Goal: Task Accomplishment & Management: Manage account settings

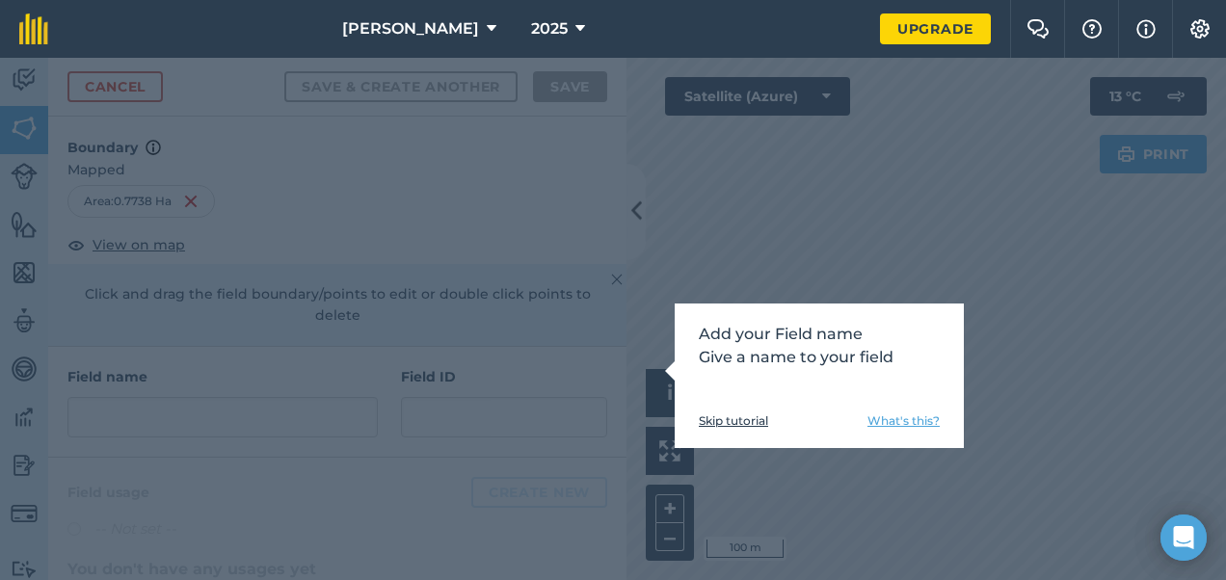
click at [285, 275] on div "Add your Field name Give a name to your field Skip tutorial What's this?" at bounding box center [613, 319] width 1226 height 522
click at [877, 420] on link "What's this?" at bounding box center [903, 420] width 72 height 15
click at [713, 428] on link "Skip tutorial" at bounding box center [733, 420] width 69 height 15
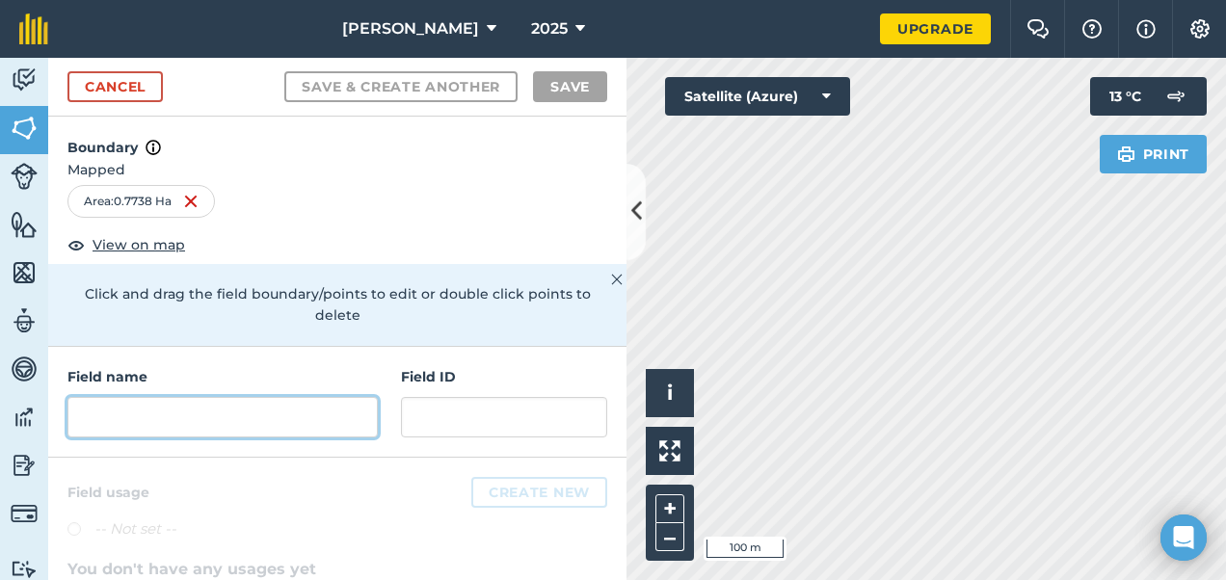
click at [191, 431] on input "text" at bounding box center [222, 417] width 310 height 40
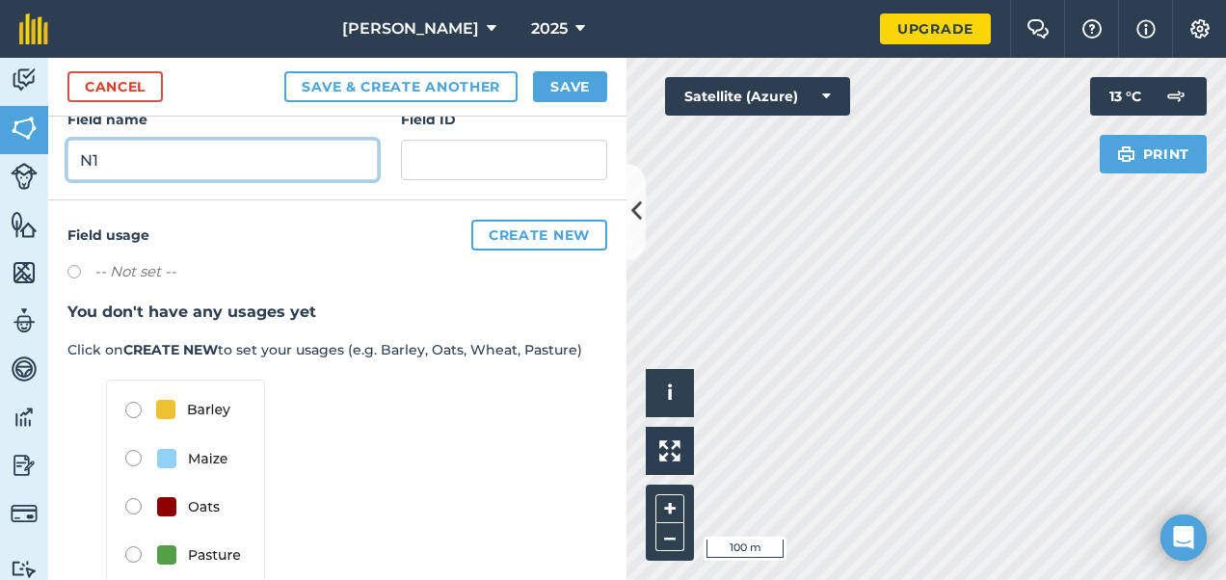
scroll to position [293, 0]
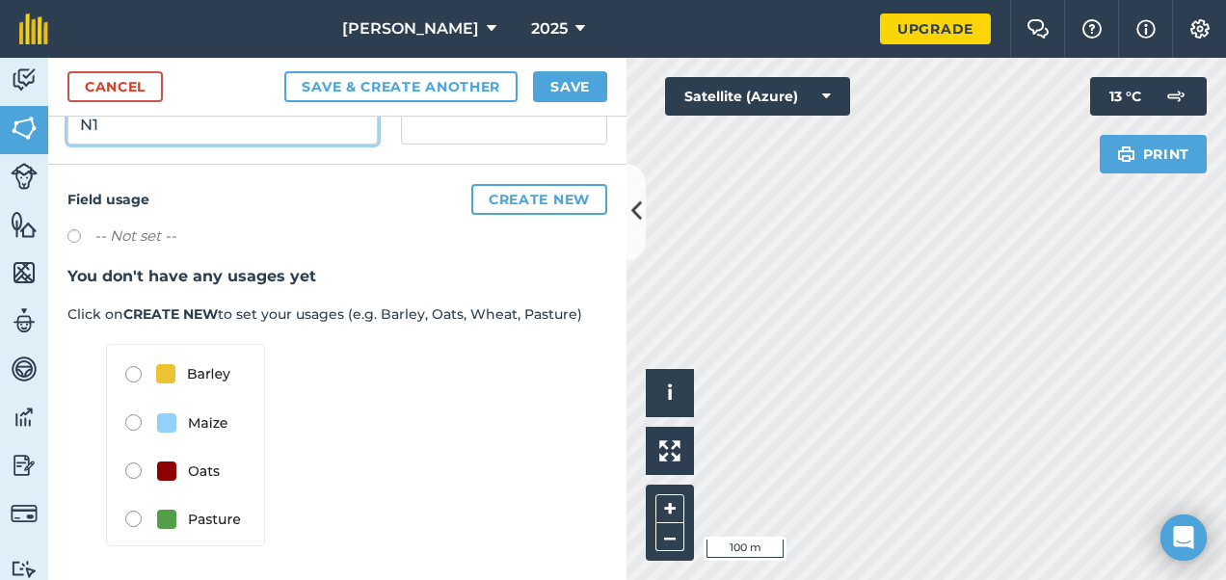
type input "N1"
click at [73, 241] on label at bounding box center [80, 238] width 27 height 19
radio input "true"
click at [133, 517] on img at bounding box center [185, 445] width 159 height 202
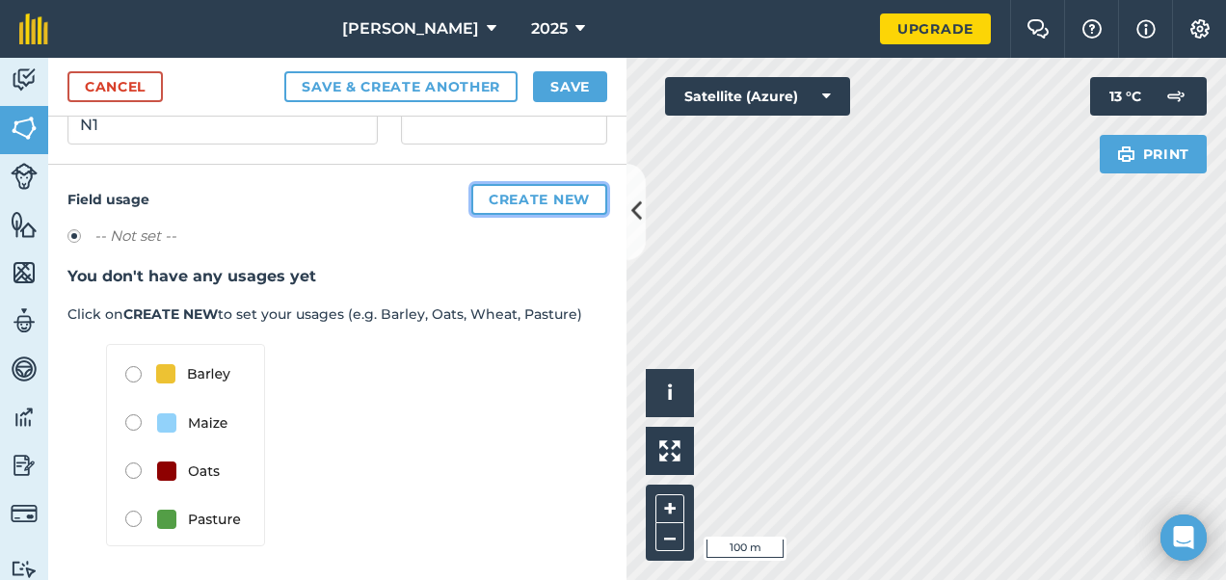
click at [549, 198] on button "Create new" at bounding box center [539, 199] width 136 height 31
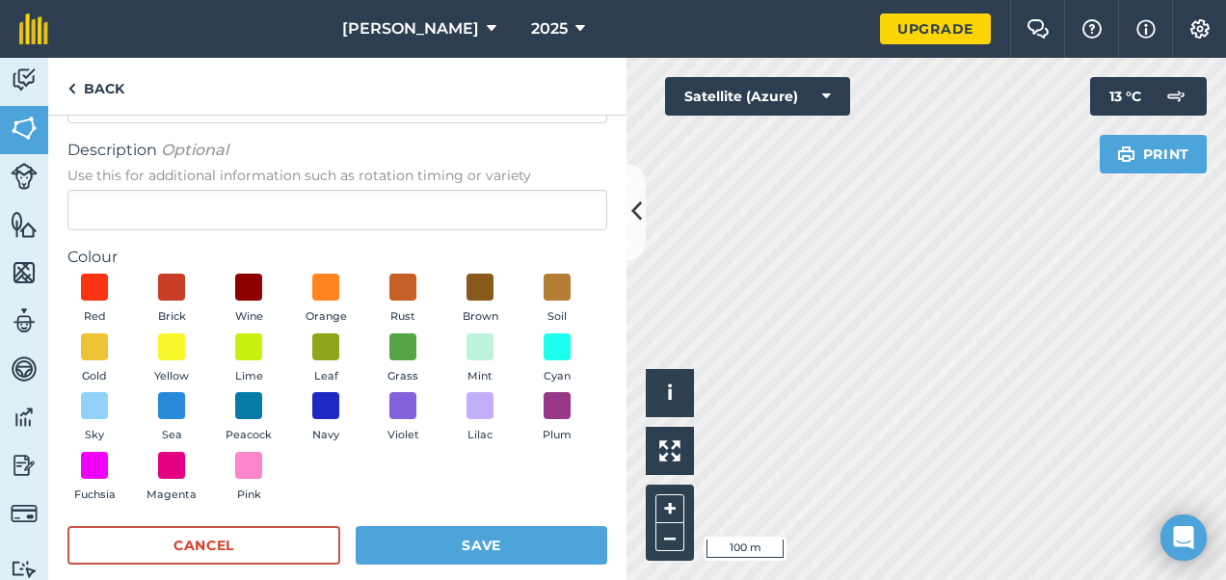
scroll to position [103, 0]
click at [418, 337] on span at bounding box center [403, 346] width 30 height 30
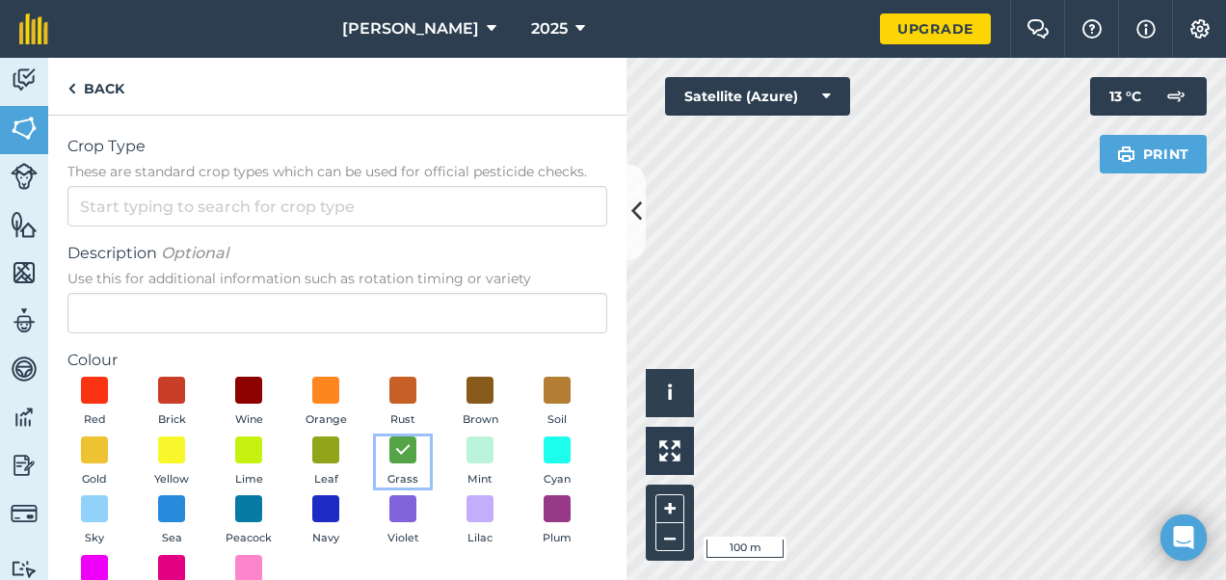
scroll to position [0, 0]
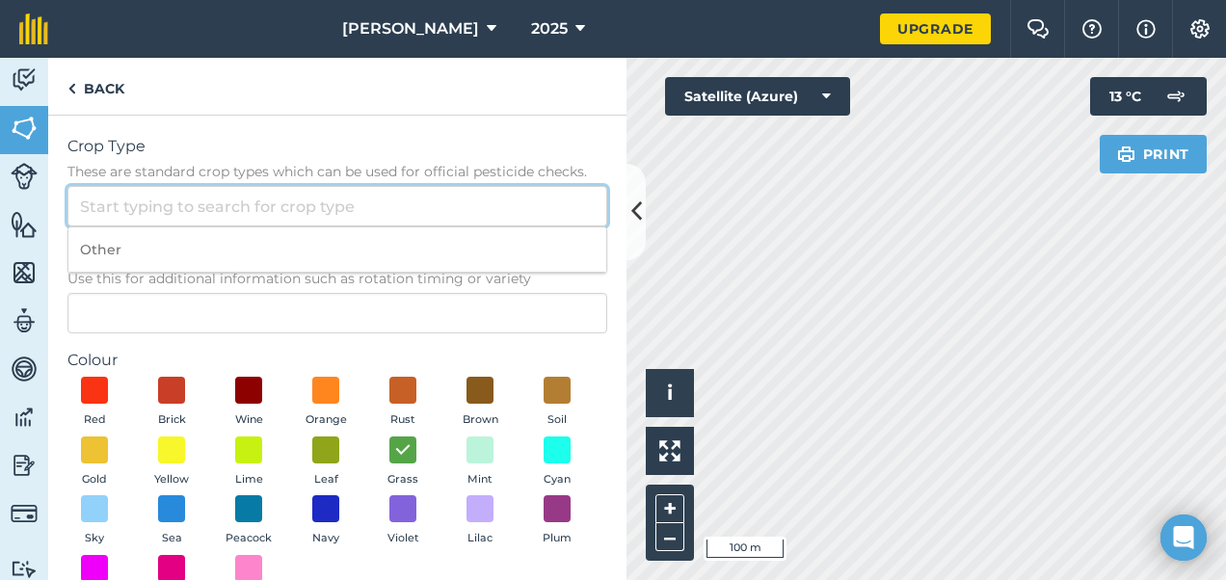
click at [328, 206] on input "Crop Type These are standard crop types which can be used for official pesticid…" at bounding box center [337, 206] width 540 height 40
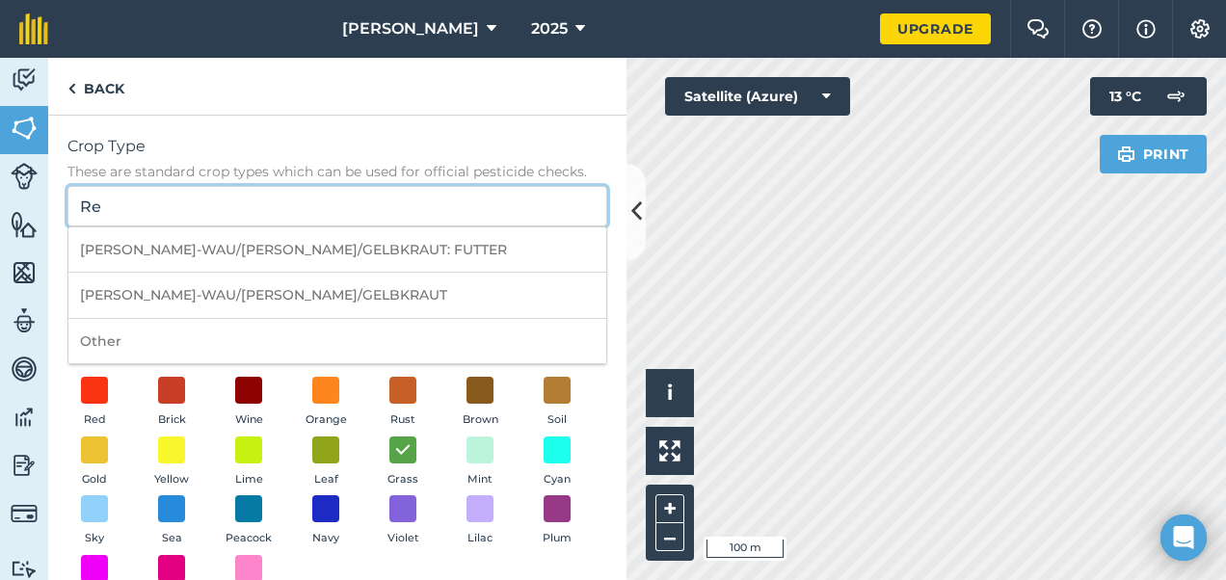
type input "R"
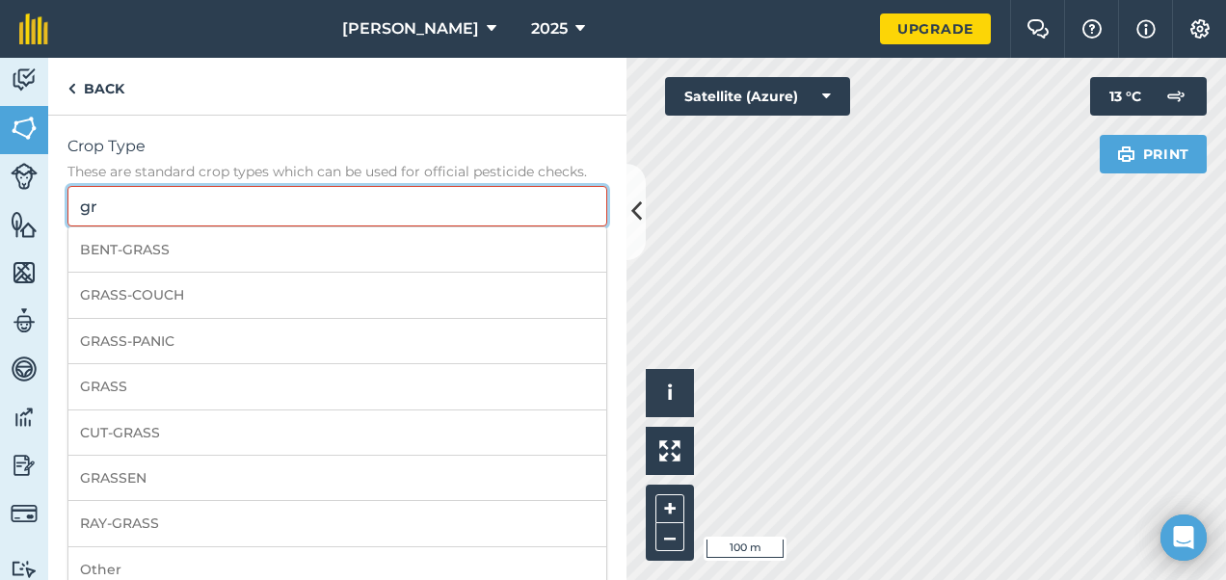
type input "g"
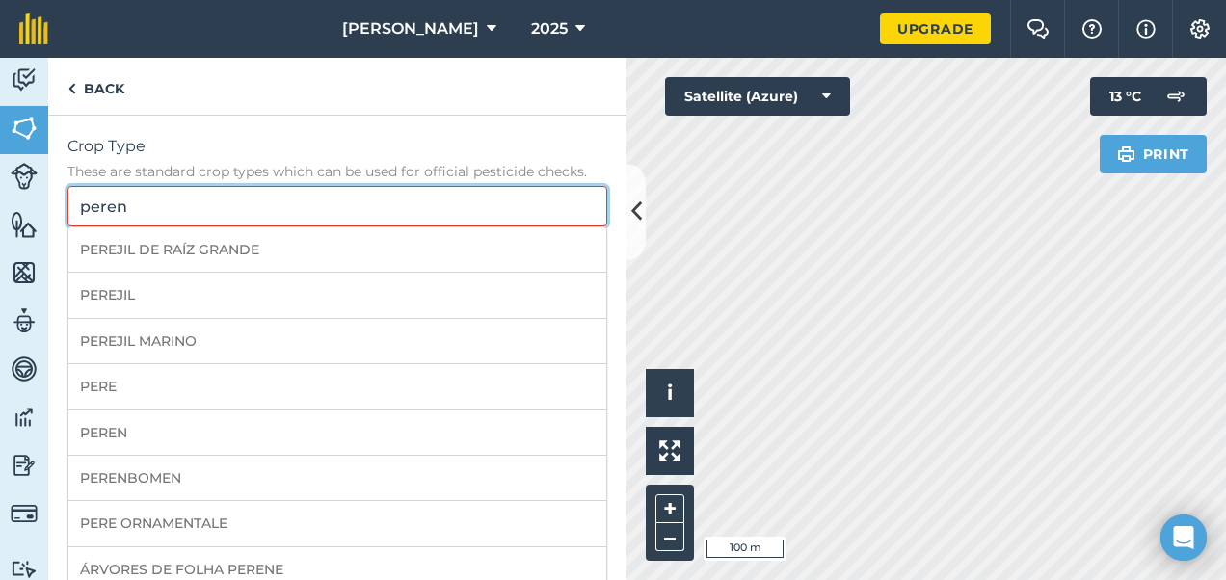
type input "perenn"
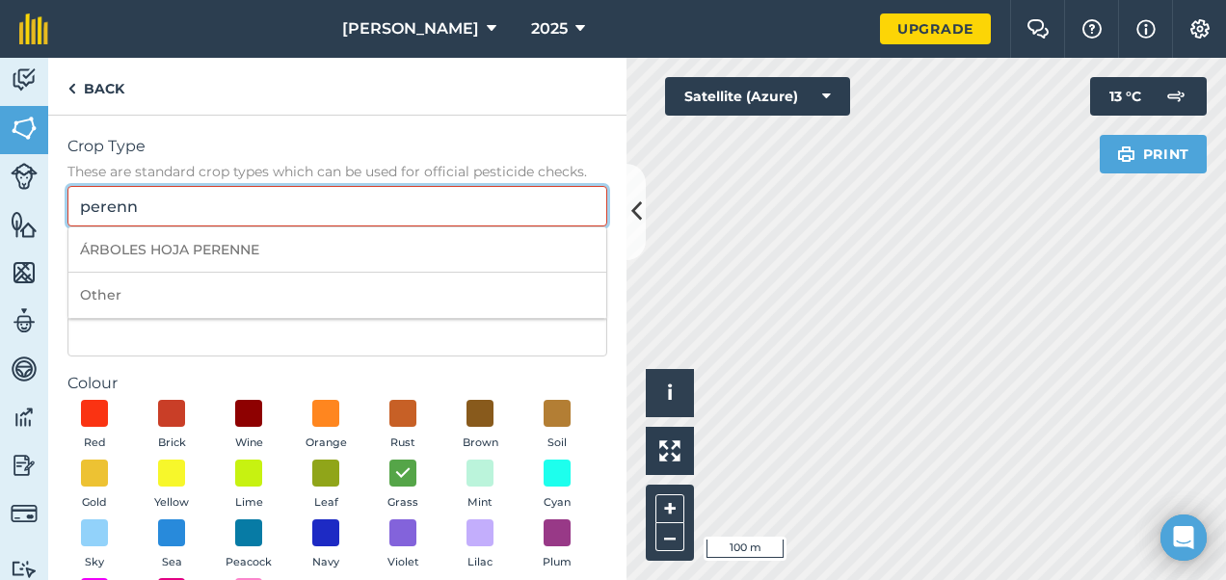
drag, startPoint x: 328, startPoint y: 206, endPoint x: 0, endPoint y: 197, distance: 327.8
click at [0, 197] on html "Hannahs 2025 Upgrade Farm Chat Help Info Settings Map printing is not available…" at bounding box center [613, 290] width 1226 height 580
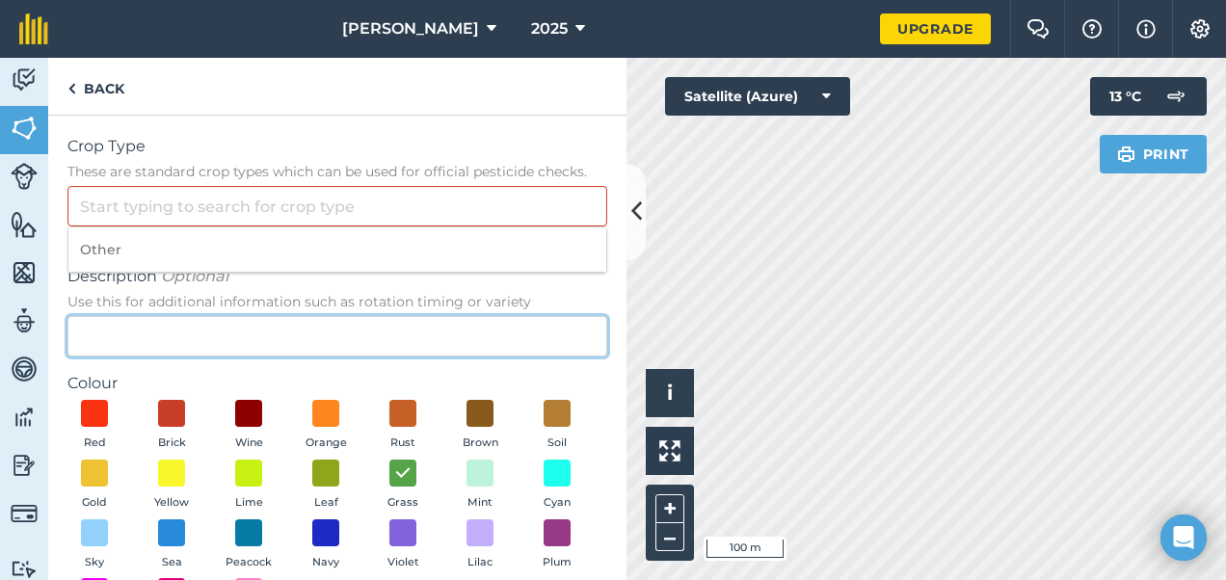
click at [148, 342] on input "Description Optional Use this for additional information such as rotation timin…" at bounding box center [337, 336] width 540 height 40
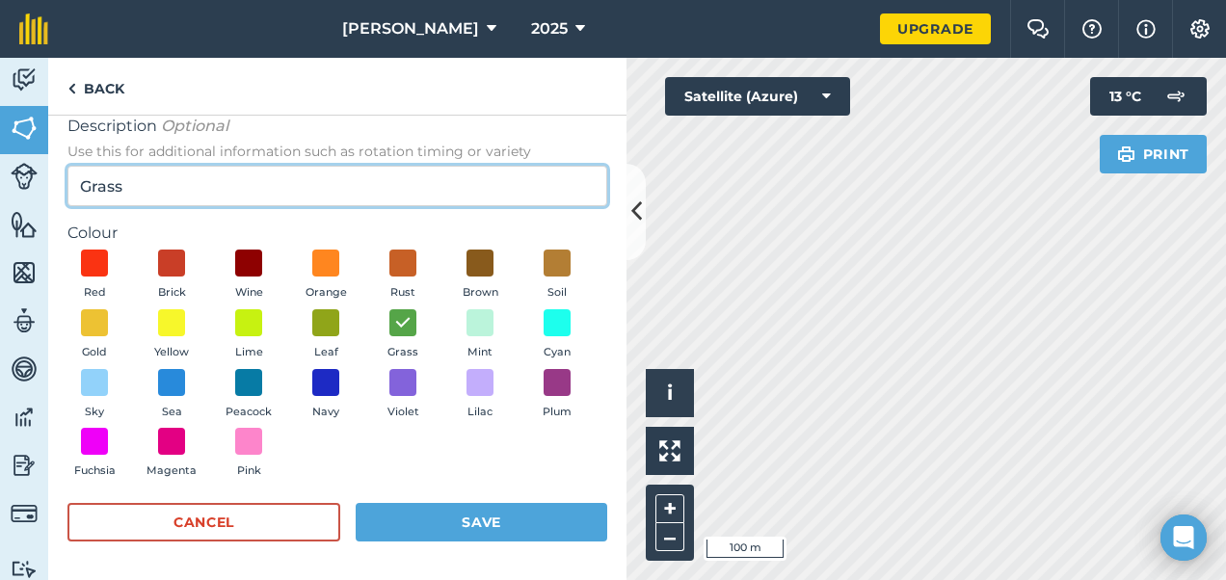
type input "Grass"
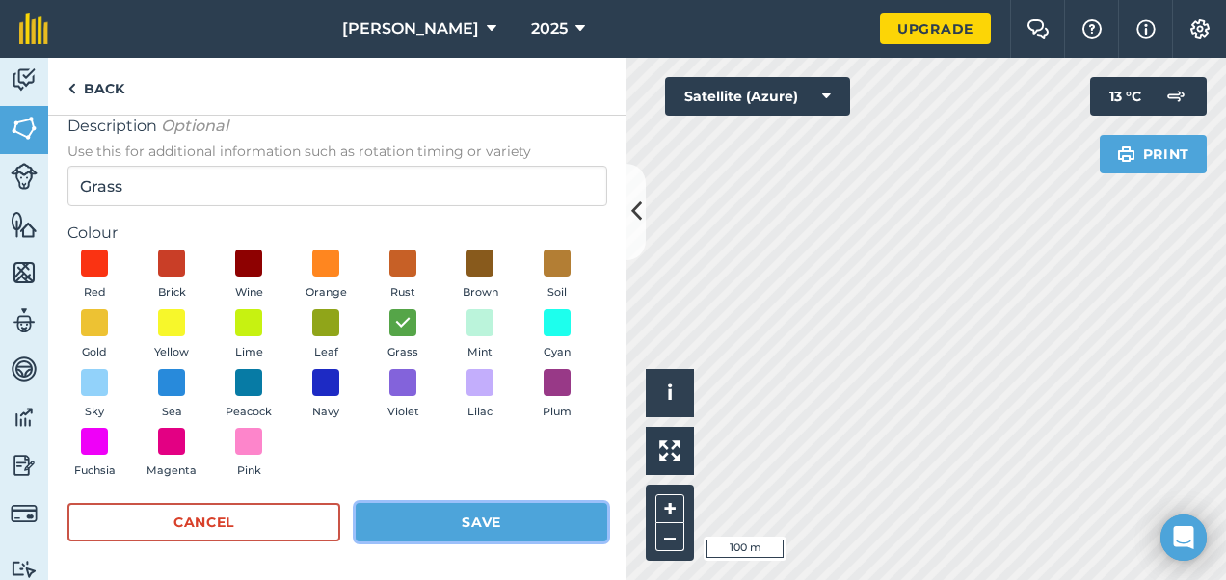
click at [426, 510] on button "Save" at bounding box center [481, 522] width 251 height 39
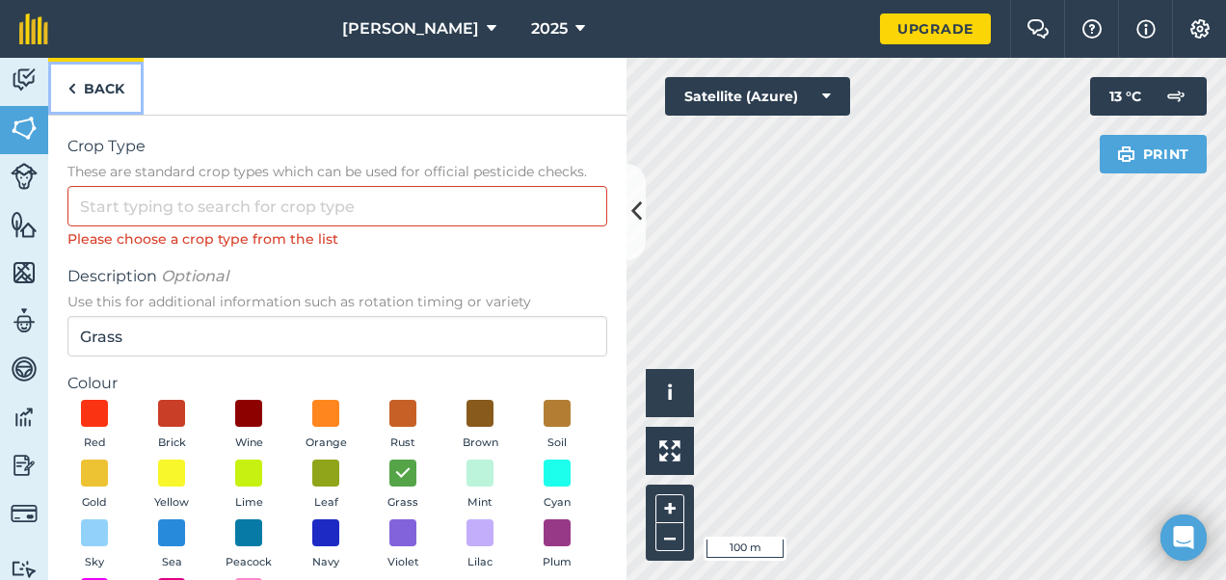
click at [100, 87] on link "Back" at bounding box center [95, 86] width 95 height 57
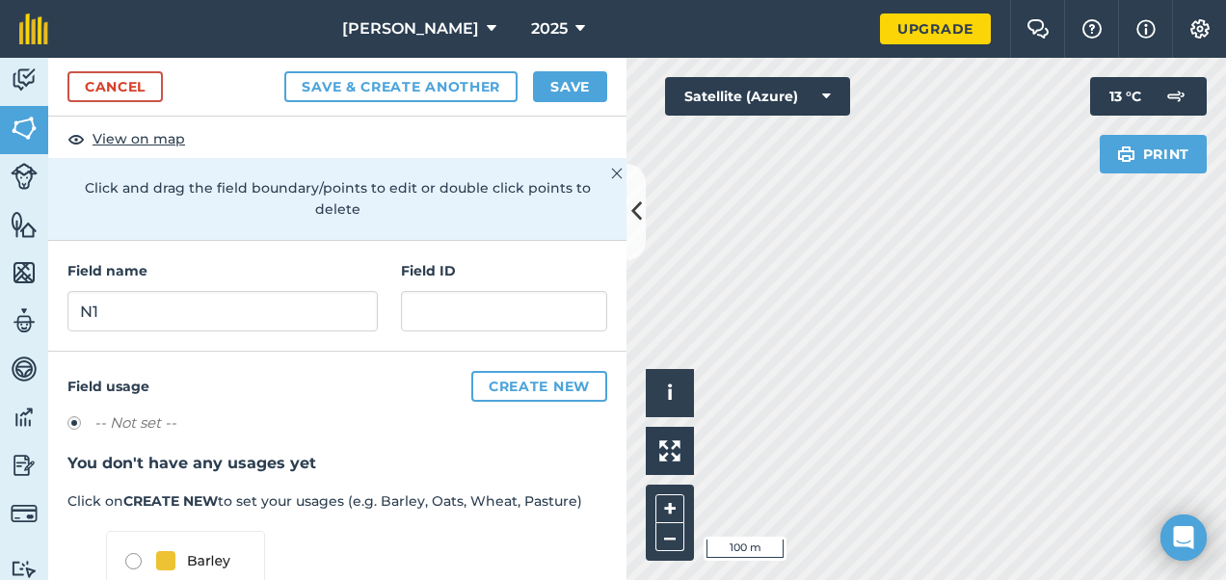
scroll to position [157, 0]
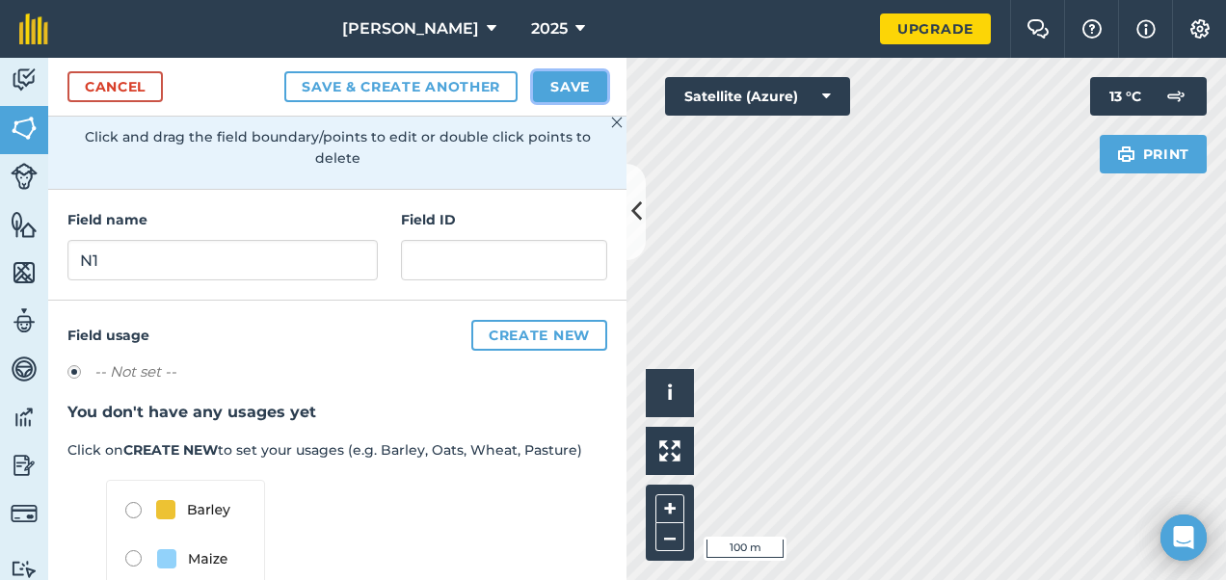
click at [584, 83] on button "Save" at bounding box center [570, 86] width 74 height 31
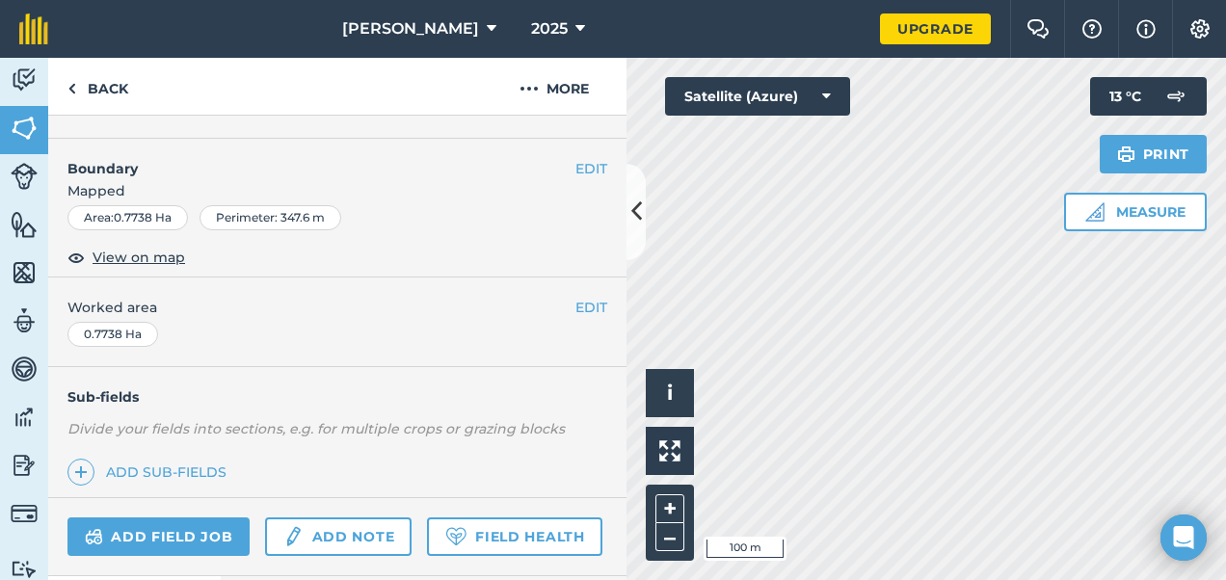
scroll to position [355, 0]
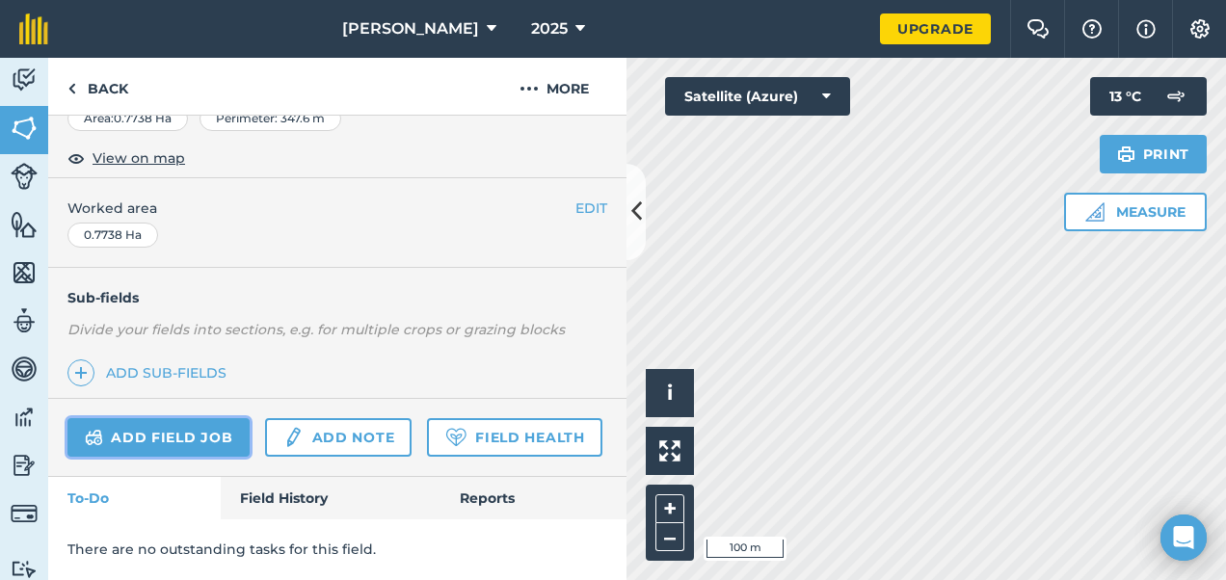
click at [191, 418] on link "Add field job" at bounding box center [158, 437] width 182 height 39
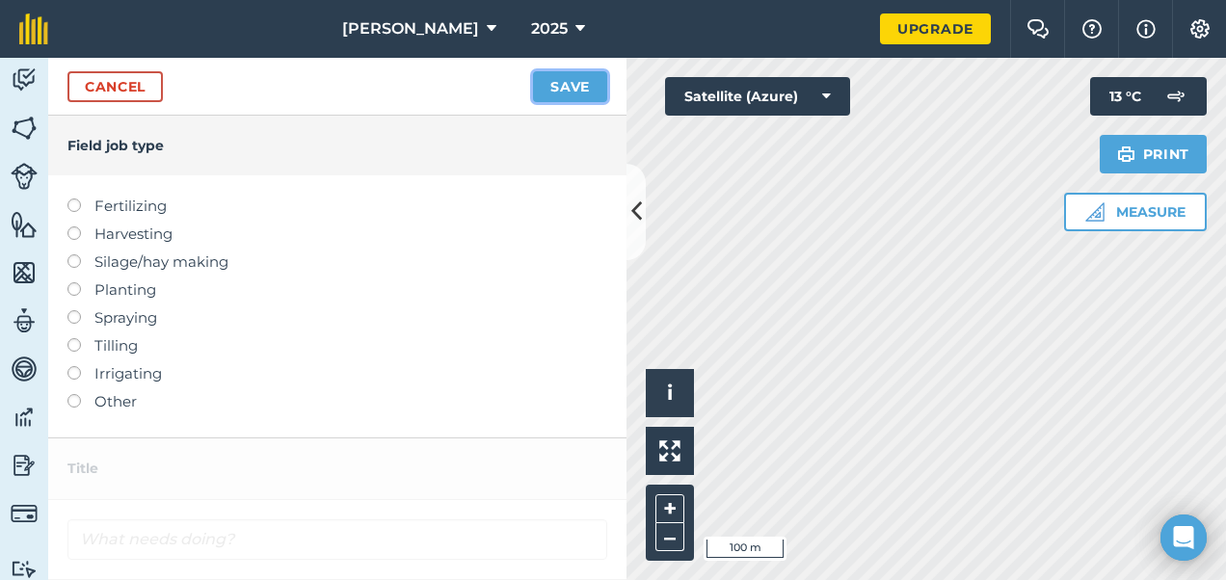
click at [569, 89] on button "Save" at bounding box center [570, 86] width 74 height 31
click at [69, 394] on label at bounding box center [80, 394] width 27 height 0
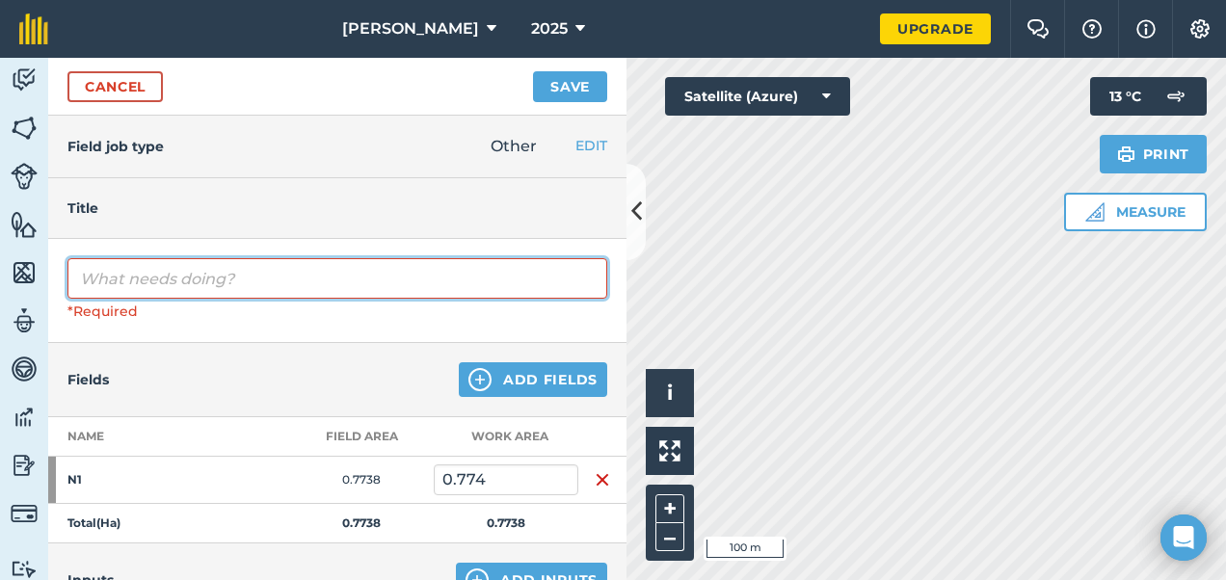
click at [152, 276] on input "text" at bounding box center [337, 278] width 540 height 40
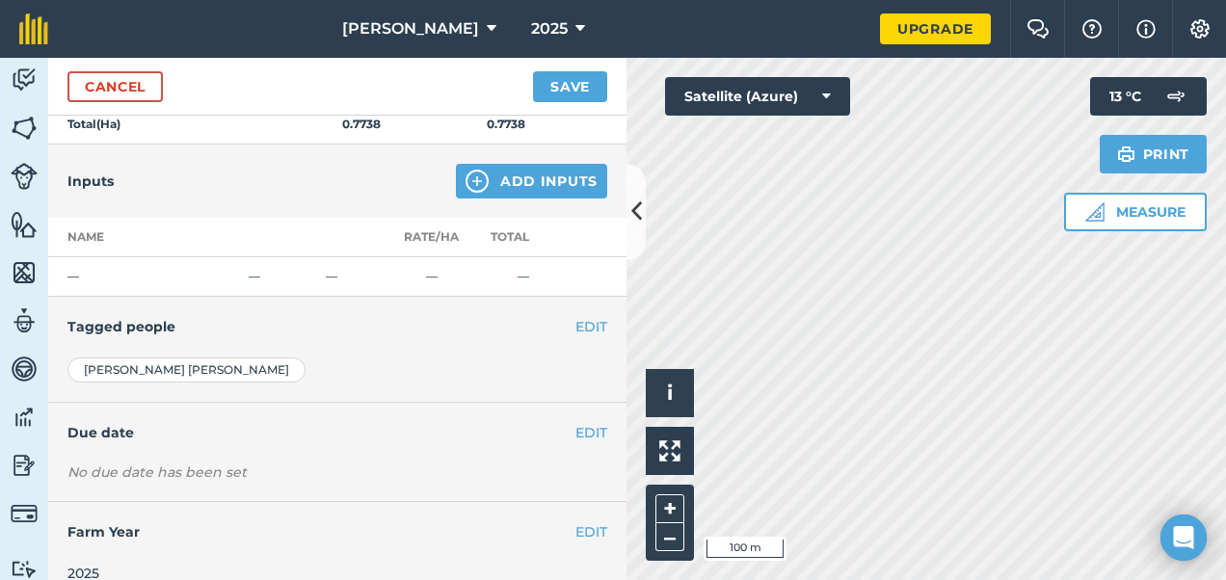
scroll to position [394, 0]
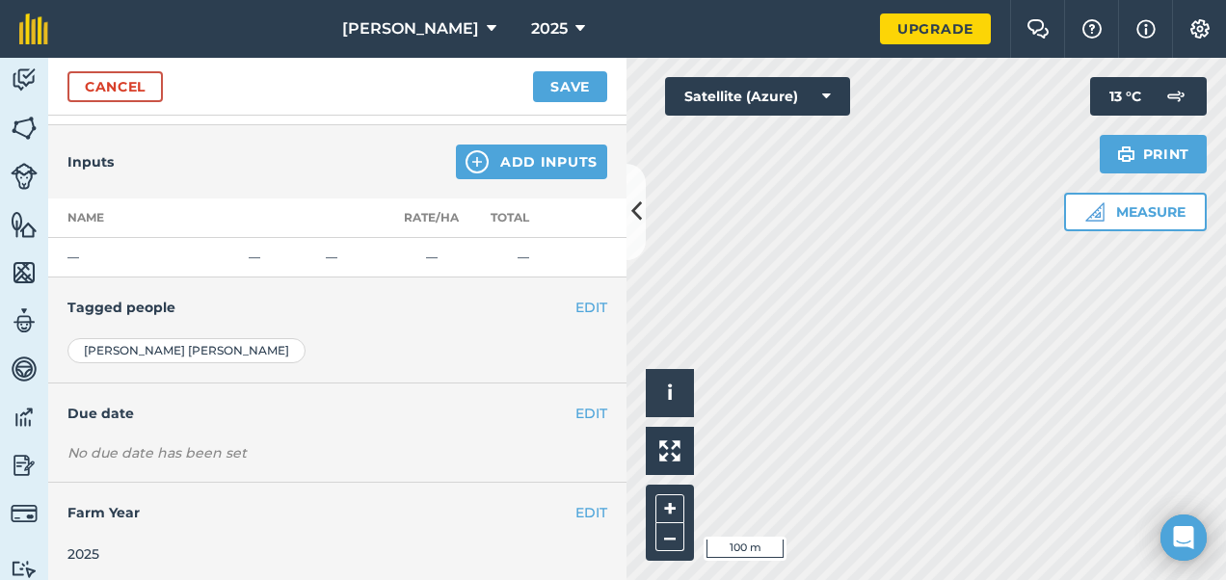
type input "Reseed 2025"
click at [555, 78] on button "Save" at bounding box center [570, 86] width 74 height 31
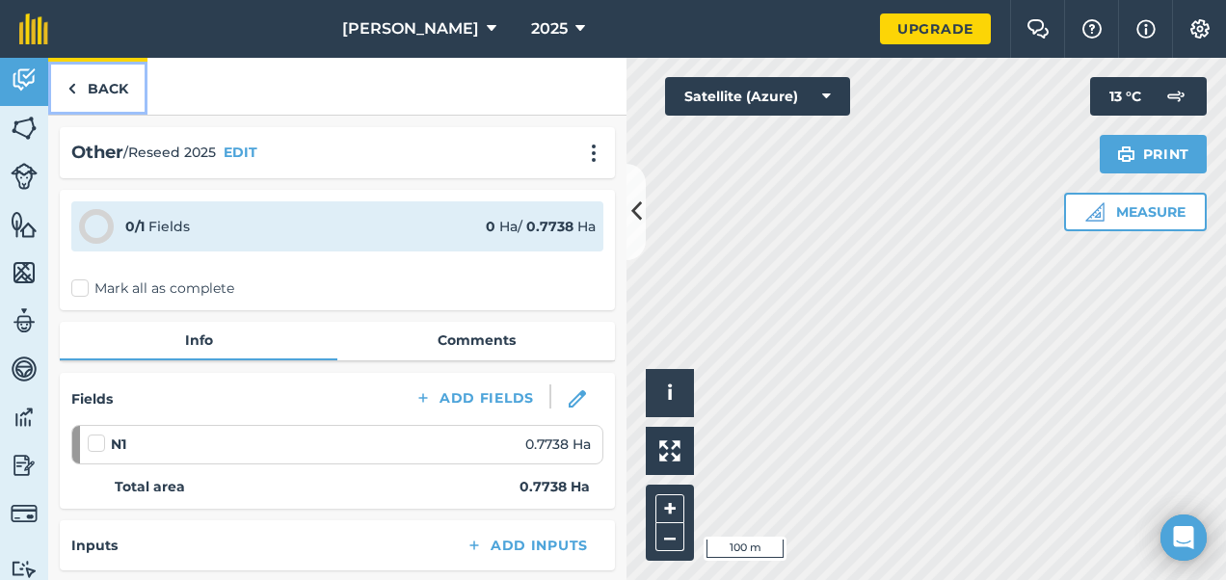
click at [108, 93] on link "Back" at bounding box center [97, 86] width 99 height 57
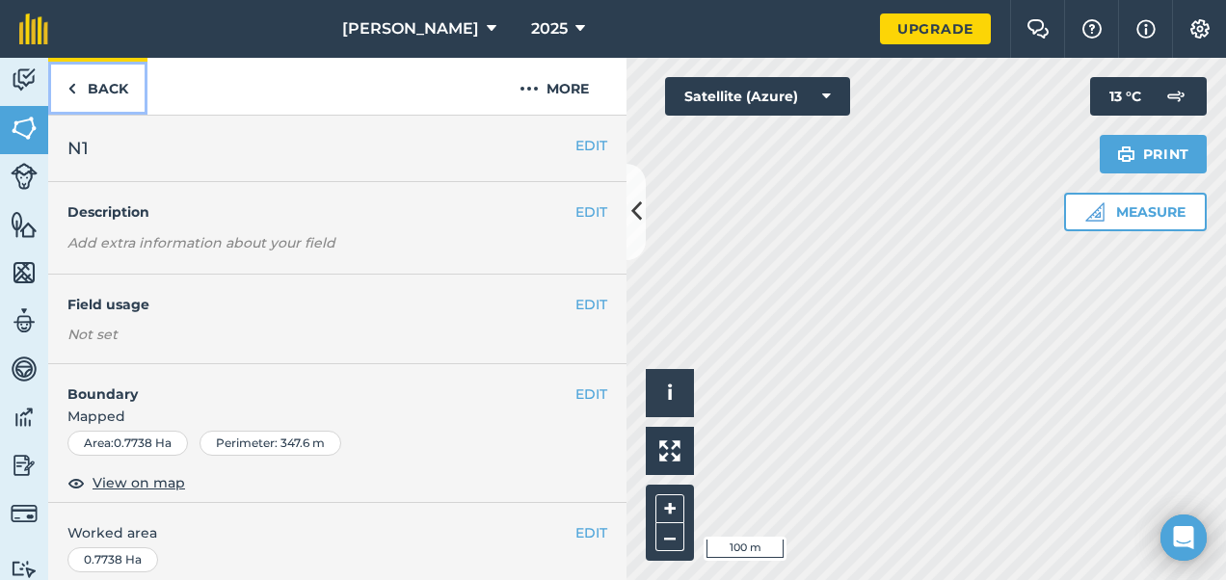
click at [114, 99] on link "Back" at bounding box center [97, 86] width 99 height 57
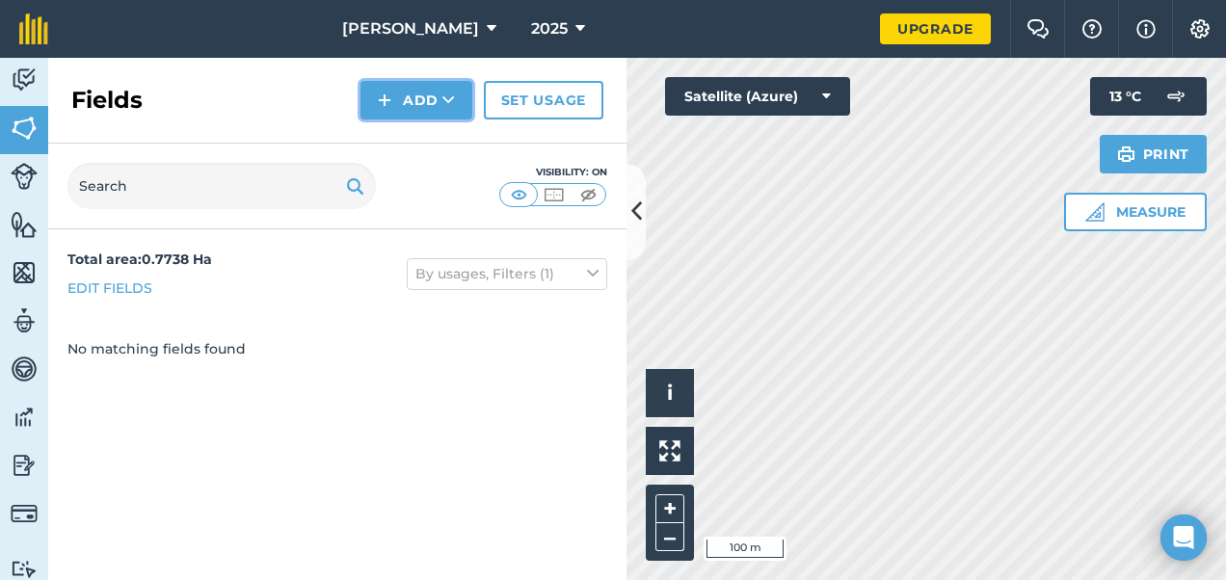
click at [450, 112] on button "Add" at bounding box center [416, 100] width 112 height 39
click at [443, 135] on link "Draw" at bounding box center [416, 143] width 106 height 42
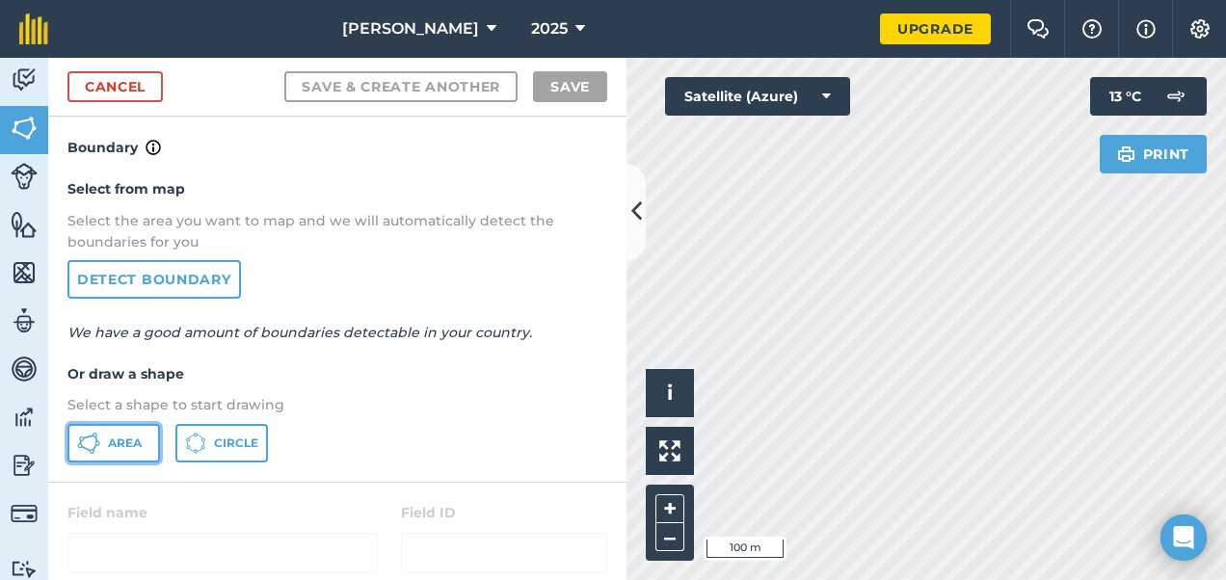
click at [84, 436] on icon at bounding box center [89, 437] width 12 height 4
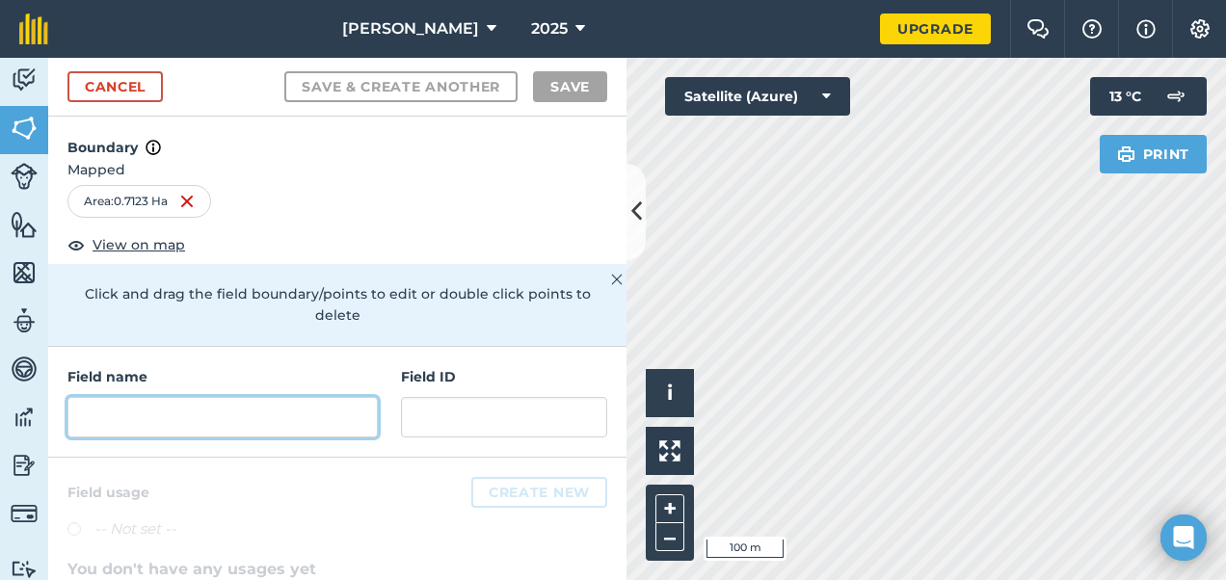
click at [279, 409] on input "text" at bounding box center [222, 417] width 310 height 40
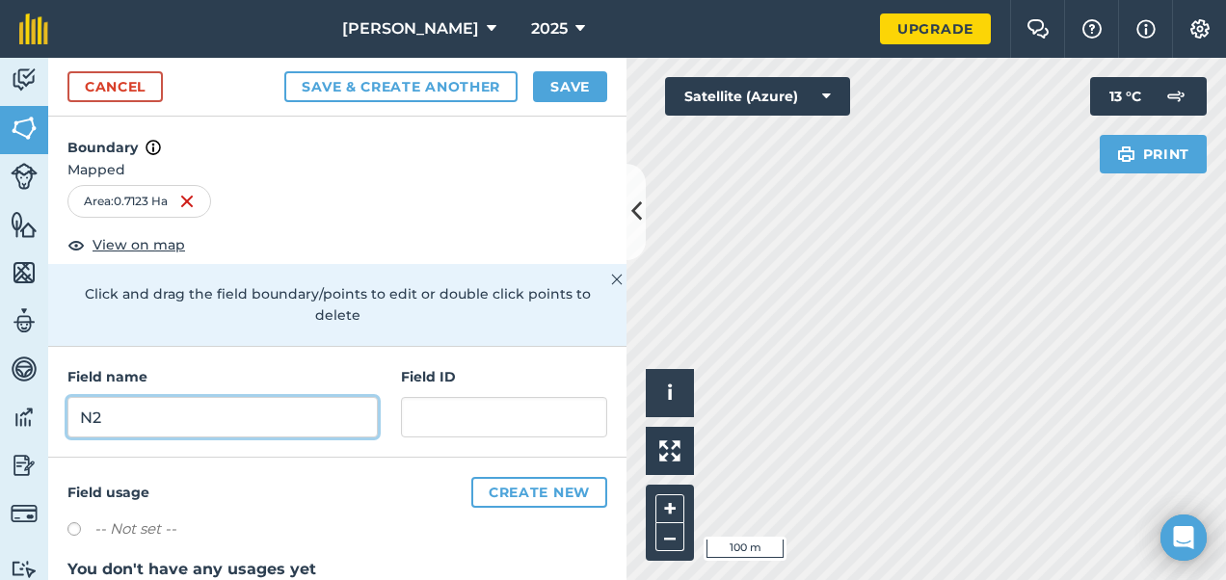
scroll to position [121, 0]
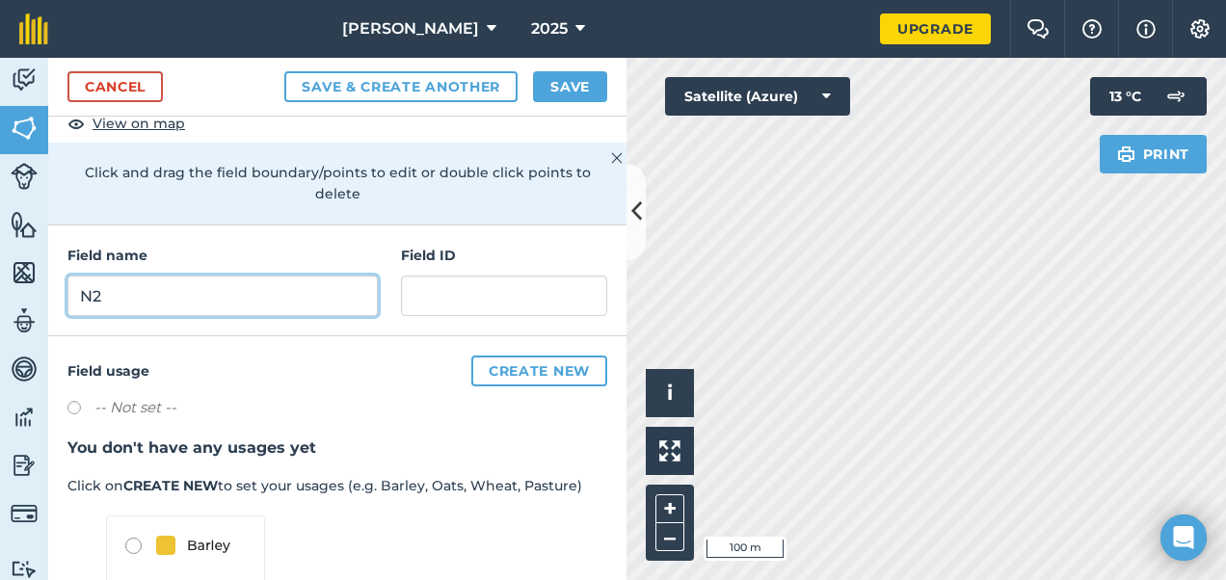
type input "N2"
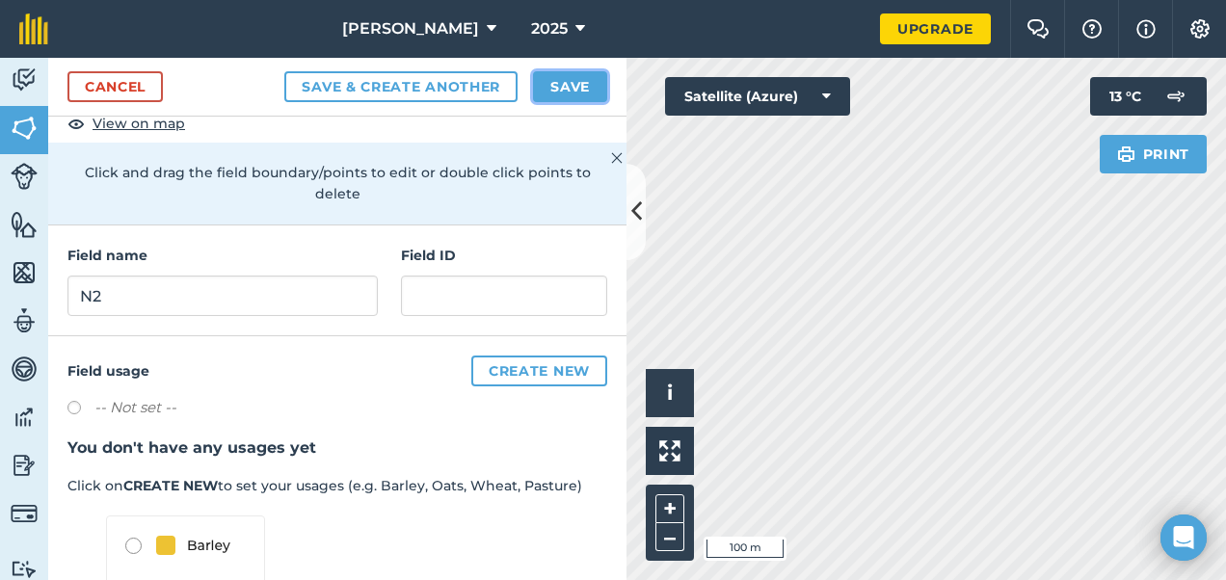
click at [569, 71] on button "Save" at bounding box center [570, 86] width 74 height 31
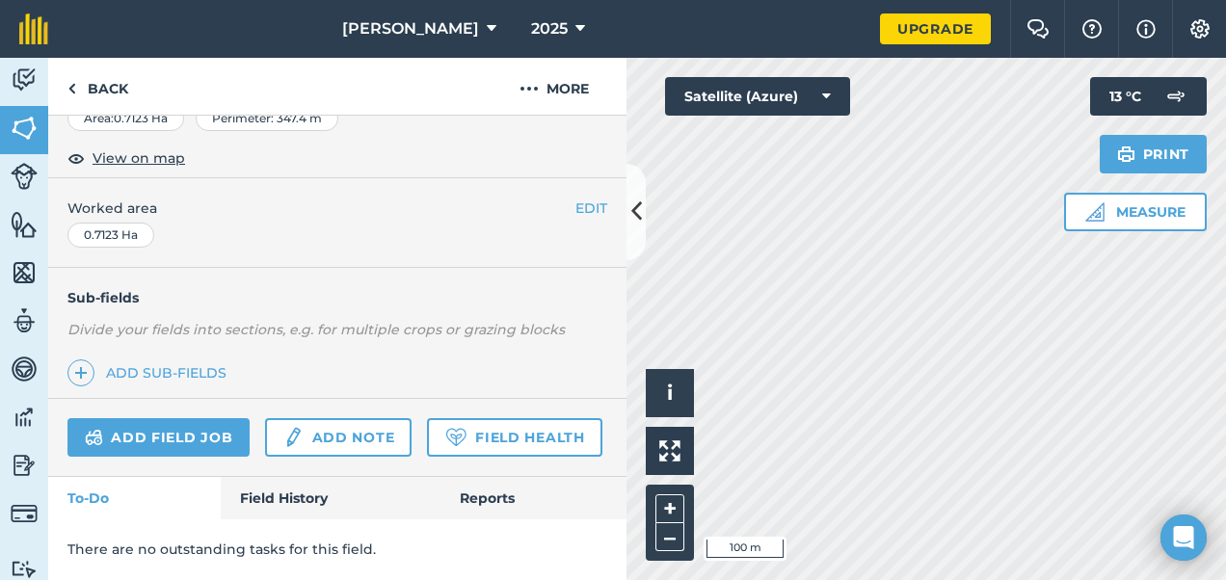
scroll to position [374, 0]
click at [196, 418] on link "Add field job" at bounding box center [158, 437] width 182 height 39
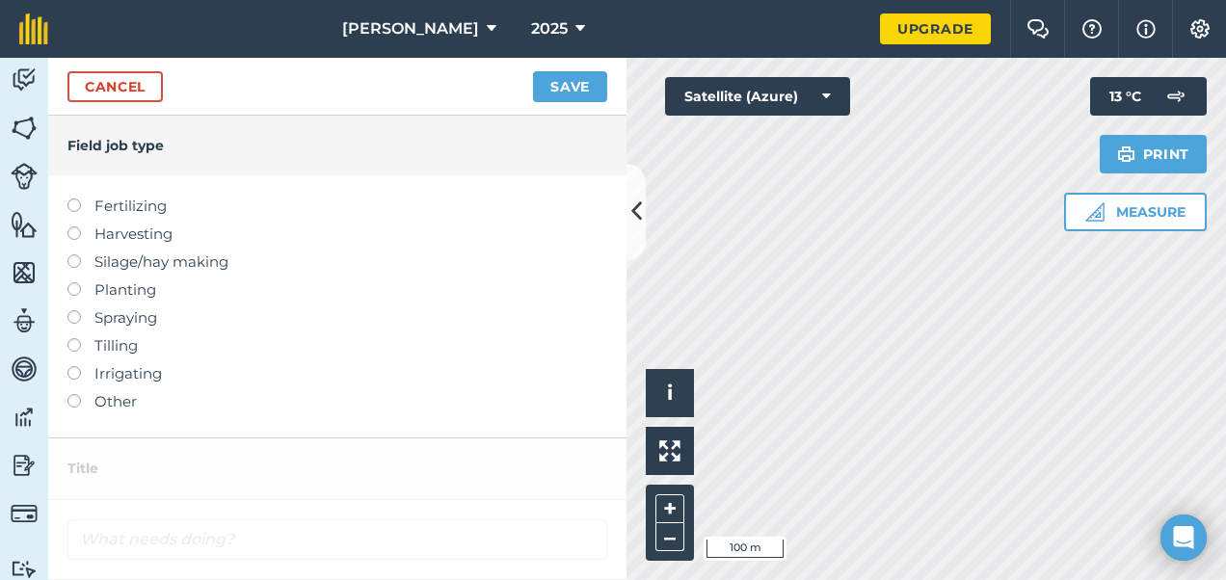
click at [113, 406] on label "Other" at bounding box center [337, 401] width 540 height 23
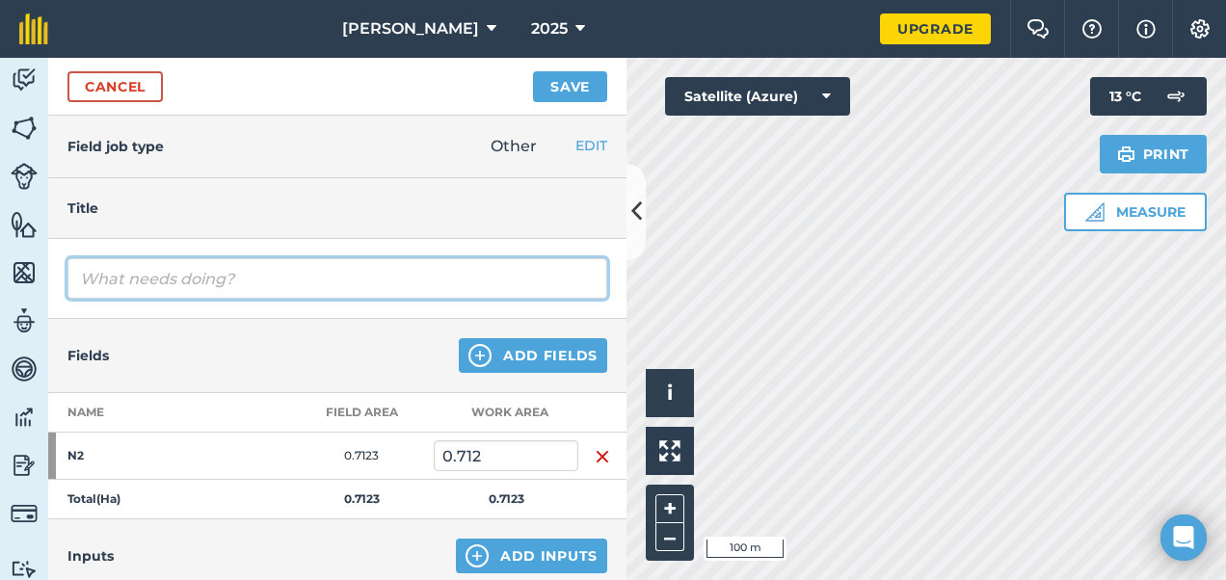
click at [236, 285] on input "text" at bounding box center [337, 278] width 540 height 40
type input "Reseed 2025"
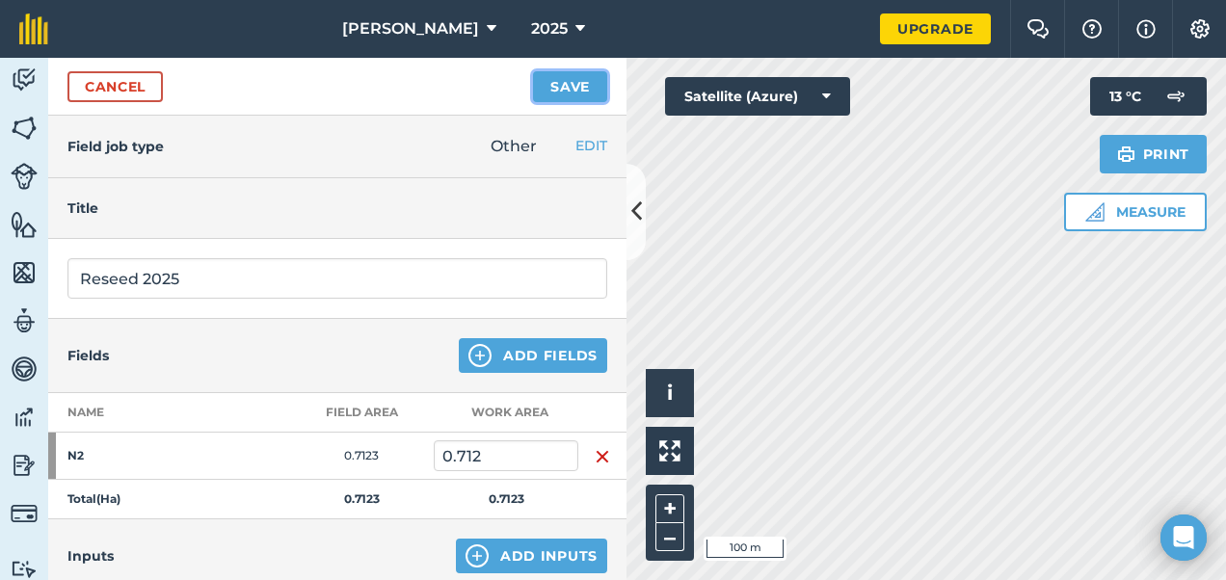
click at [564, 76] on button "Save" at bounding box center [570, 86] width 74 height 31
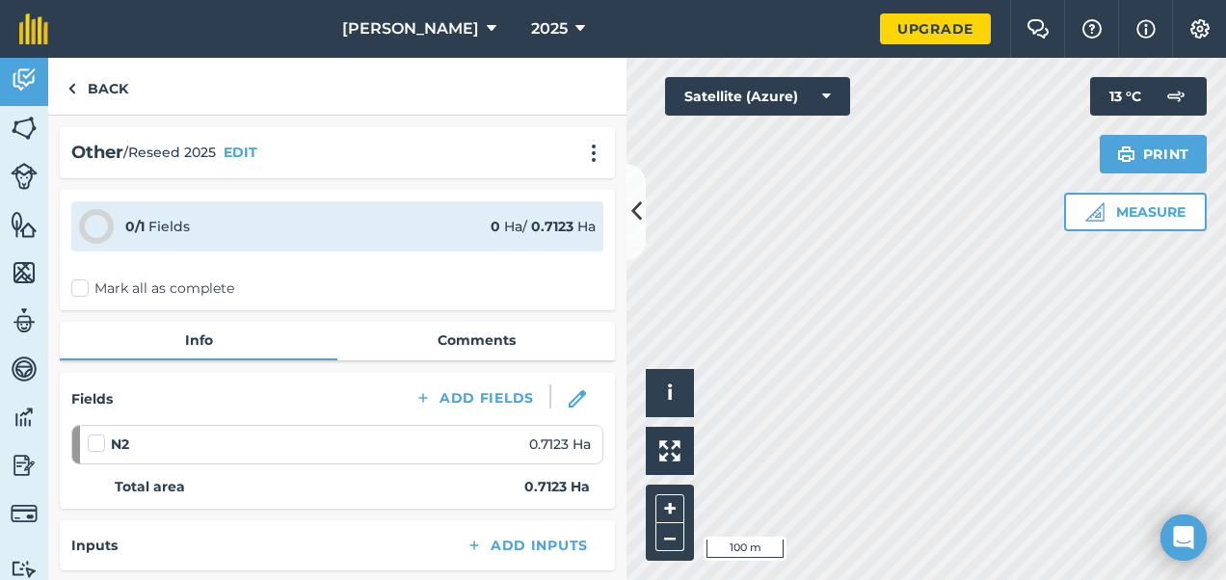
scroll to position [387, 0]
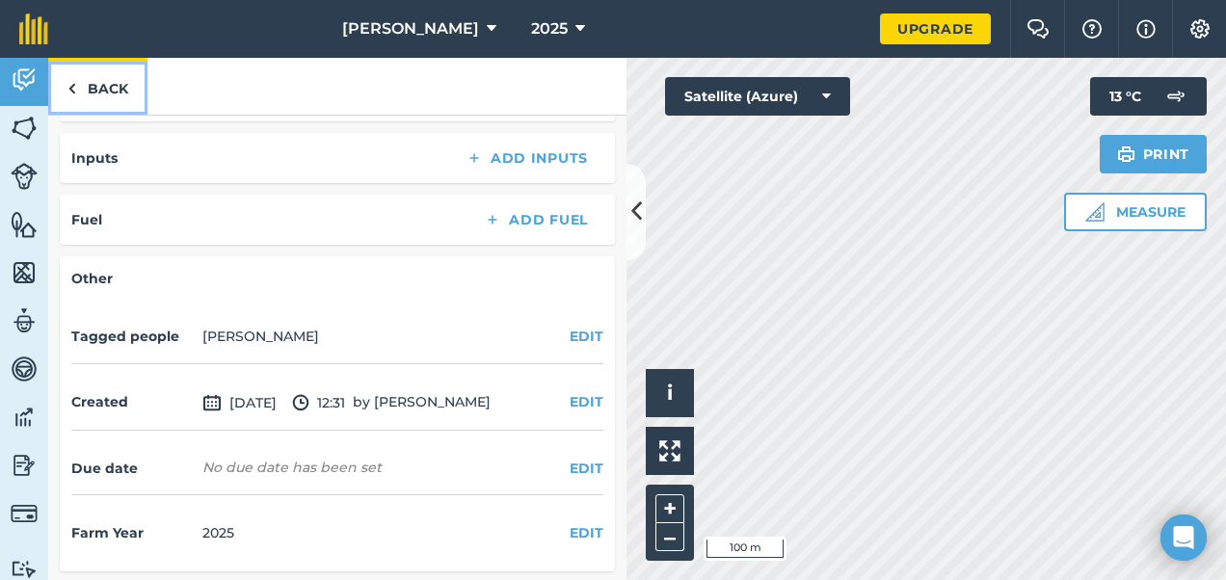
click at [123, 109] on link "Back" at bounding box center [97, 86] width 99 height 57
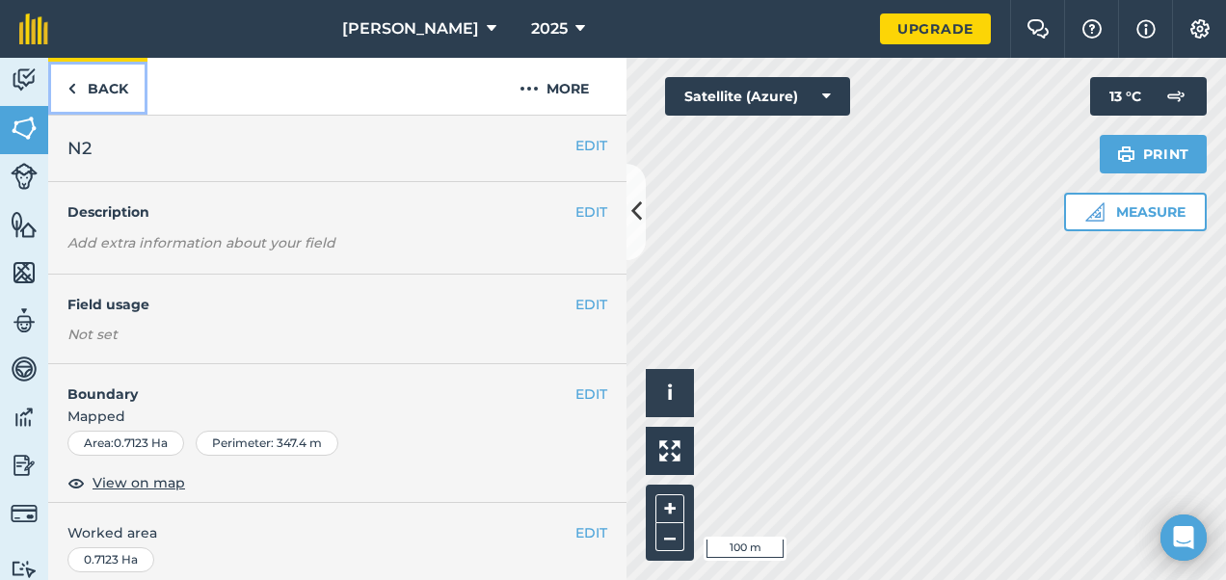
click at [123, 109] on link "Back" at bounding box center [97, 86] width 99 height 57
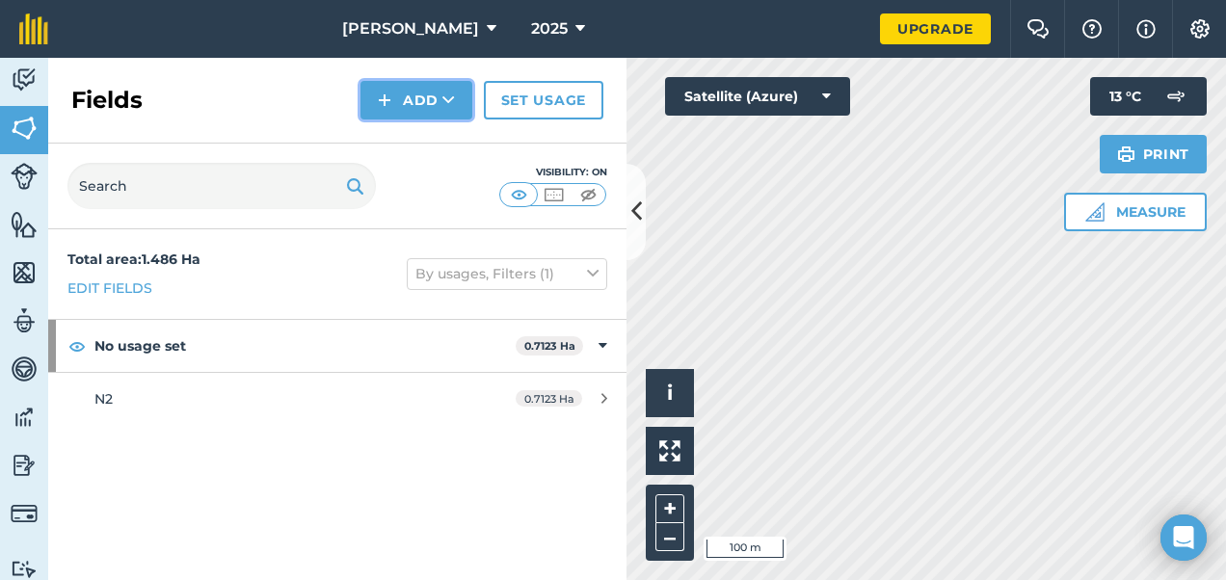
click at [421, 105] on button "Add" at bounding box center [416, 100] width 112 height 39
click at [415, 145] on link "Draw" at bounding box center [416, 143] width 106 height 42
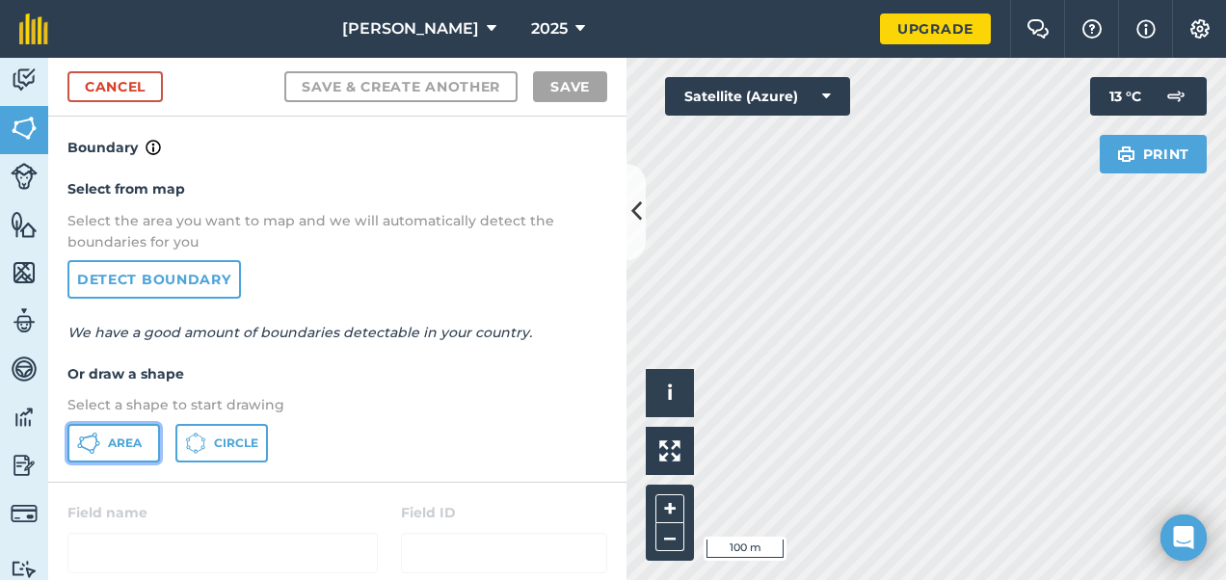
click at [105, 447] on button "Area" at bounding box center [113, 443] width 93 height 39
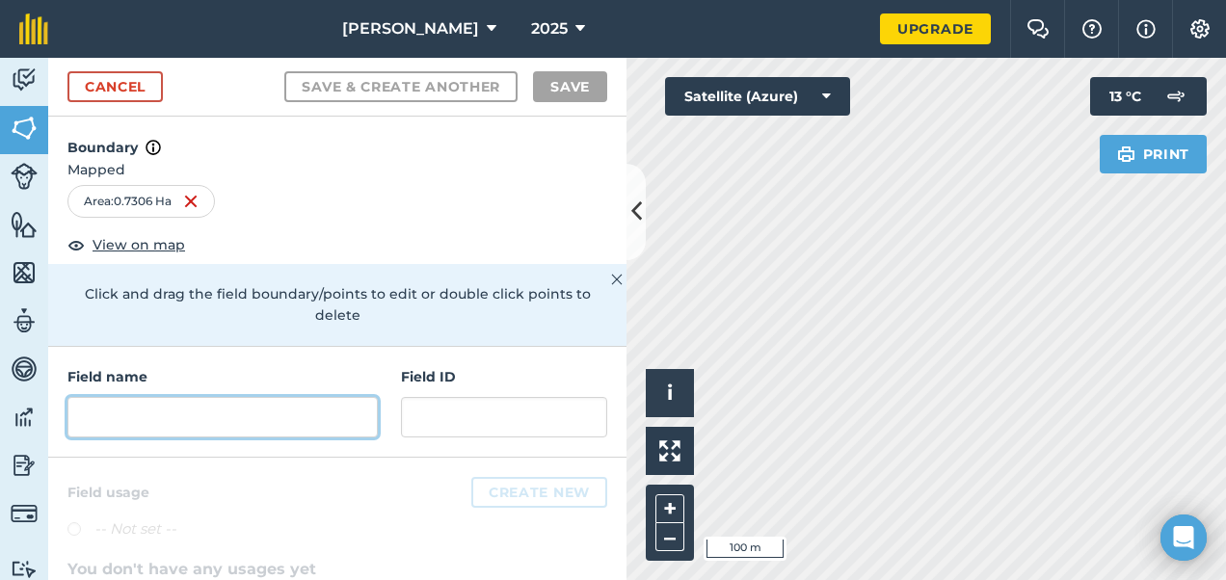
click at [198, 412] on input "text" at bounding box center [222, 417] width 310 height 40
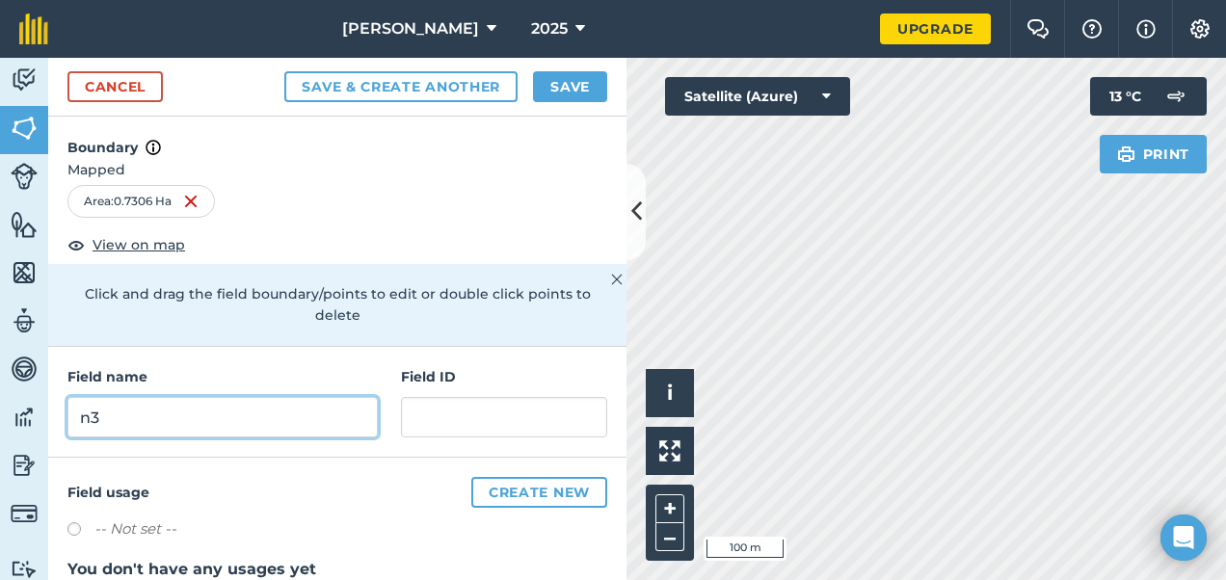
type input "n"
type input "N3"
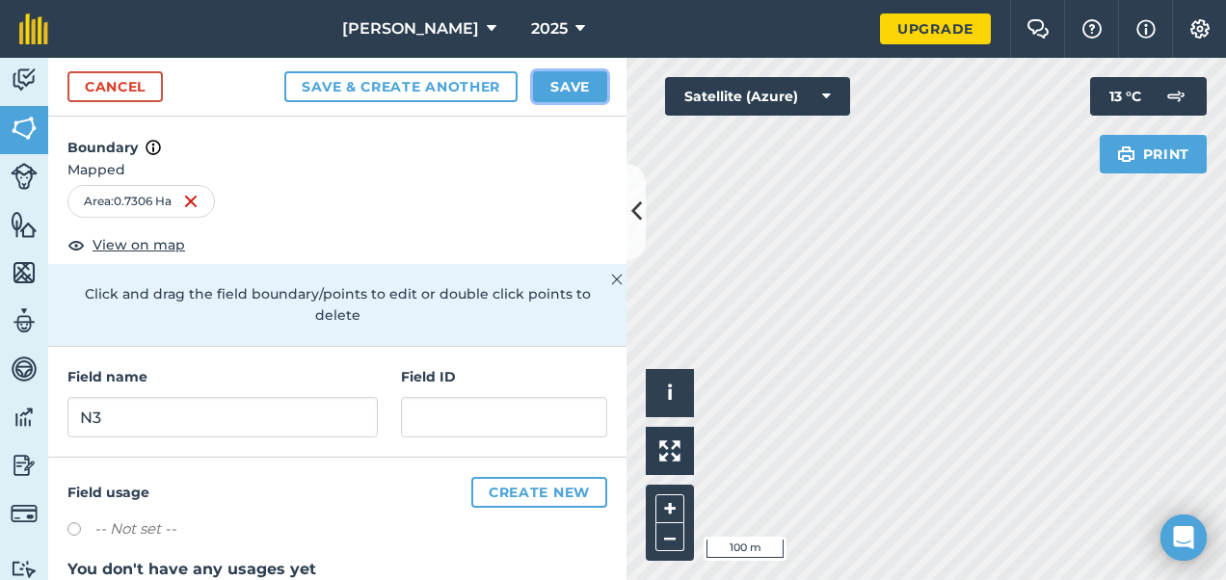
click at [557, 82] on button "Save" at bounding box center [570, 86] width 74 height 31
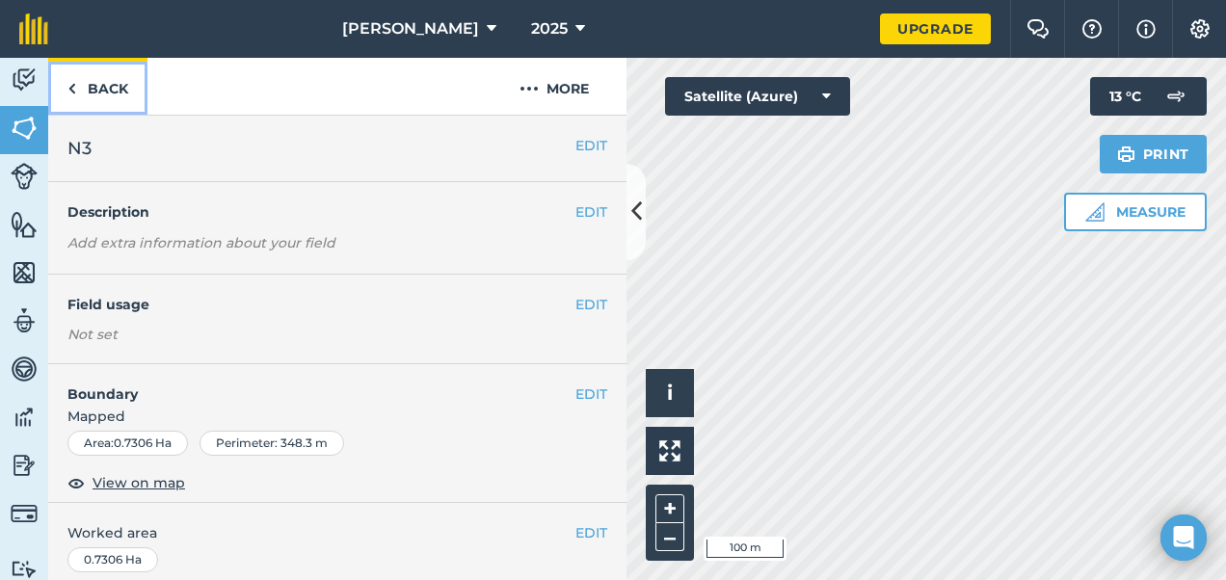
click at [87, 77] on link "Back" at bounding box center [97, 86] width 99 height 57
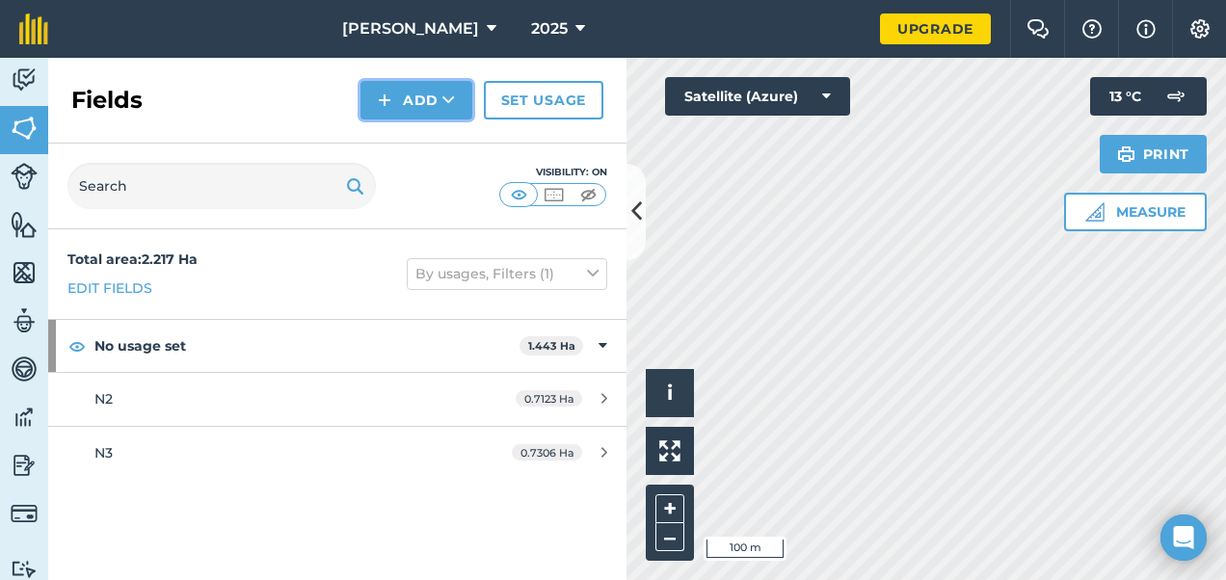
click at [404, 113] on button "Add" at bounding box center [416, 100] width 112 height 39
click at [412, 145] on link "Draw" at bounding box center [416, 143] width 106 height 42
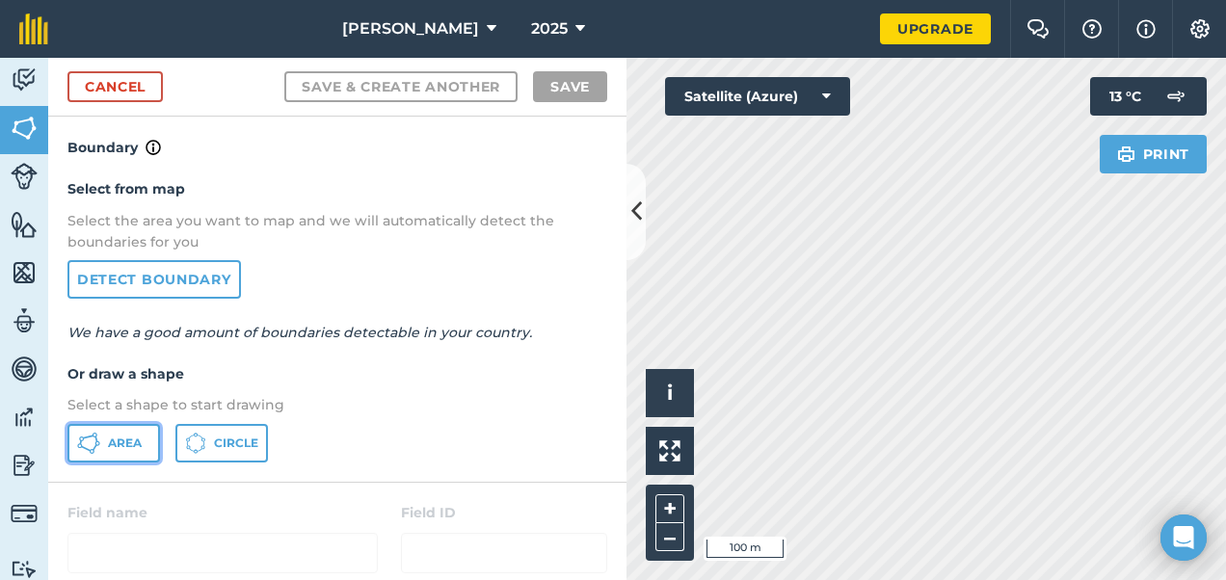
click at [145, 437] on button "Area" at bounding box center [113, 443] width 93 height 39
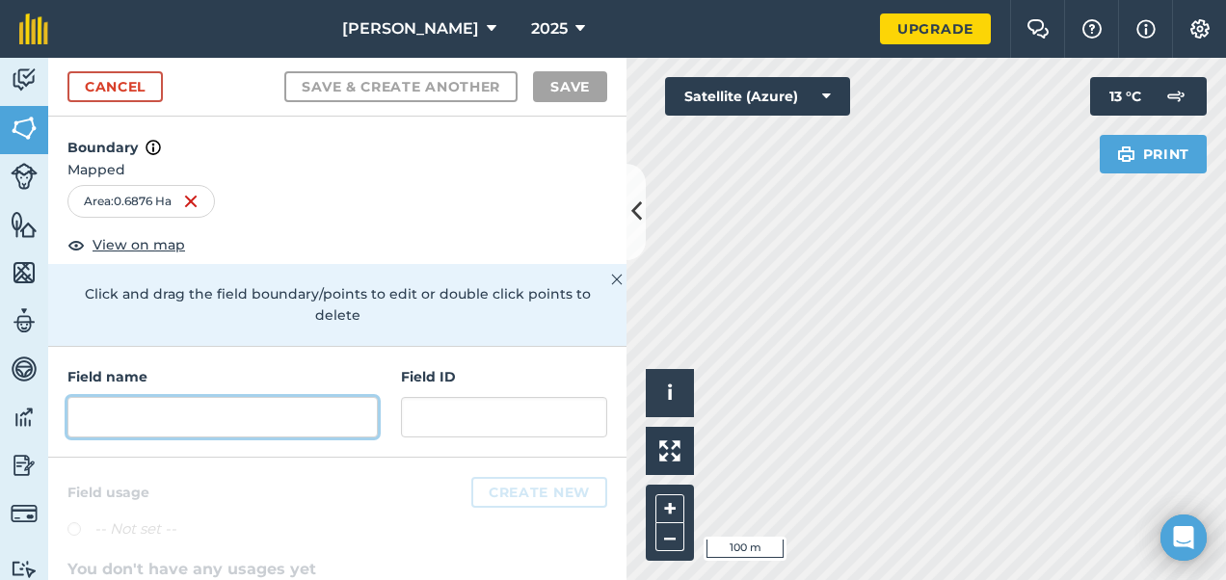
click at [264, 422] on input "text" at bounding box center [222, 417] width 310 height 40
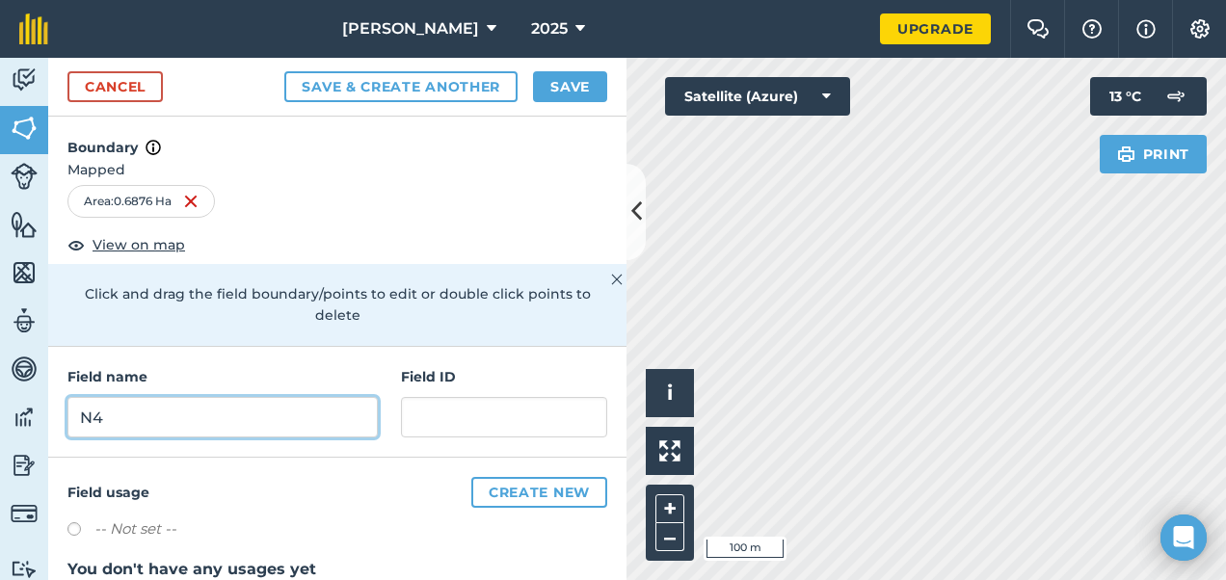
type input "N4"
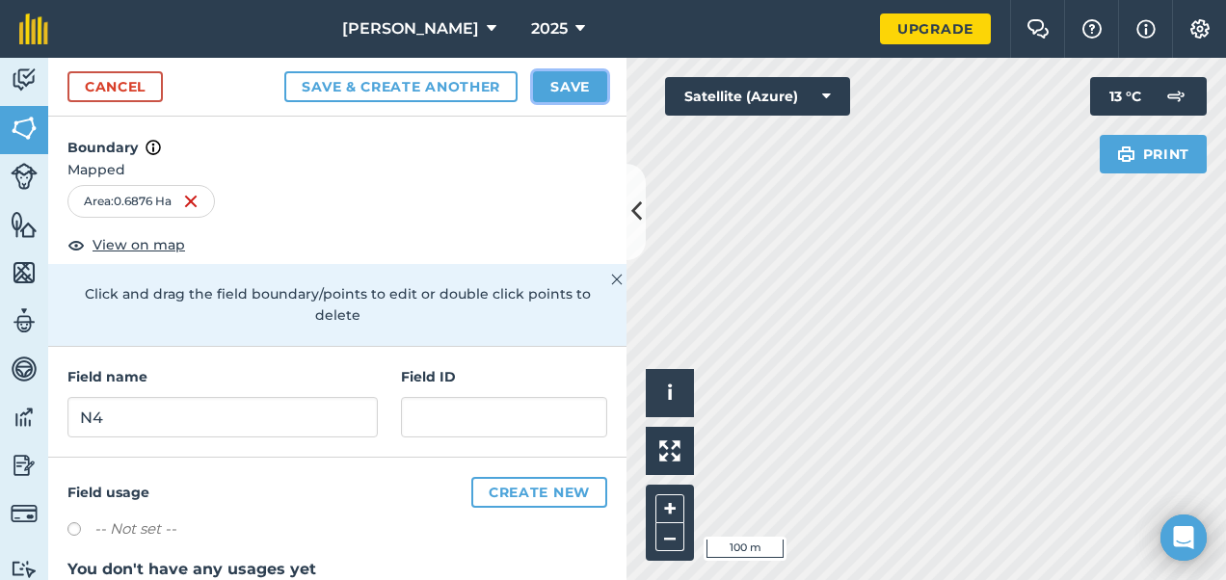
click at [555, 100] on button "Save" at bounding box center [570, 86] width 74 height 31
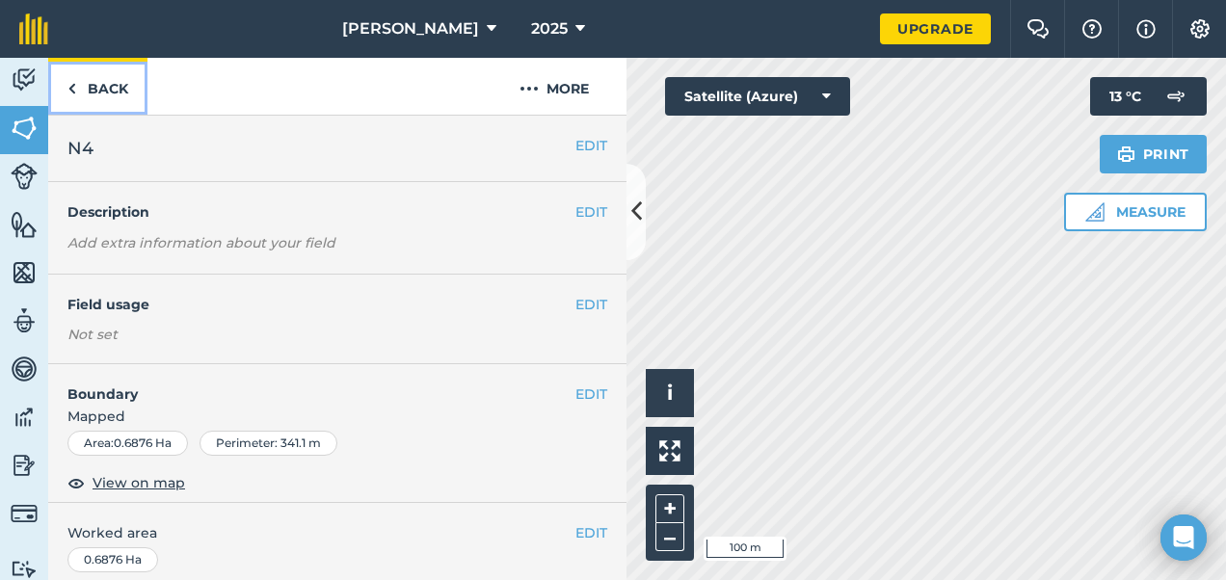
click at [104, 85] on link "Back" at bounding box center [97, 86] width 99 height 57
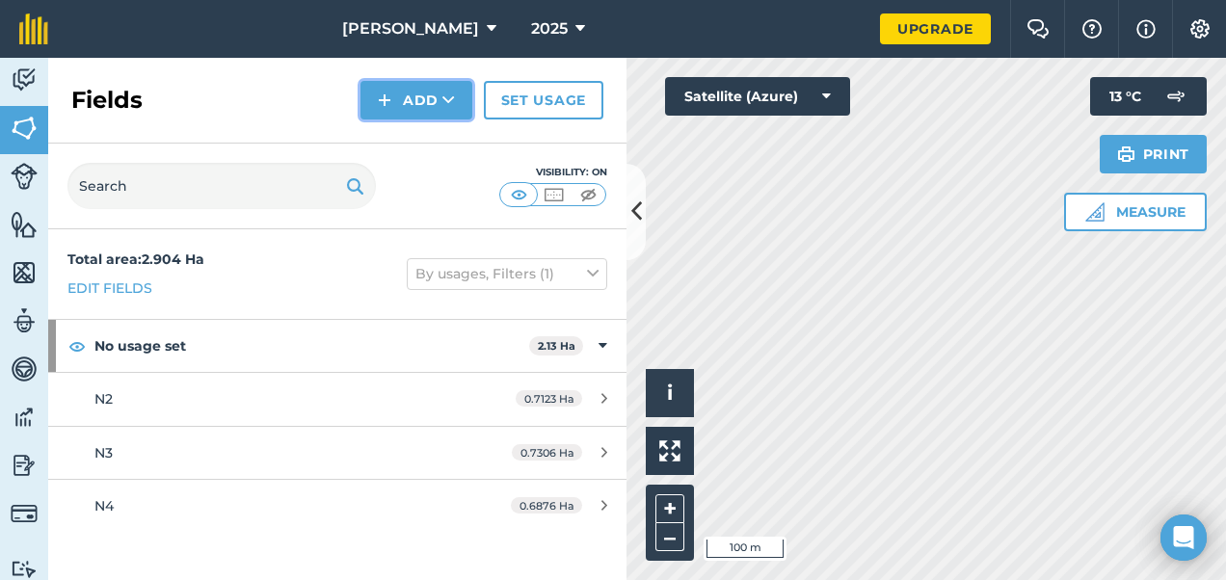
click at [383, 94] on img at bounding box center [384, 100] width 13 height 23
click at [418, 142] on link "Draw" at bounding box center [416, 143] width 106 height 42
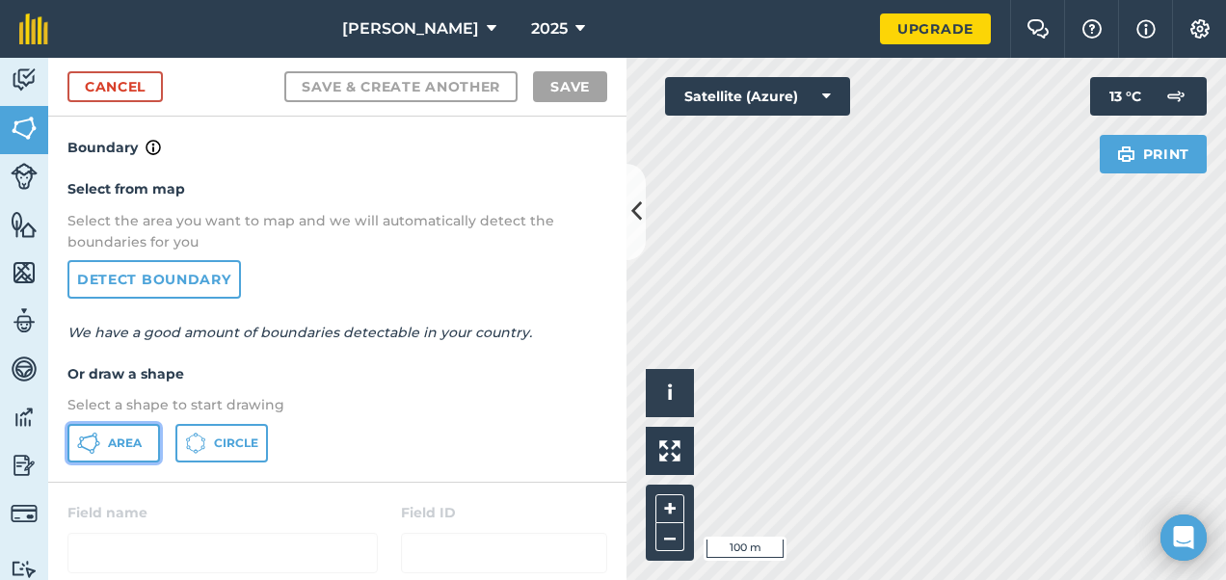
click at [121, 449] on span "Area" at bounding box center [125, 443] width 34 height 15
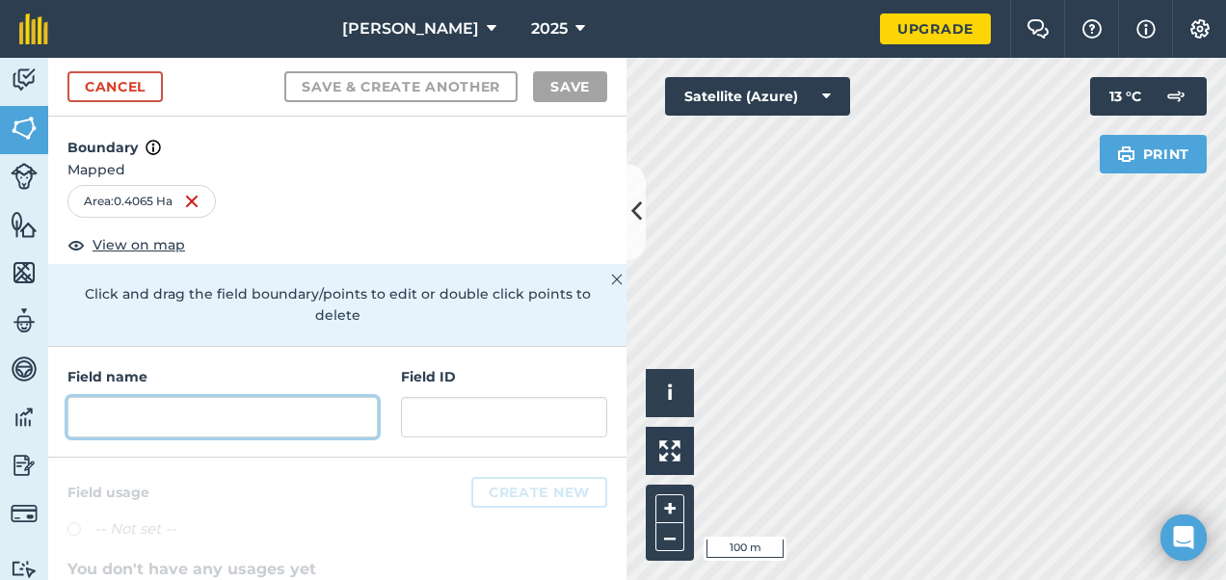
click at [264, 411] on input "text" at bounding box center [222, 417] width 310 height 40
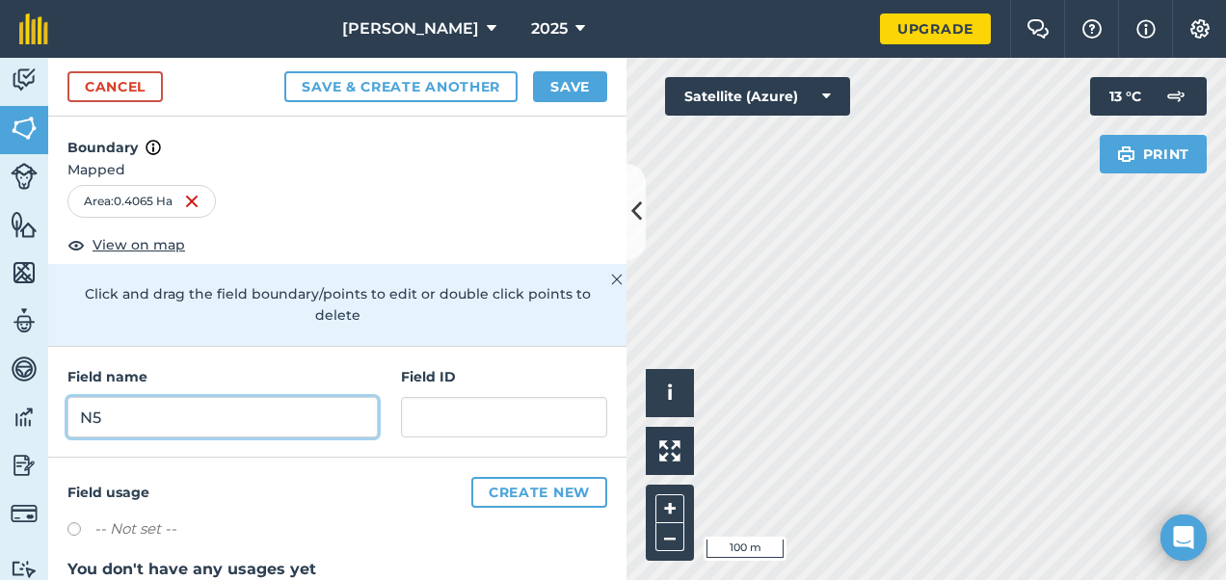
type input "N5"
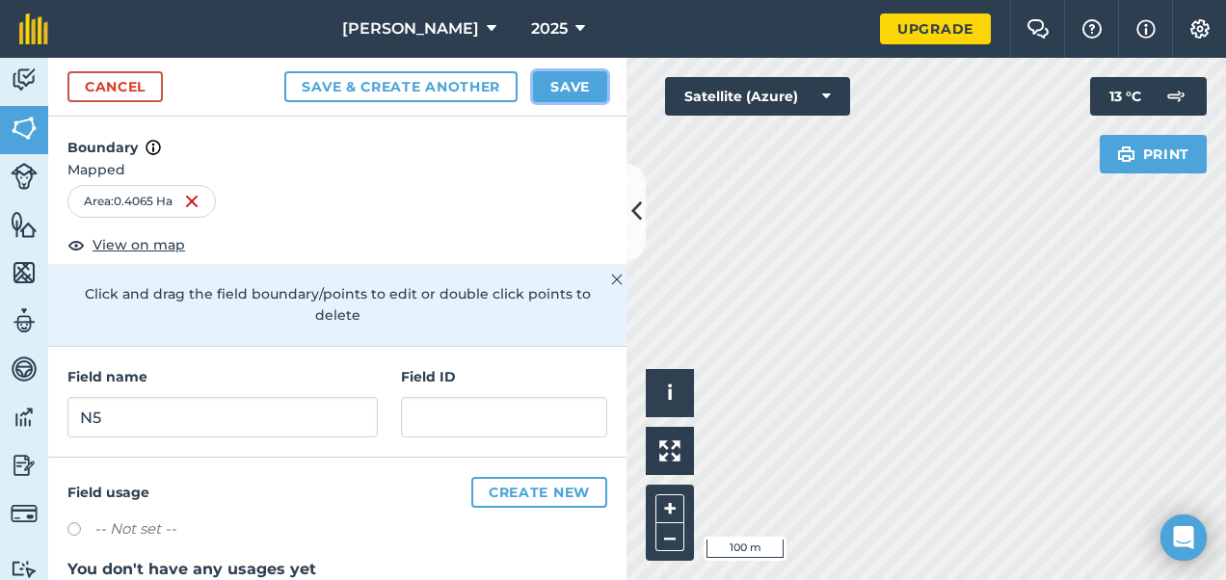
click at [570, 76] on button "Save" at bounding box center [570, 86] width 74 height 31
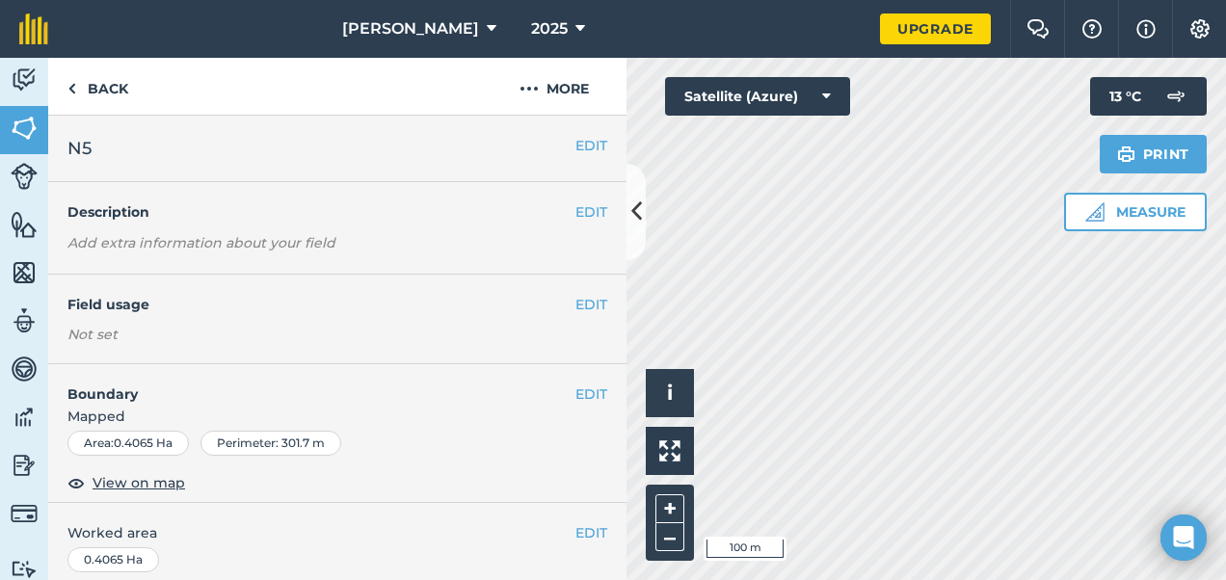
scroll to position [374, 0]
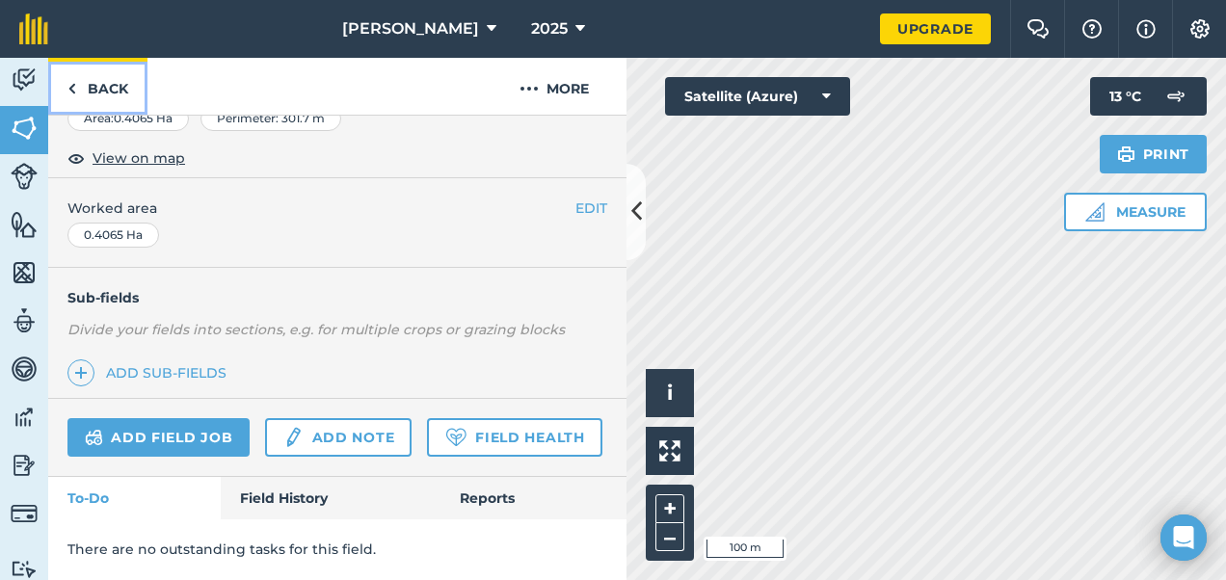
click at [87, 97] on link "Back" at bounding box center [97, 86] width 99 height 57
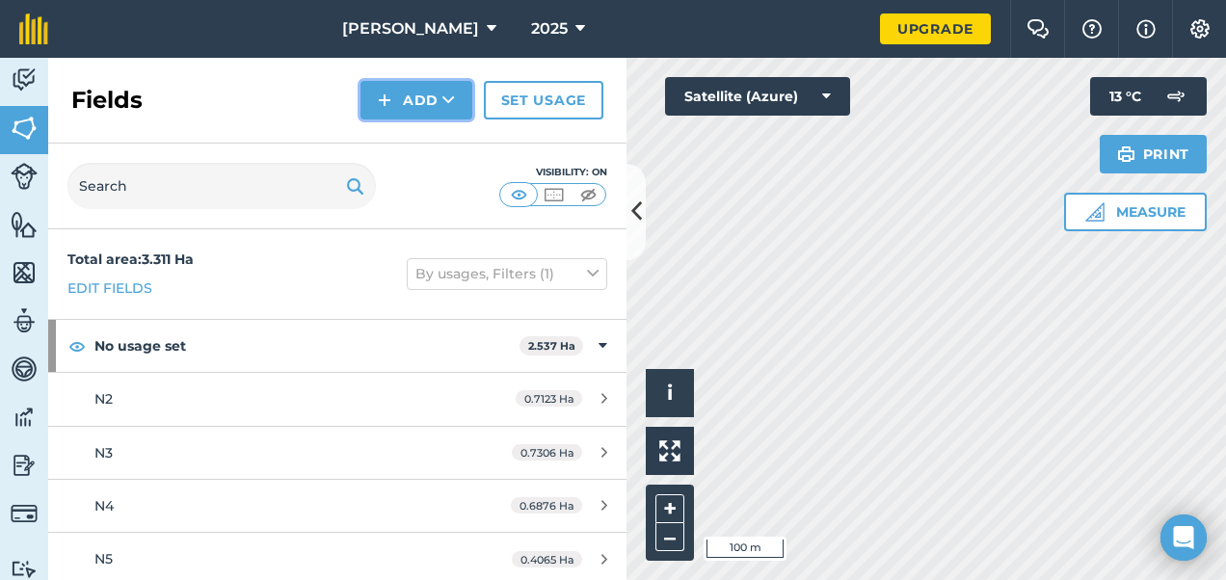
click at [414, 114] on button "Add" at bounding box center [416, 100] width 112 height 39
click at [417, 139] on link "Draw" at bounding box center [416, 143] width 106 height 42
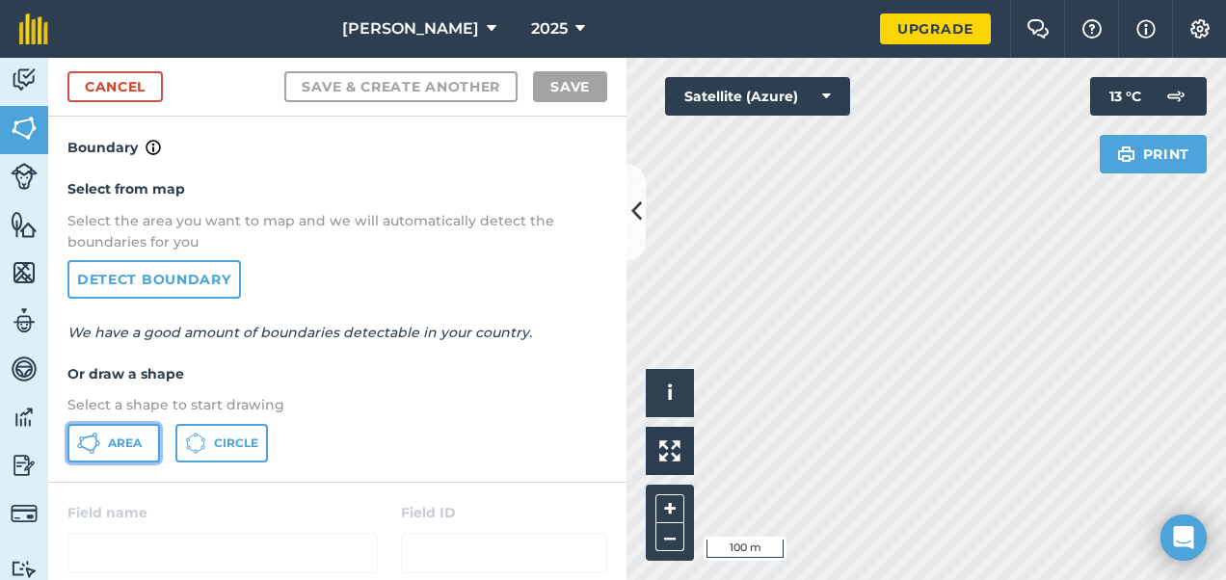
click at [123, 437] on span "Area" at bounding box center [125, 443] width 34 height 15
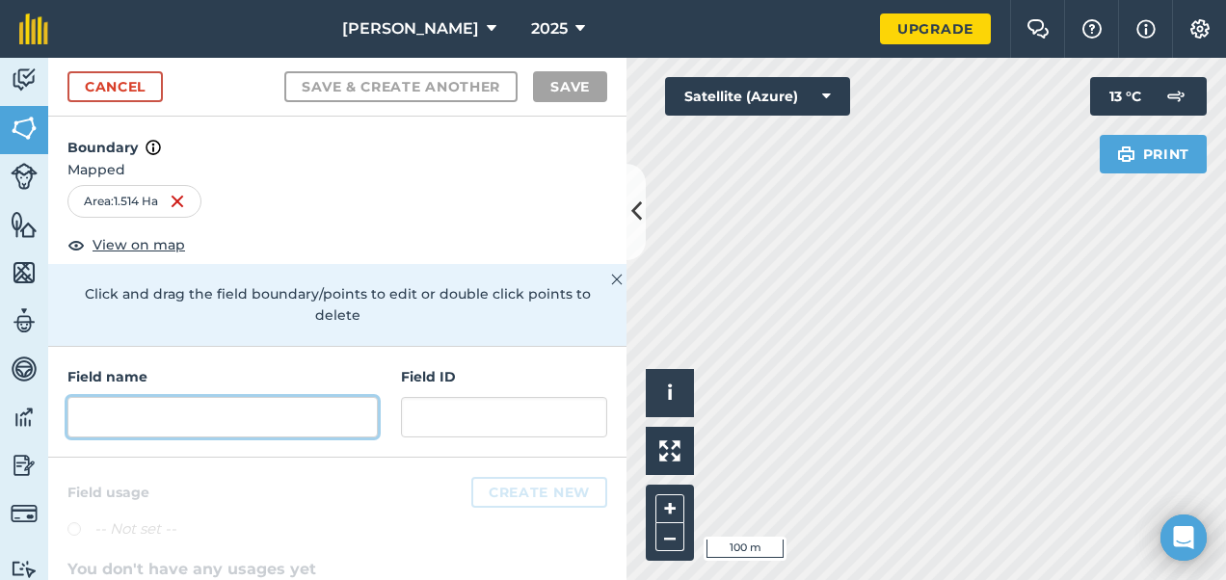
click at [204, 412] on input "text" at bounding box center [222, 417] width 310 height 40
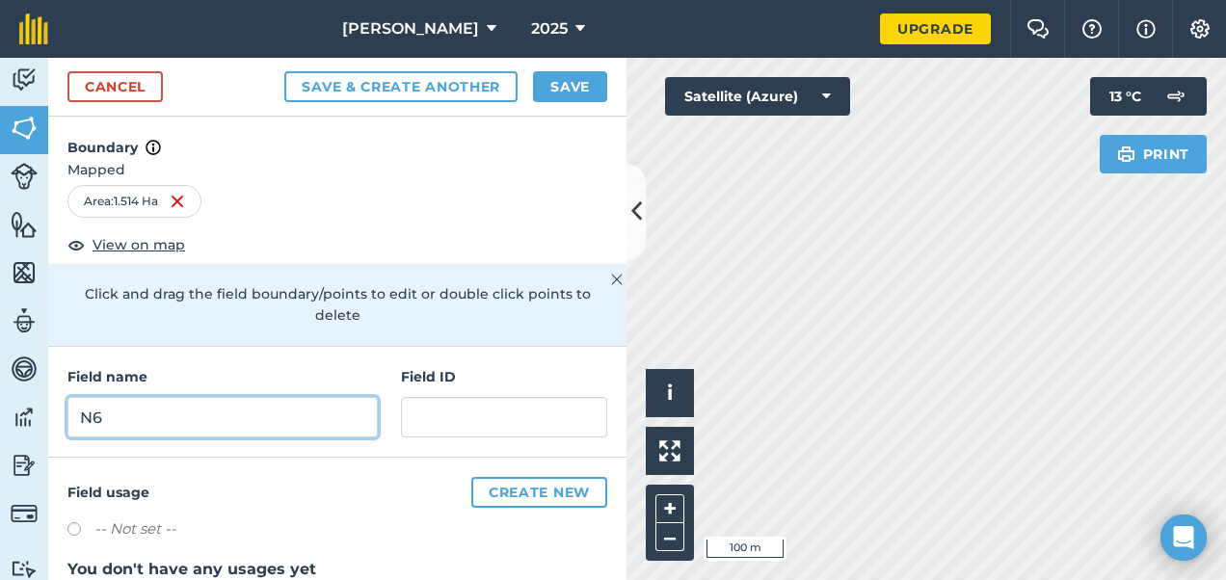
type input "N6"
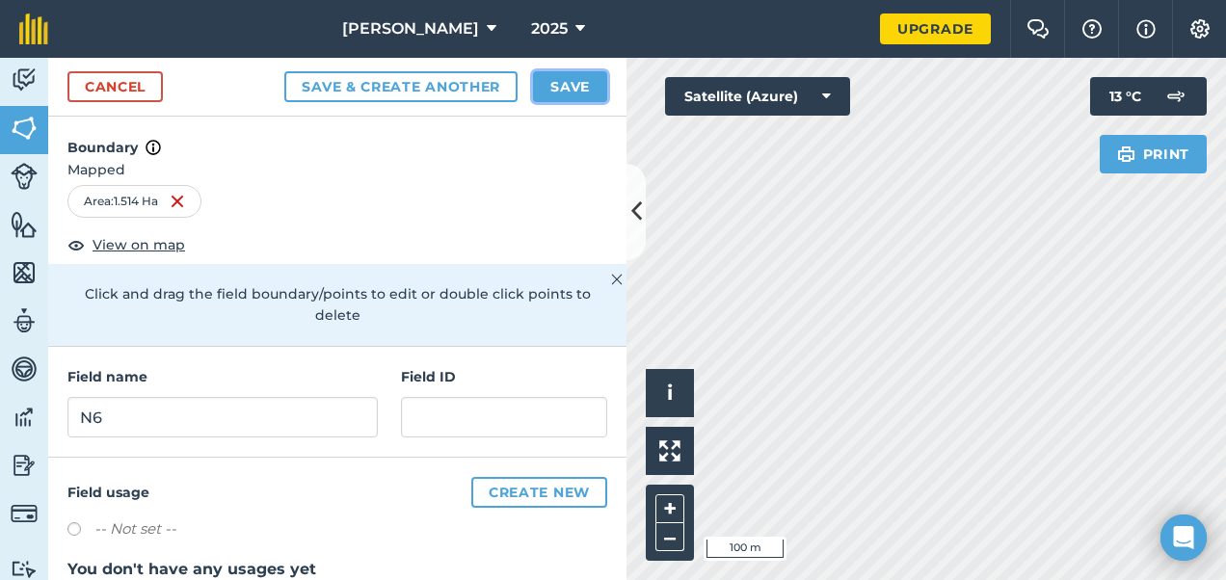
click at [563, 75] on button "Save" at bounding box center [570, 86] width 74 height 31
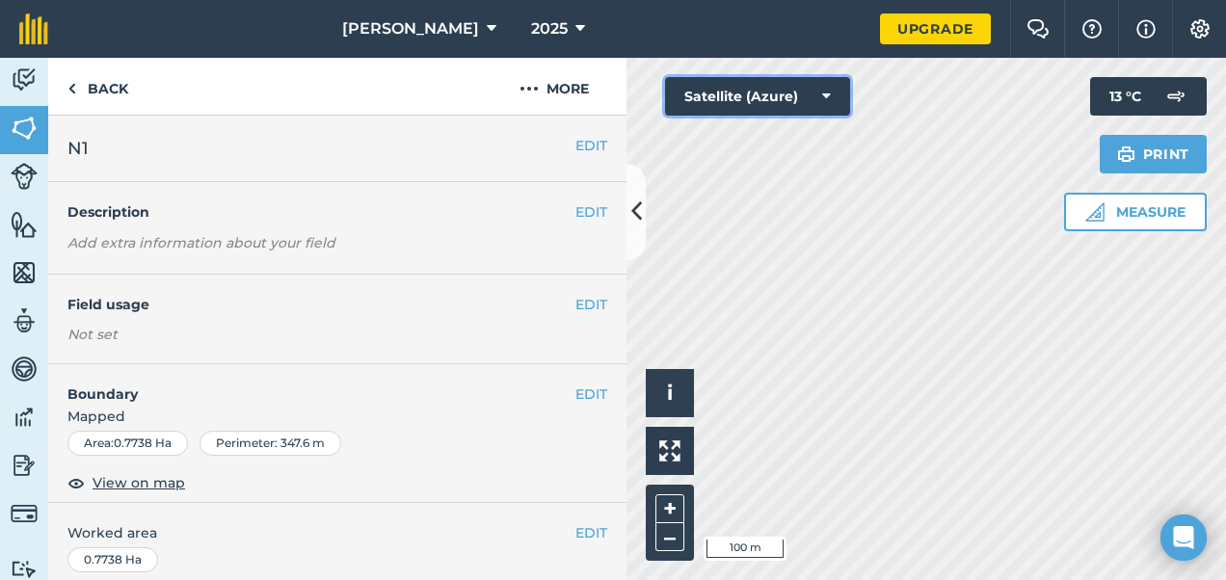
click at [799, 104] on button "Satellite (Azure)" at bounding box center [757, 96] width 185 height 39
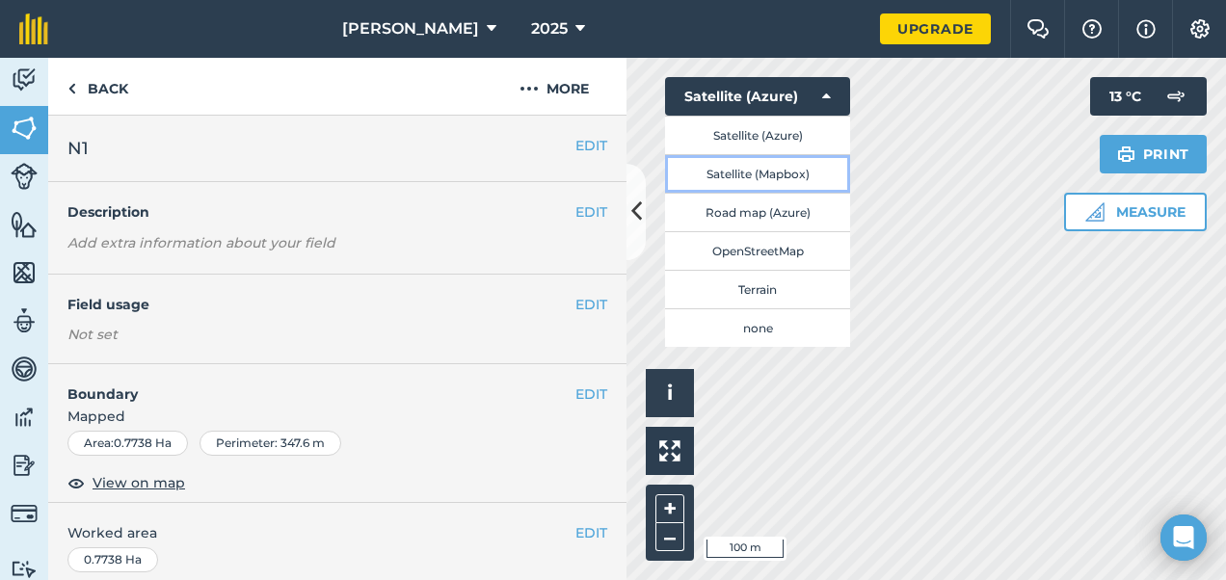
click at [771, 181] on button "Satellite (Mapbox)" at bounding box center [757, 173] width 185 height 39
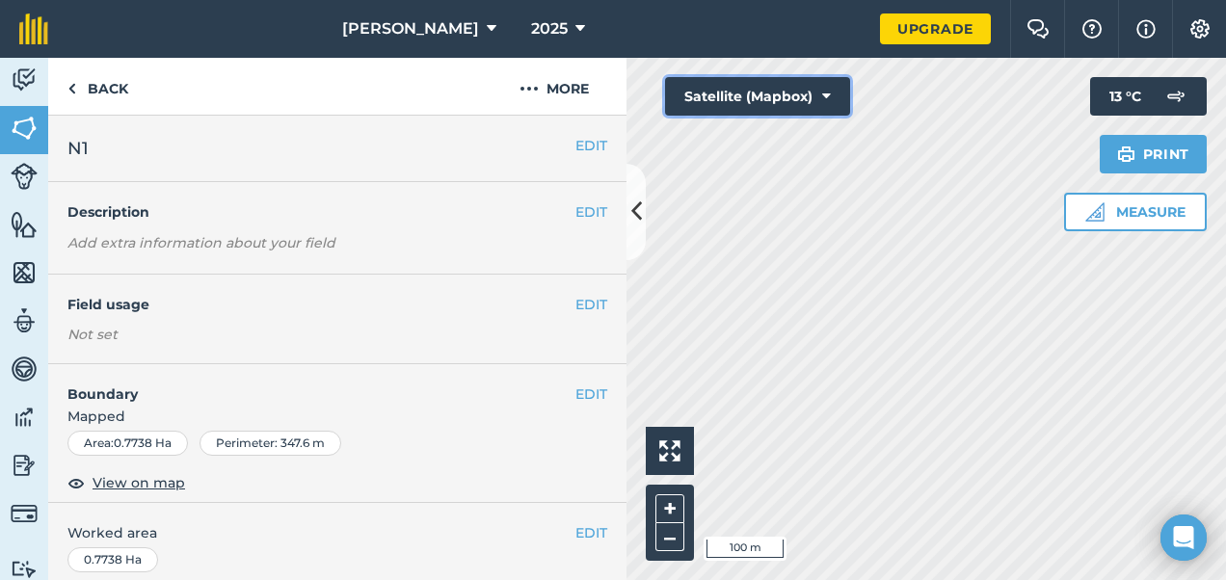
click at [807, 105] on button "Satellite (Mapbox)" at bounding box center [757, 96] width 185 height 39
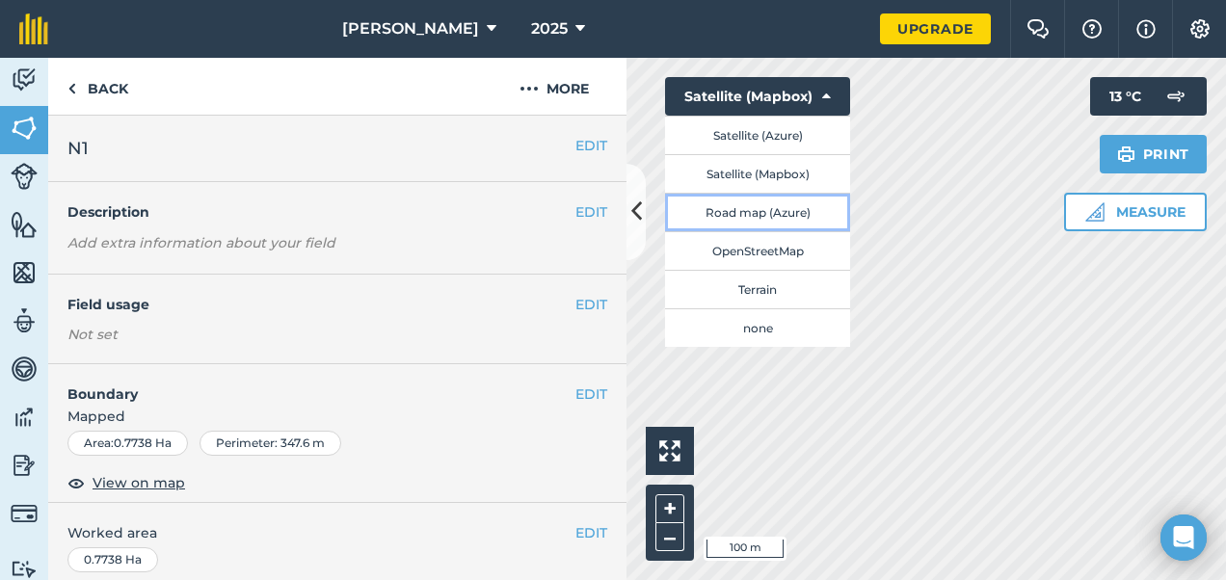
click at [780, 202] on button "Road map (Azure)" at bounding box center [757, 212] width 185 height 39
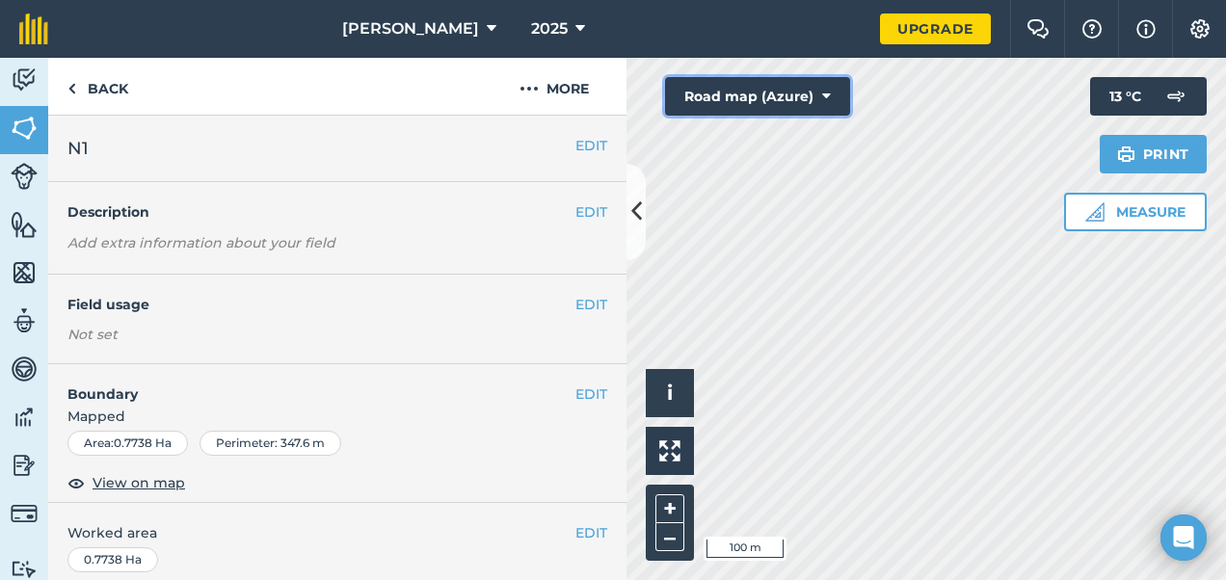
click at [821, 109] on button "Road map (Azure)" at bounding box center [757, 96] width 185 height 39
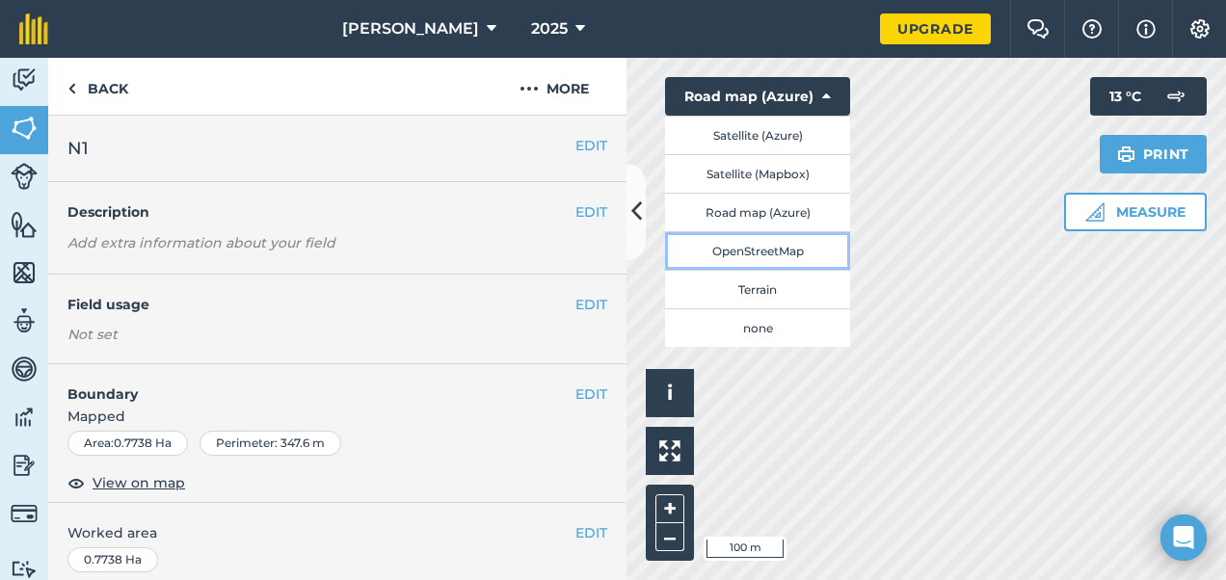
click at [767, 258] on button "OpenStreetMap" at bounding box center [757, 250] width 185 height 39
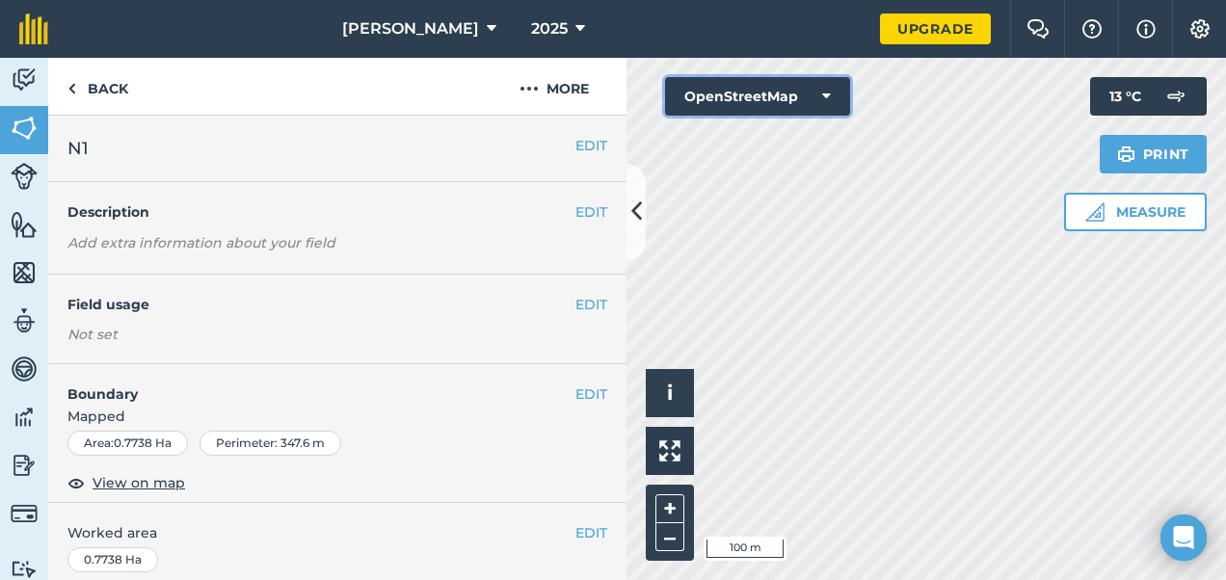
click at [775, 90] on button "OpenStreetMap" at bounding box center [757, 96] width 185 height 39
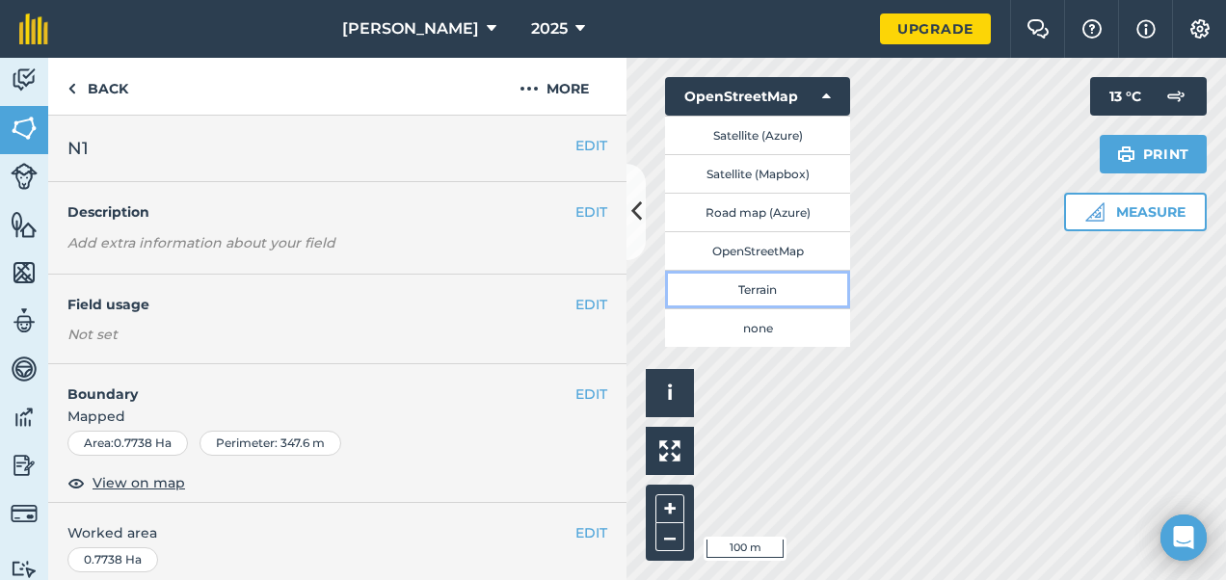
click at [761, 281] on button "Terrain" at bounding box center [757, 289] width 185 height 39
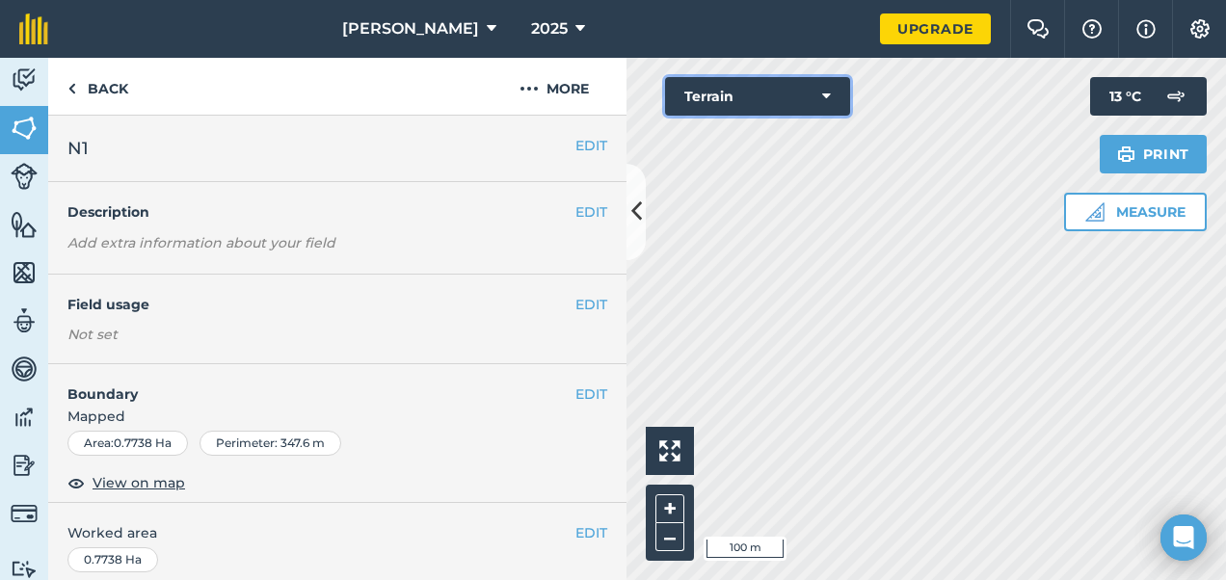
click at [806, 110] on button "Terrain" at bounding box center [757, 96] width 185 height 39
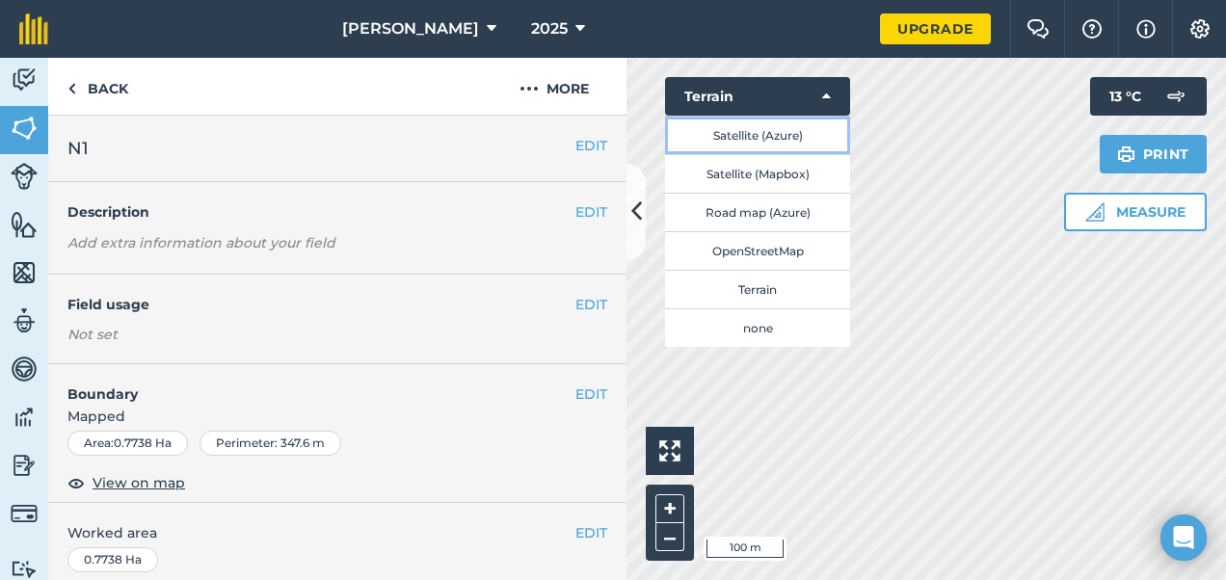
click at [759, 139] on button "Satellite (Azure)" at bounding box center [757, 135] width 185 height 39
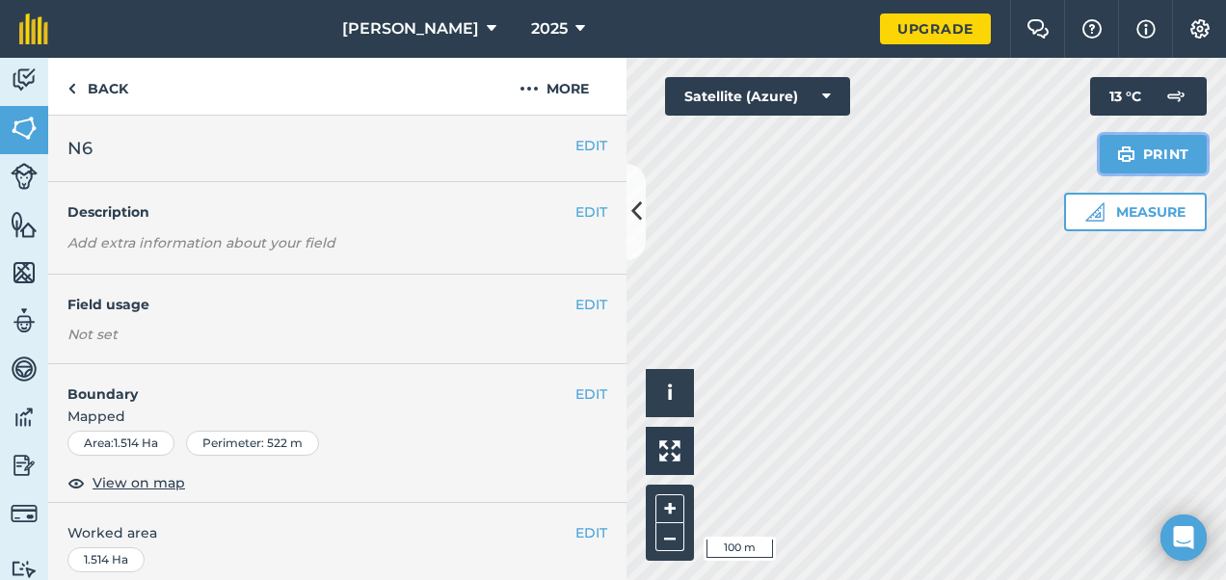
click at [1139, 159] on button "Print" at bounding box center [1153, 154] width 108 height 39
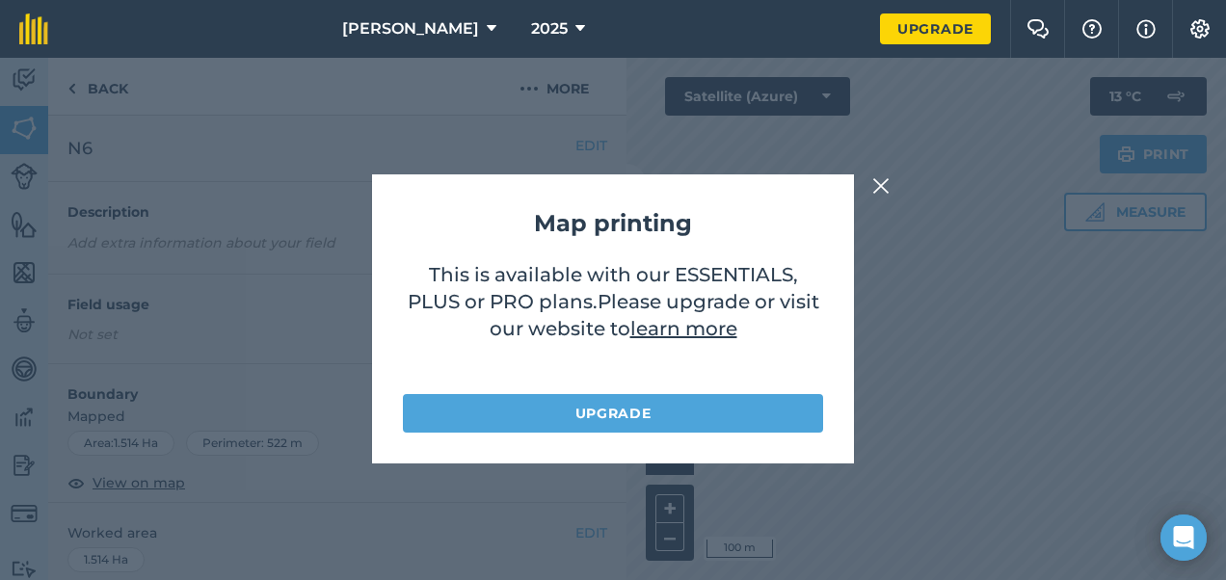
click at [881, 188] on img at bounding box center [880, 185] width 17 height 23
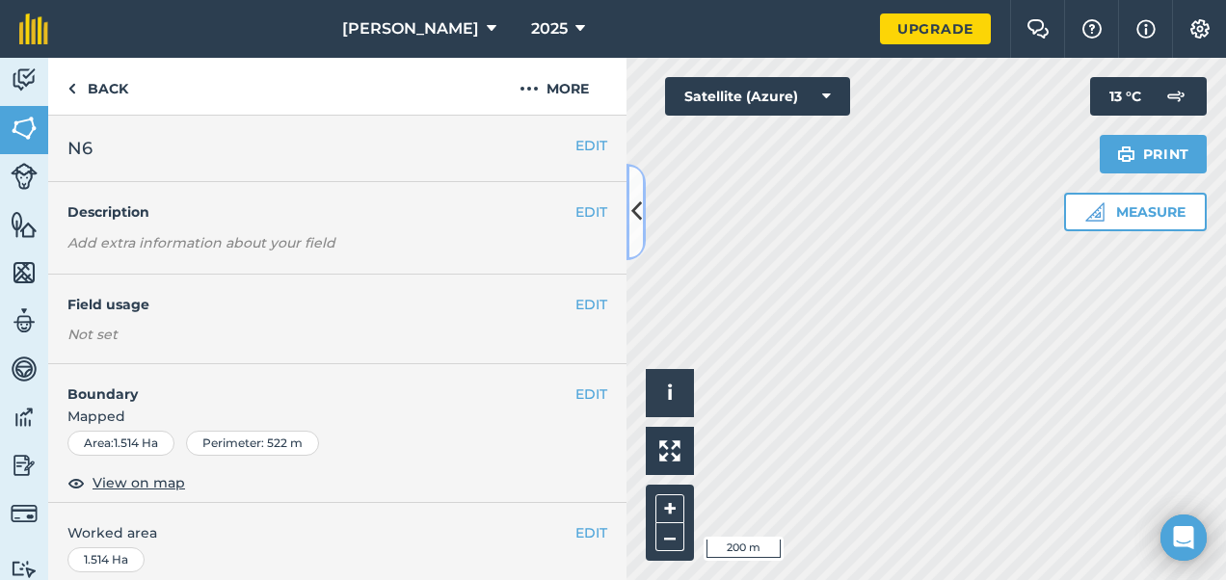
click at [634, 194] on button at bounding box center [635, 212] width 19 height 96
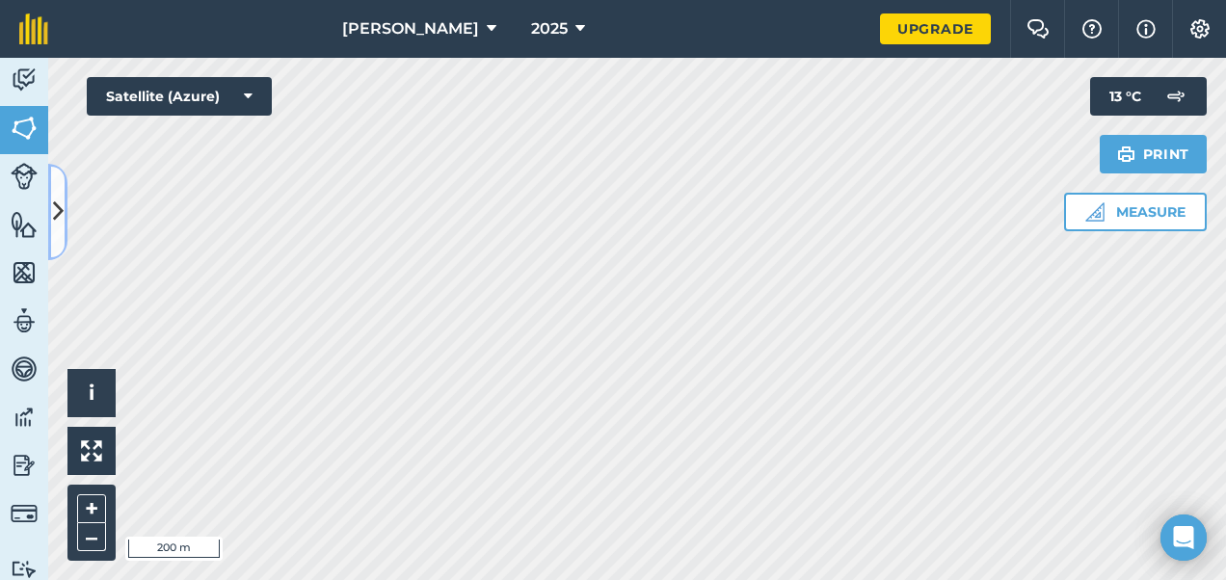
click at [66, 202] on button at bounding box center [57, 212] width 19 height 96
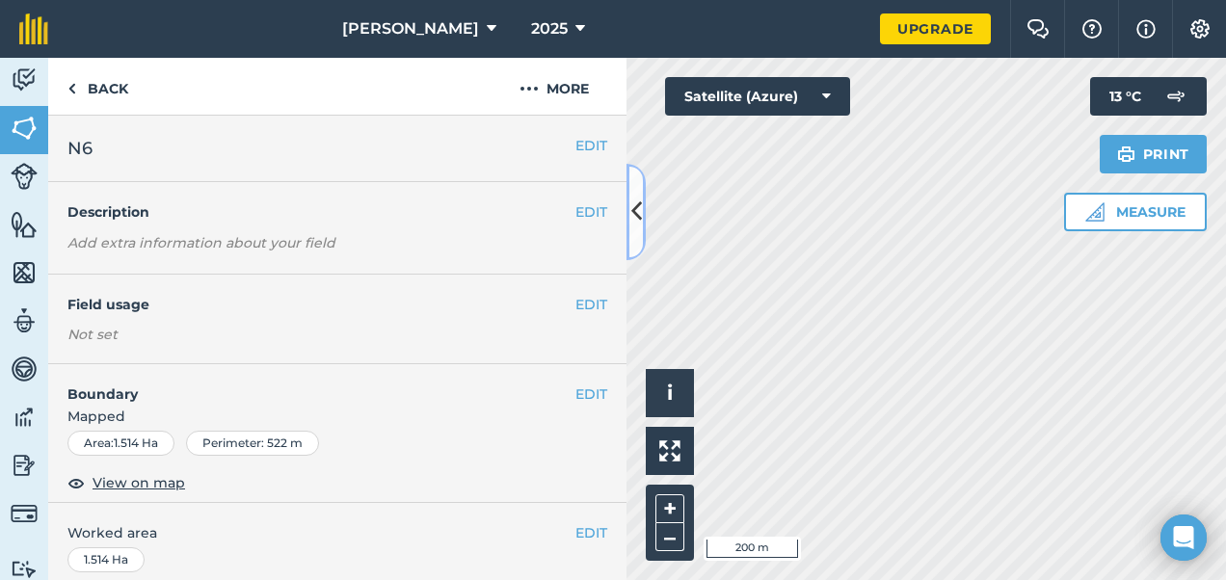
scroll to position [374, 0]
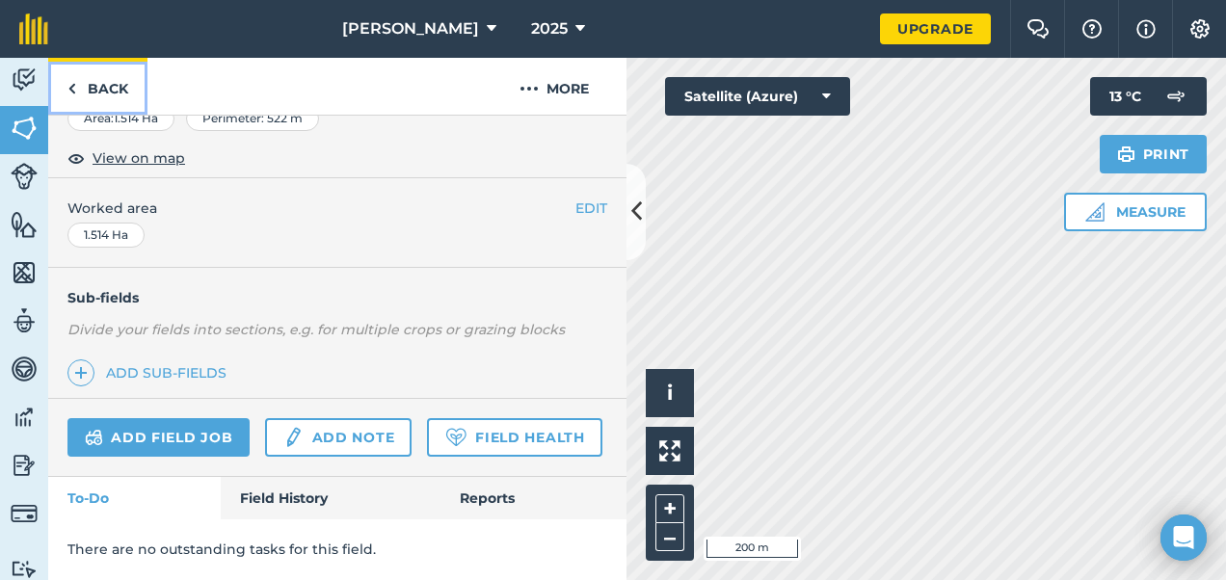
click at [102, 72] on link "Back" at bounding box center [97, 86] width 99 height 57
click at [106, 98] on link "Back" at bounding box center [97, 86] width 99 height 57
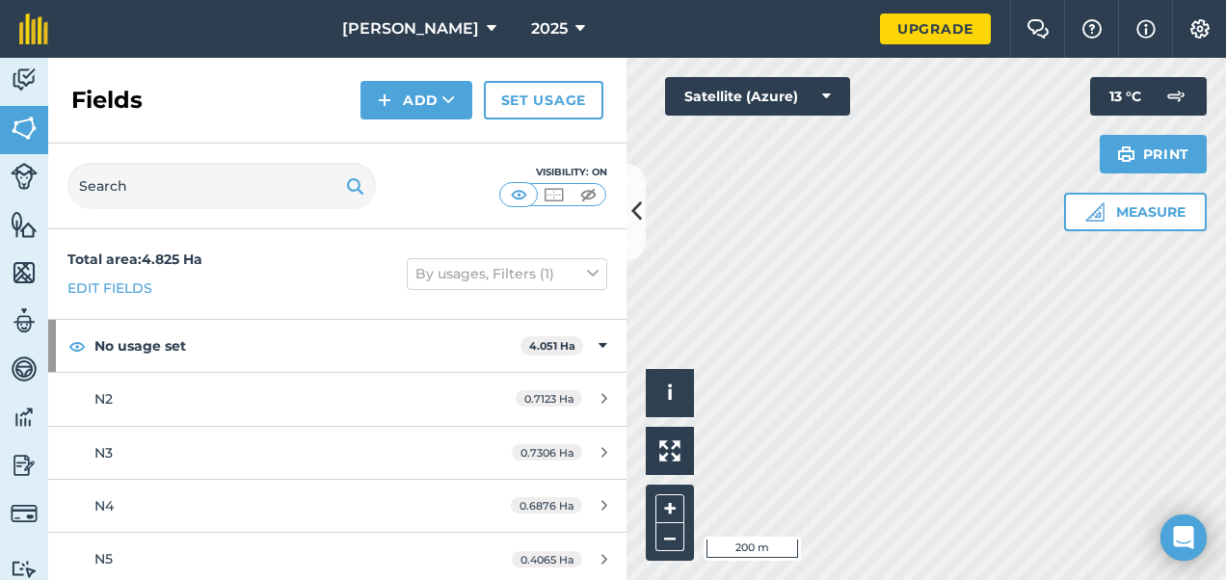
scroll to position [56, 0]
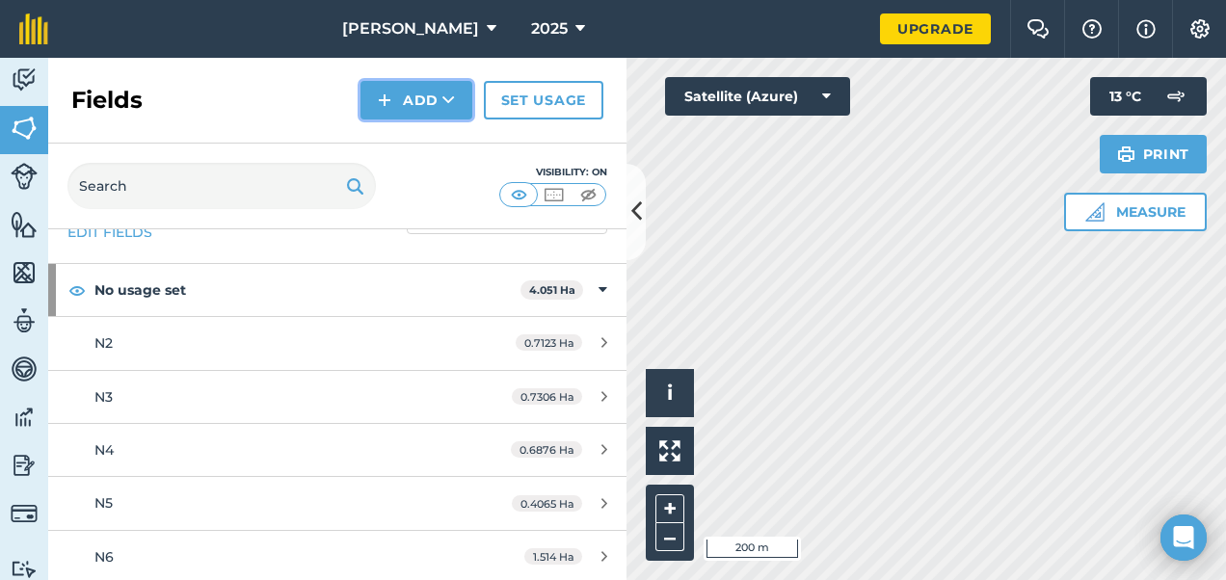
click at [438, 113] on button "Add" at bounding box center [416, 100] width 112 height 39
click at [430, 152] on link "Draw" at bounding box center [416, 143] width 106 height 42
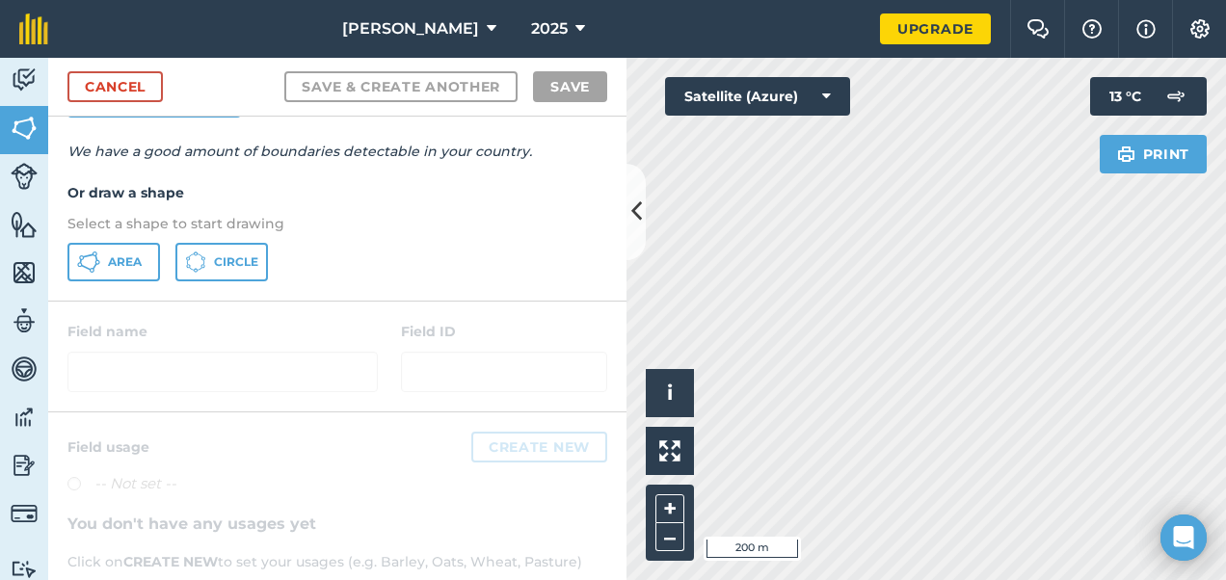
scroll to position [183, 0]
click at [111, 277] on button "Area" at bounding box center [113, 260] width 93 height 39
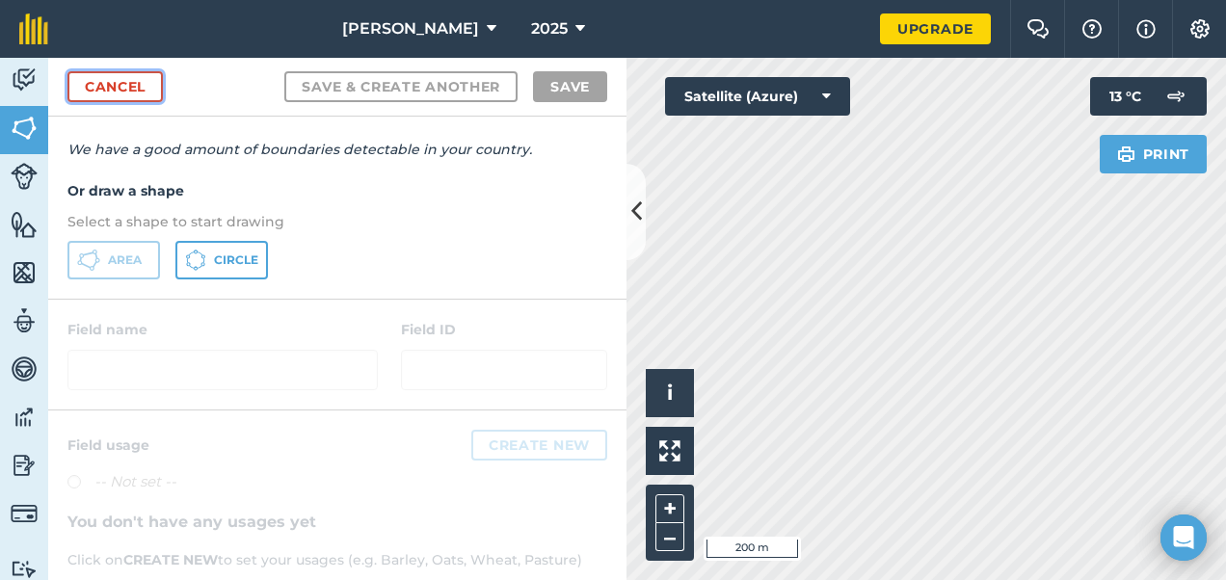
click at [128, 85] on link "Cancel" at bounding box center [114, 86] width 95 height 31
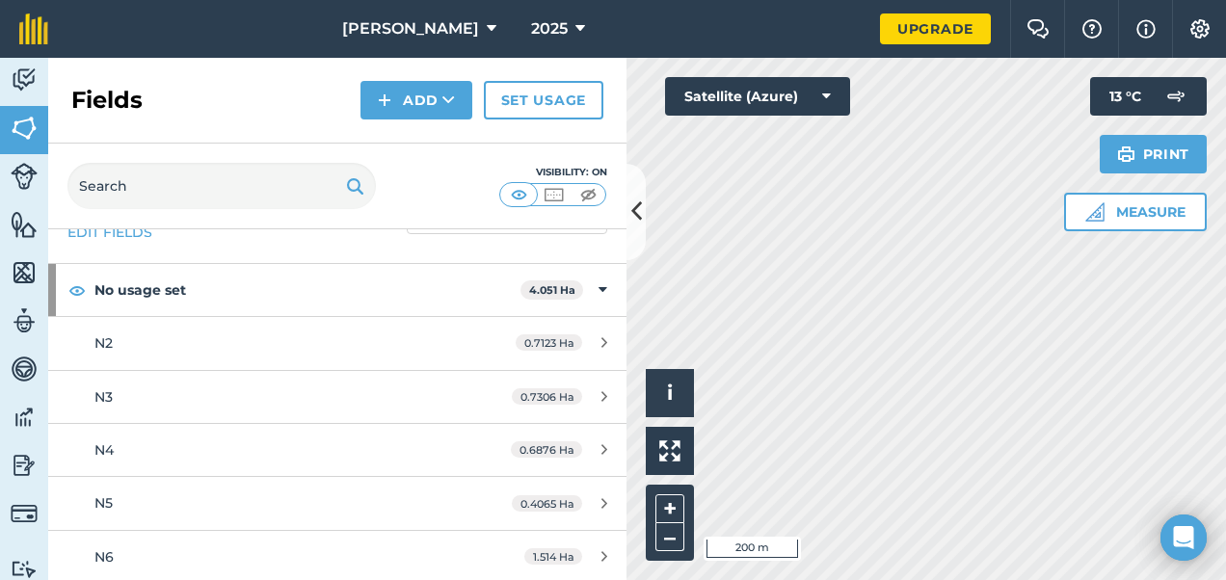
scroll to position [56, 0]
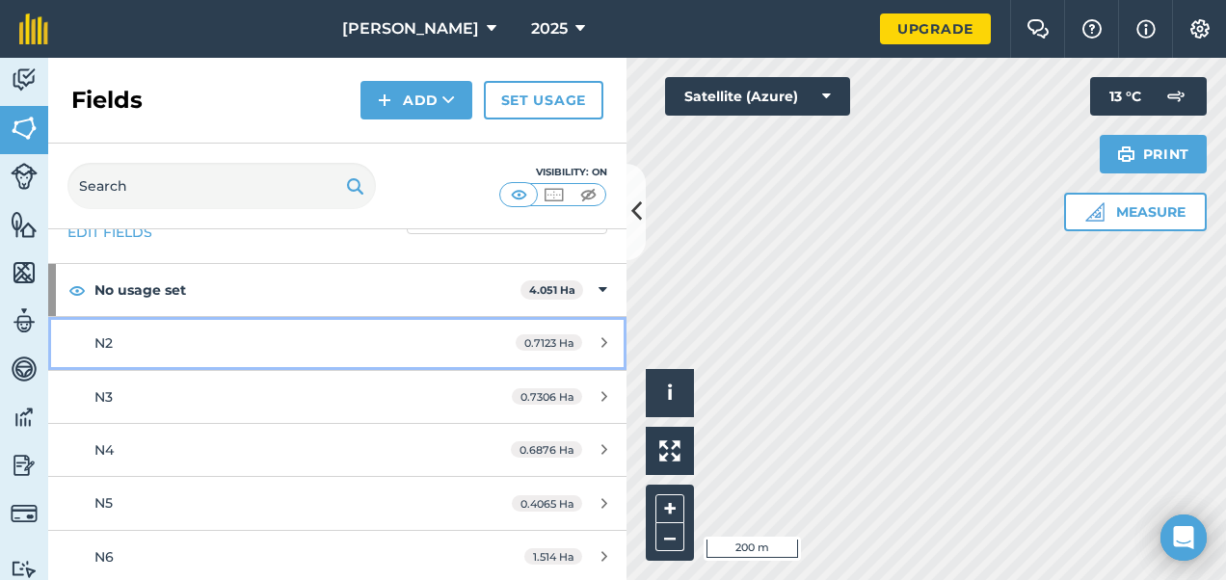
click at [576, 346] on div "0.7123 Ha" at bounding box center [561, 342] width 130 height 15
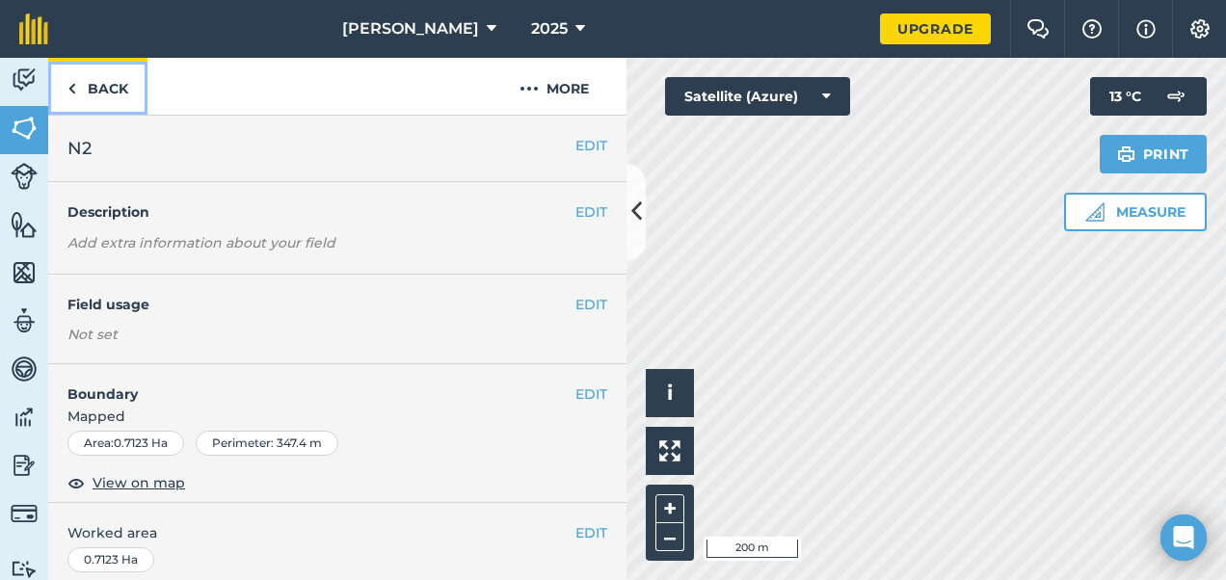
click at [121, 85] on link "Back" at bounding box center [97, 86] width 99 height 57
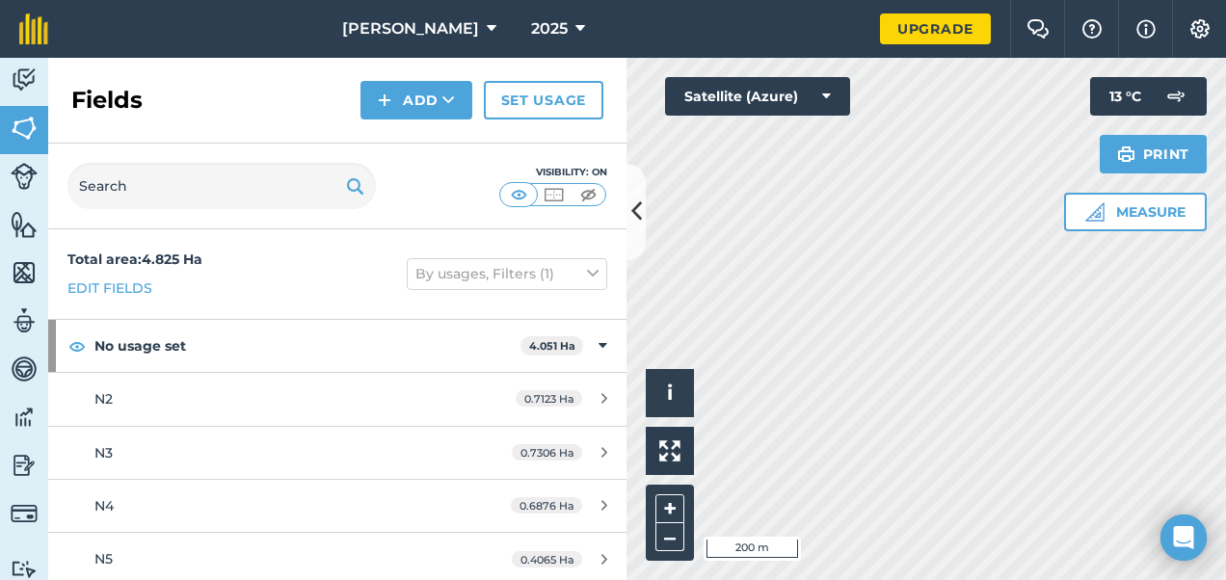
click at [404, 124] on div "Fields Add Set usage" at bounding box center [337, 101] width 578 height 86
click at [403, 110] on button "Add" at bounding box center [416, 100] width 112 height 39
click at [405, 174] on link "Import" at bounding box center [416, 187] width 106 height 42
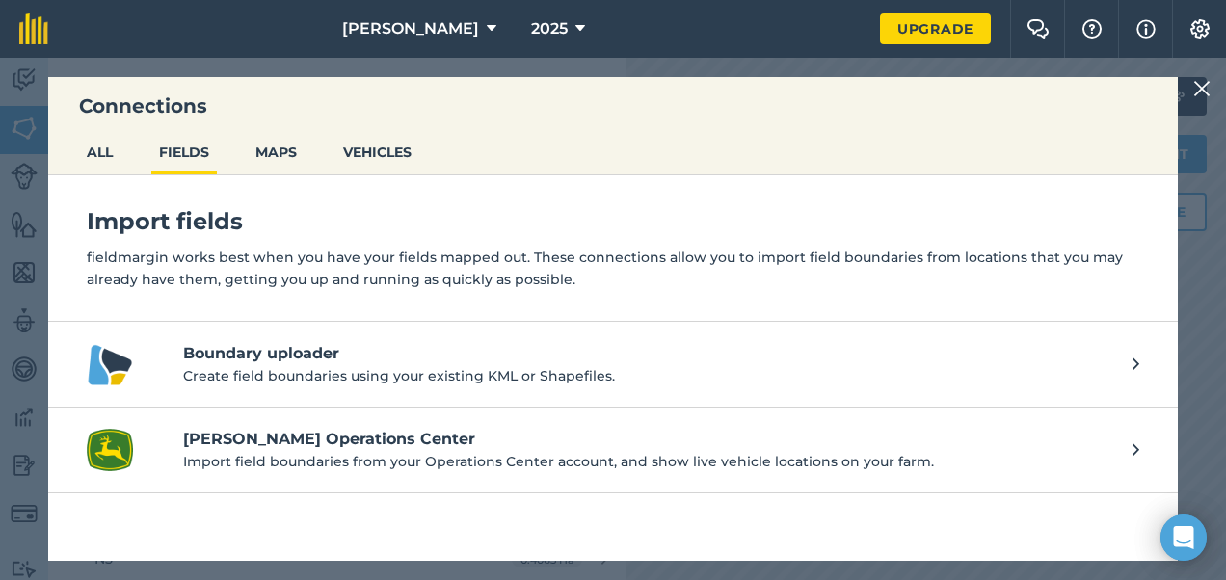
click at [1202, 85] on img at bounding box center [1201, 88] width 17 height 23
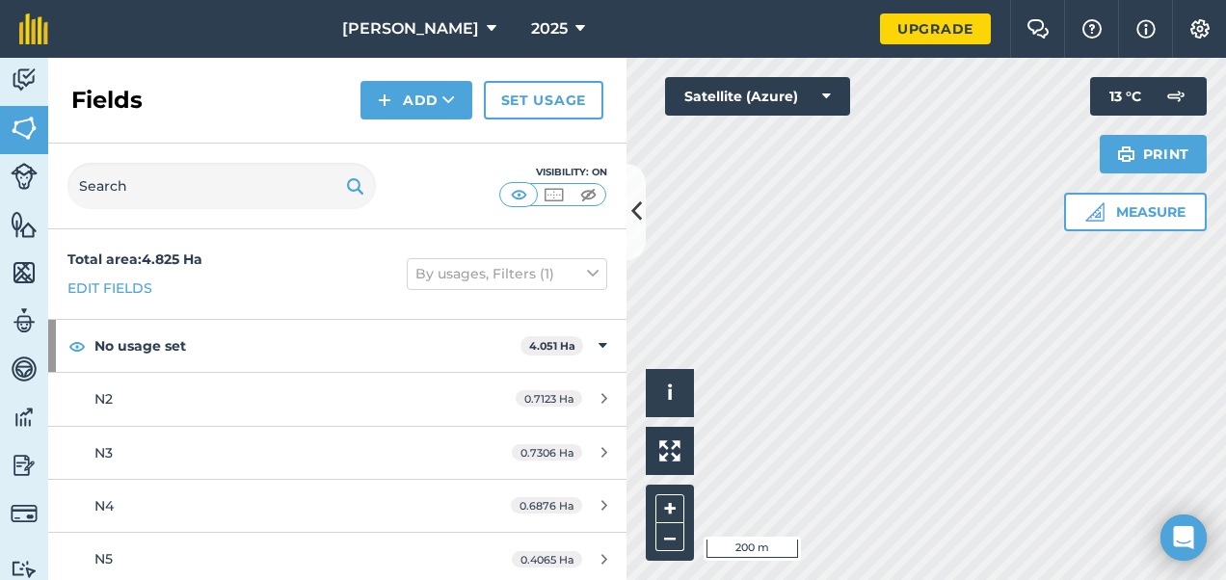
click at [400, 69] on div "Fields Add Set usage" at bounding box center [337, 101] width 578 height 86
click at [422, 102] on button "Add" at bounding box center [416, 100] width 112 height 39
drag, startPoint x: 416, startPoint y: 133, endPoint x: 422, endPoint y: 102, distance: 31.4
click at [422, 102] on button "Add Draw Import" at bounding box center [416, 100] width 112 height 39
click at [440, 97] on button "Add" at bounding box center [416, 100] width 112 height 39
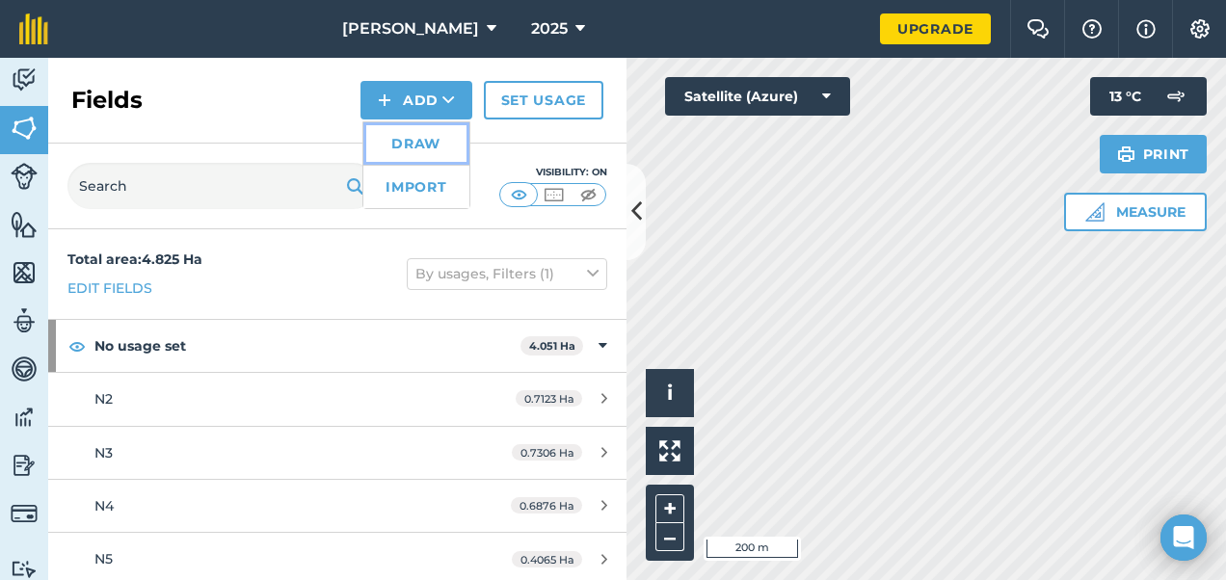
click at [439, 156] on link "Draw" at bounding box center [416, 143] width 106 height 42
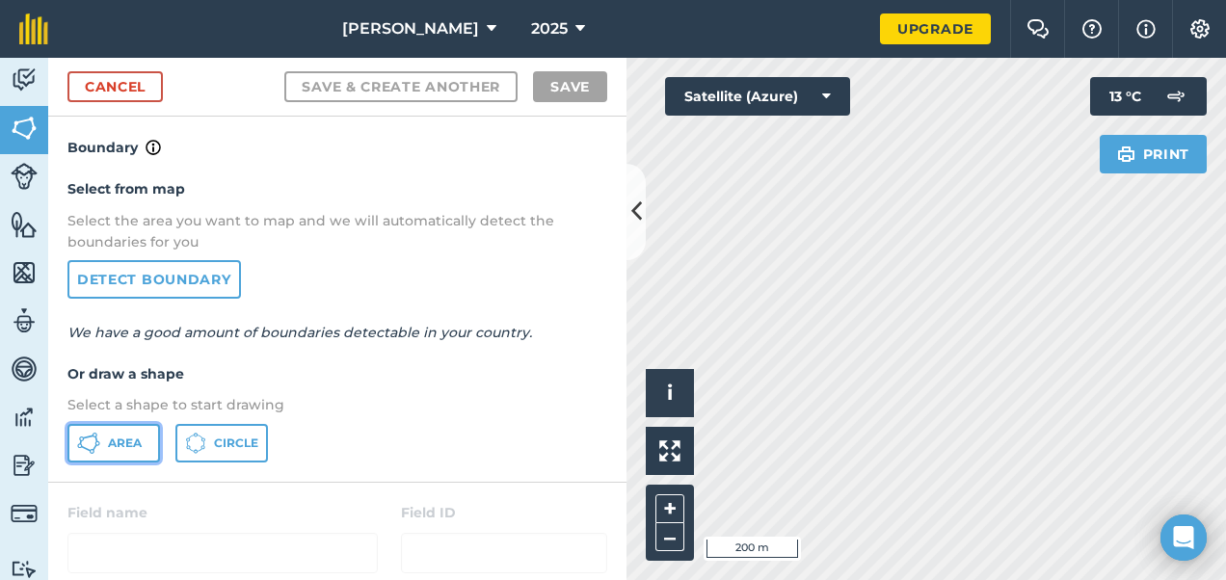
click at [119, 452] on button "Area" at bounding box center [113, 443] width 93 height 39
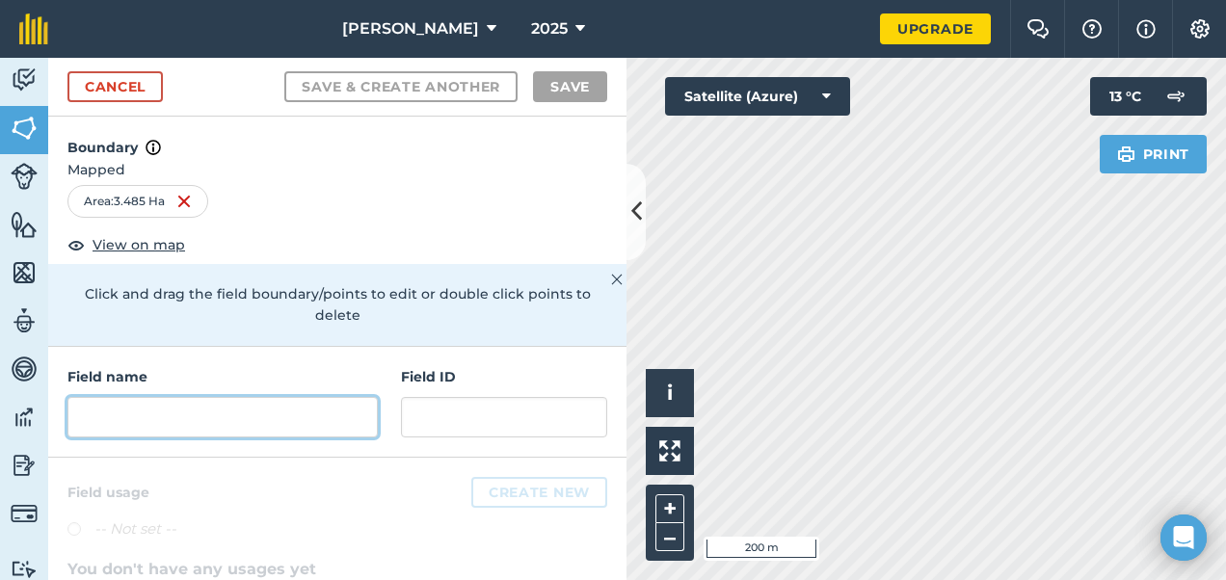
click at [207, 419] on input "text" at bounding box center [222, 417] width 310 height 40
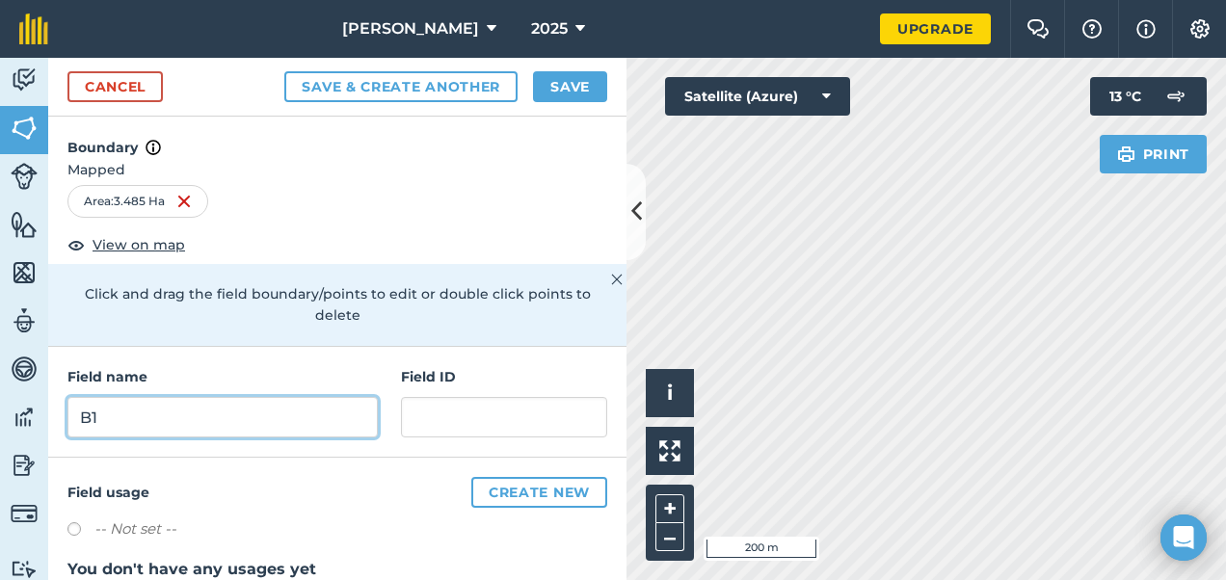
type input "B1"
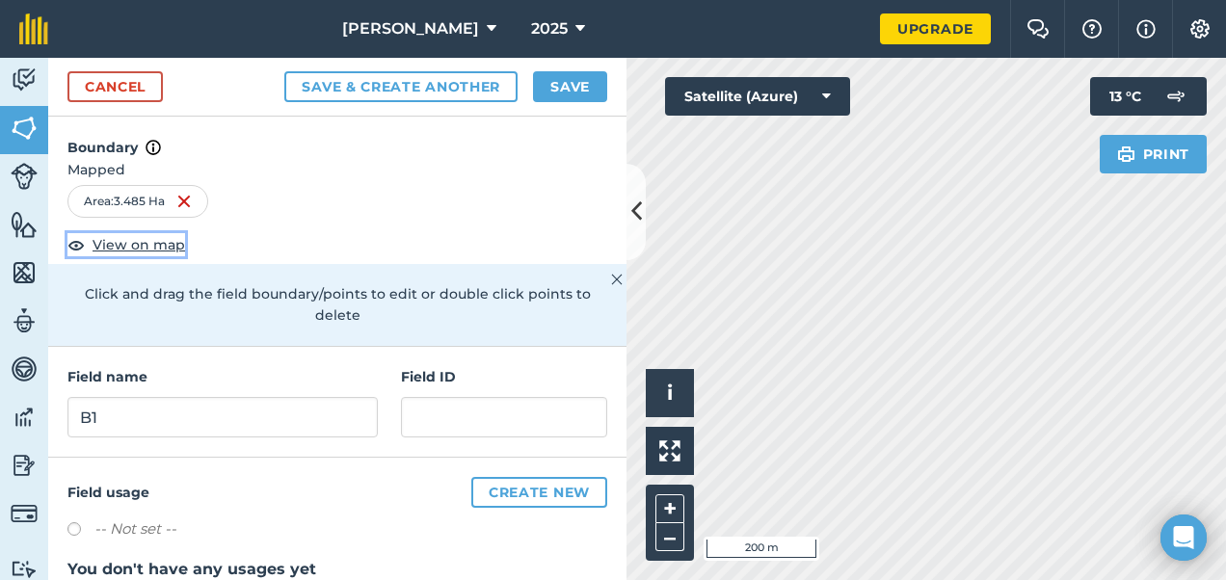
click at [157, 241] on span "View on map" at bounding box center [139, 244] width 93 height 21
click at [590, 69] on div "Cancel Save & Create Another Save" at bounding box center [337, 87] width 578 height 59
click at [576, 88] on button "Save" at bounding box center [570, 86] width 74 height 31
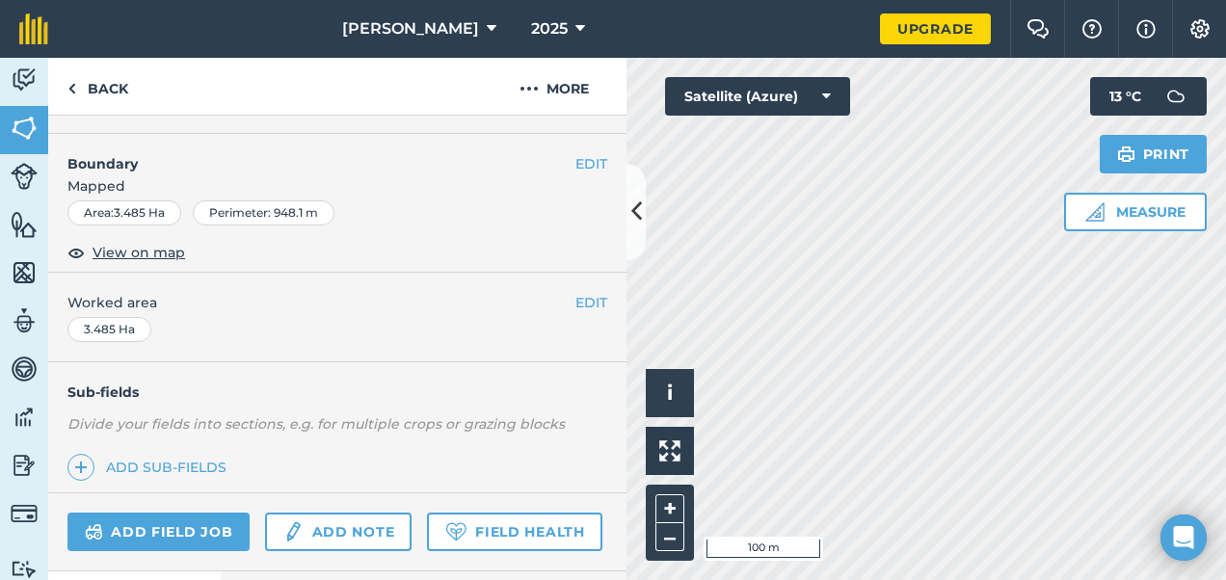
scroll to position [374, 0]
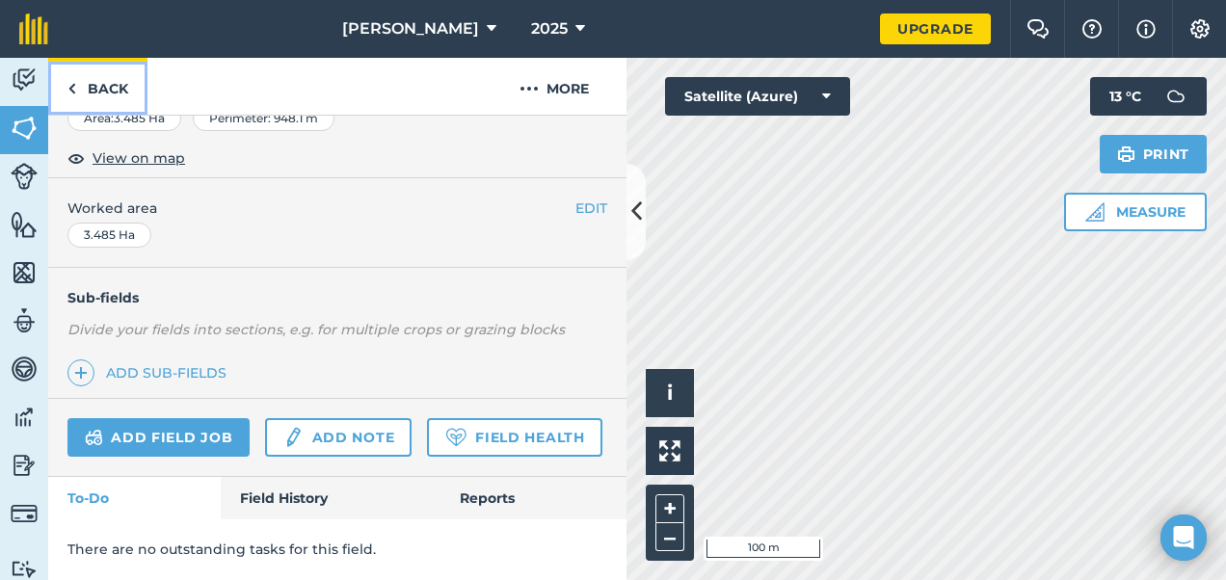
click at [111, 94] on link "Back" at bounding box center [97, 86] width 99 height 57
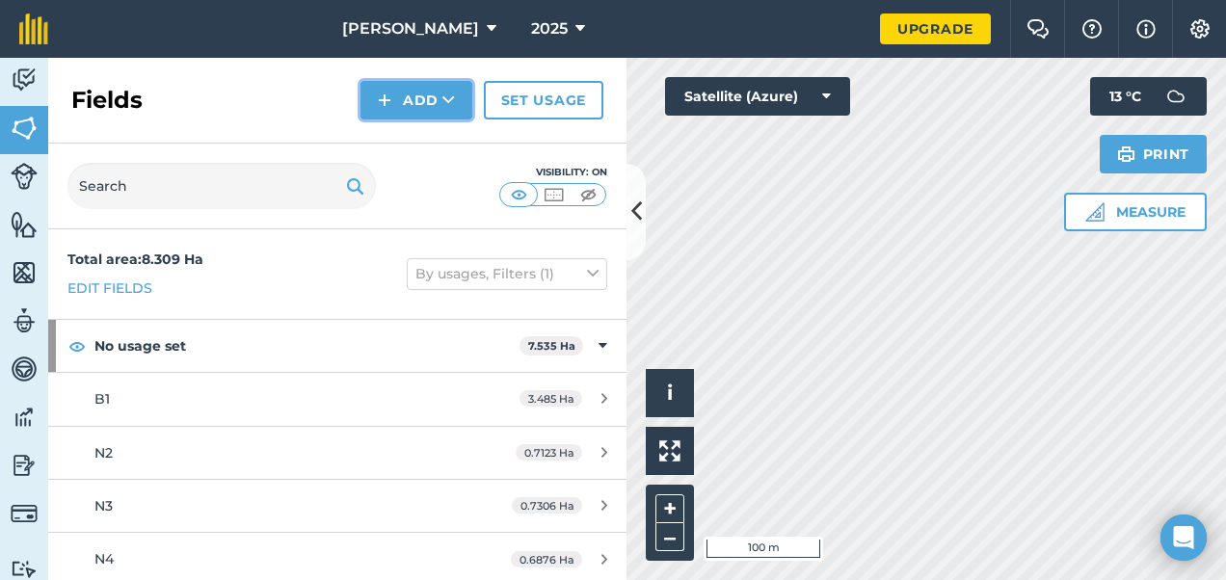
click at [401, 98] on button "Add" at bounding box center [416, 100] width 112 height 39
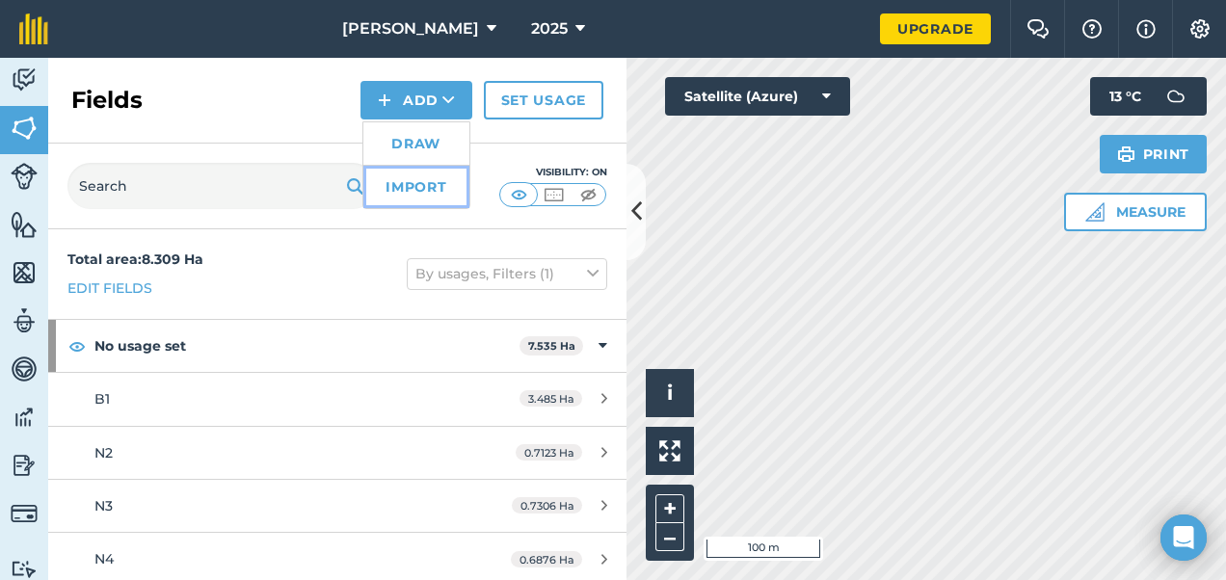
click at [410, 191] on link "Import" at bounding box center [416, 187] width 106 height 42
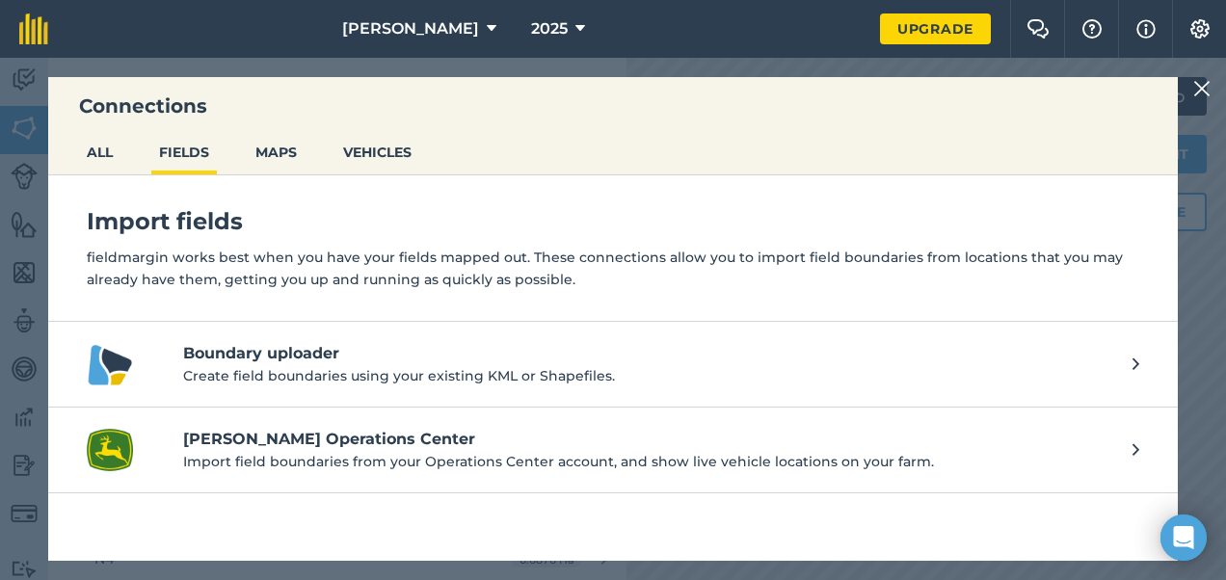
click at [1219, 93] on div "Connections ALL FIELDS MAPS VEHICLES Import fields fieldmargin works best when …" at bounding box center [613, 319] width 1226 height 522
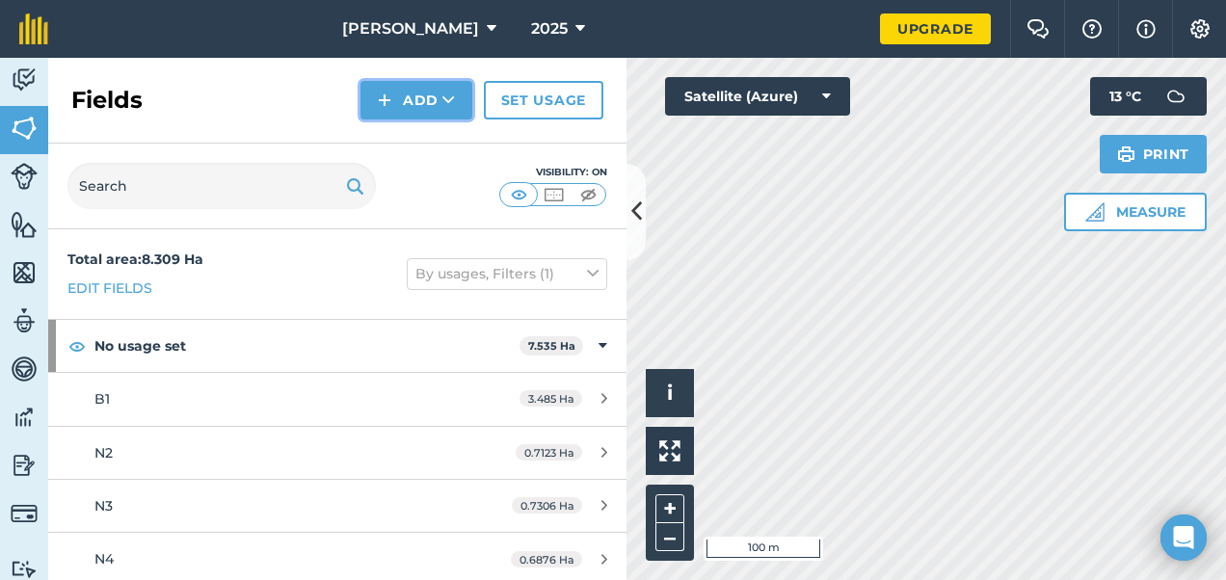
click at [393, 107] on button "Add" at bounding box center [416, 100] width 112 height 39
click at [412, 144] on link "Draw" at bounding box center [416, 143] width 106 height 42
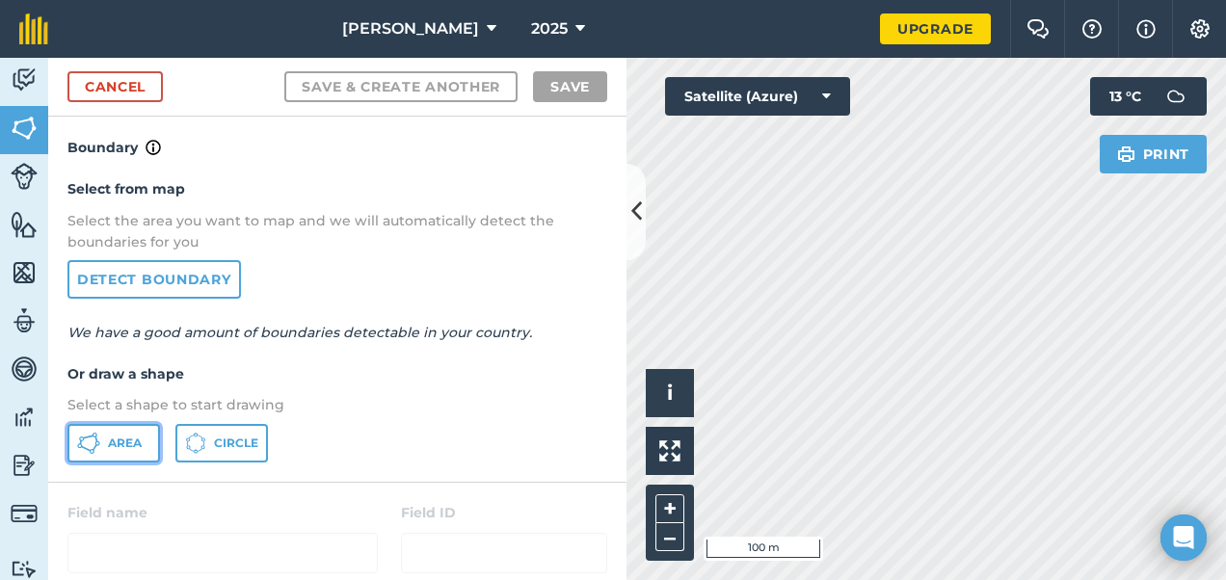
click at [94, 437] on icon at bounding box center [88, 443] width 23 height 23
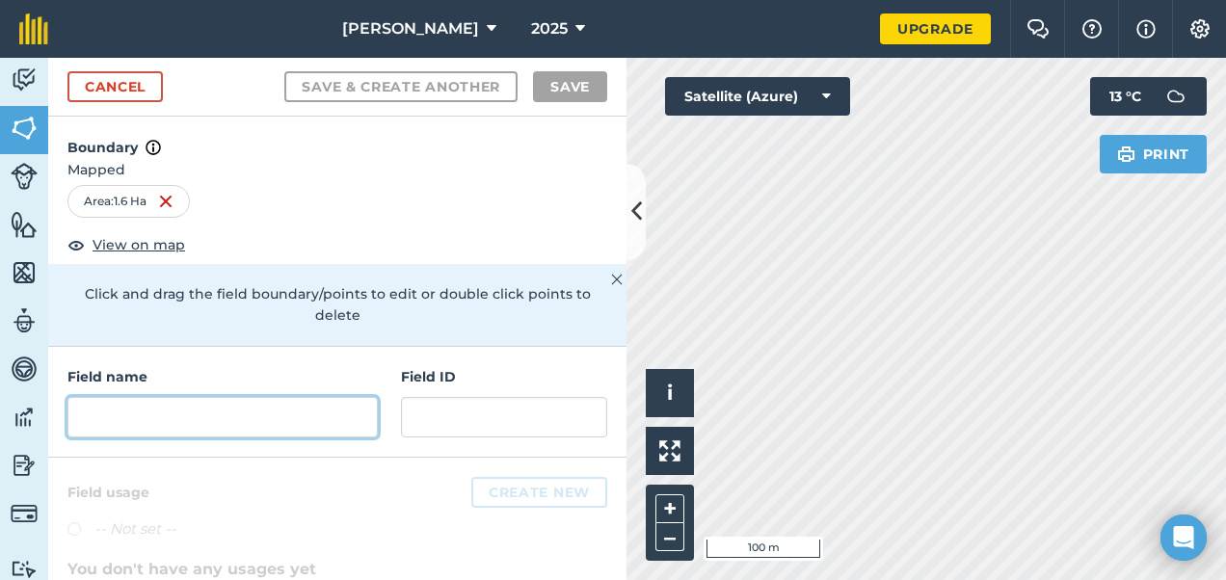
click at [231, 420] on input "text" at bounding box center [222, 417] width 310 height 40
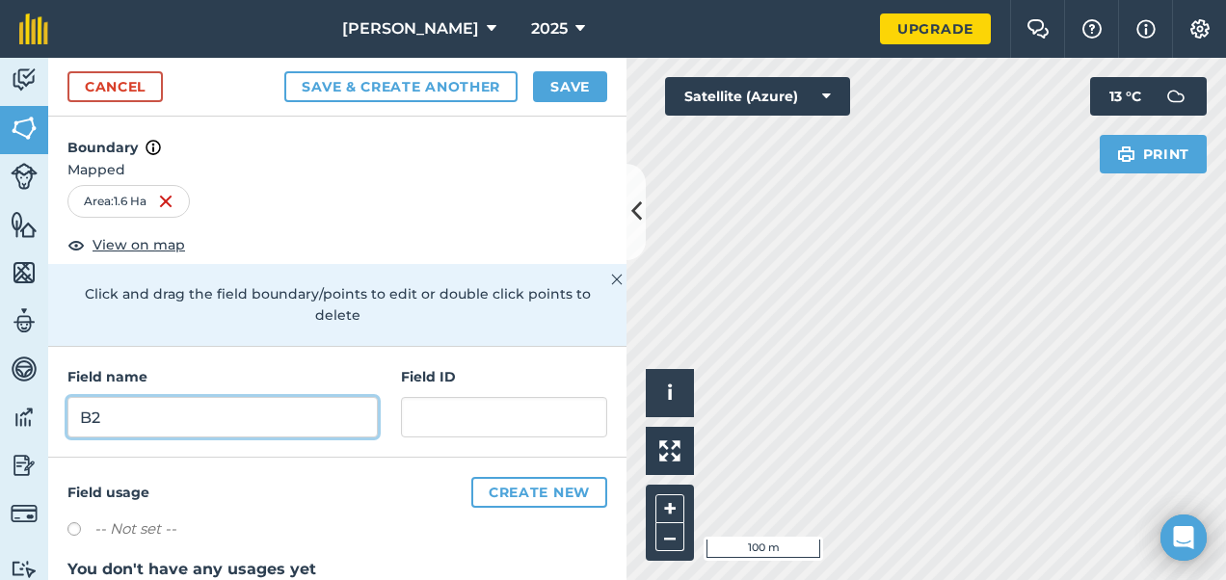
type input "B2"
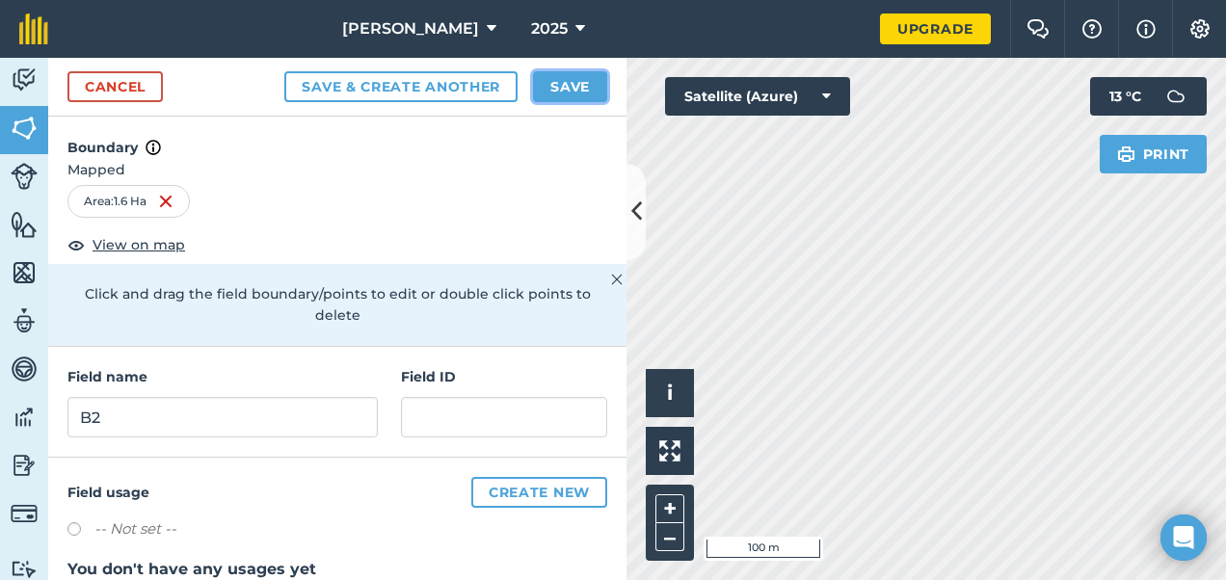
click at [555, 80] on button "Save" at bounding box center [570, 86] width 74 height 31
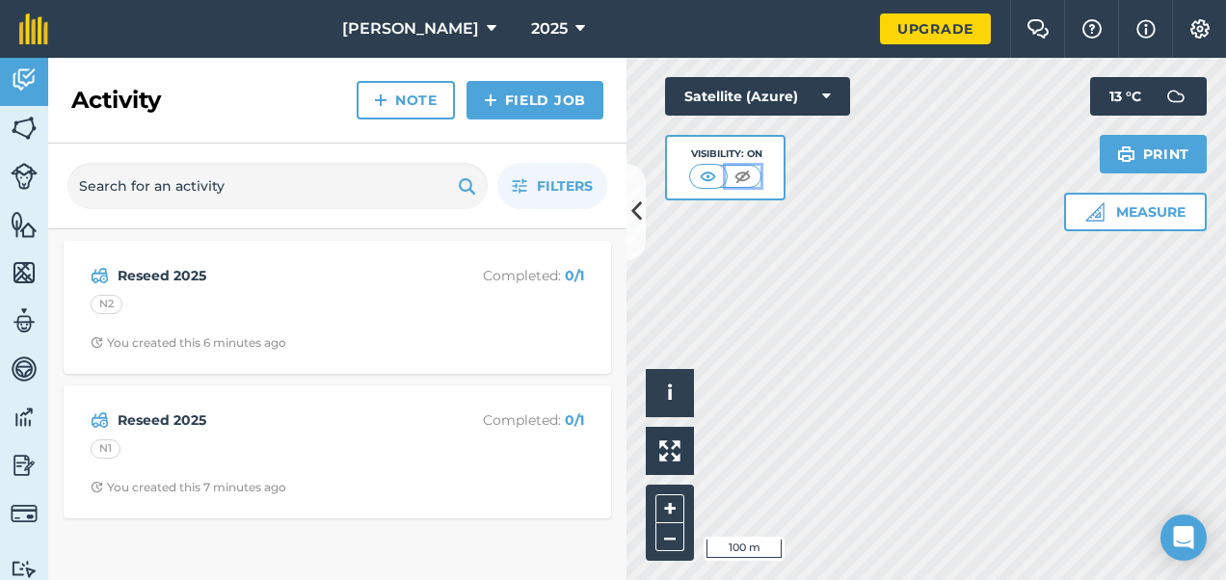
click at [754, 178] on img at bounding box center [742, 176] width 24 height 19
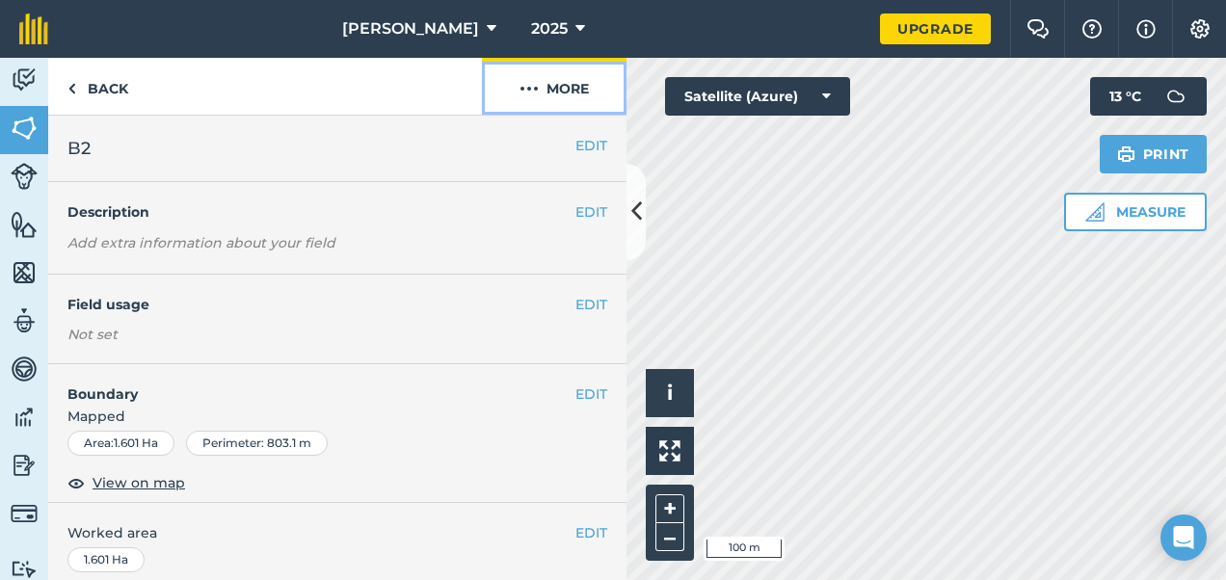
drag, startPoint x: 753, startPoint y: 195, endPoint x: 518, endPoint y: 88, distance: 257.4
click at [519, 88] on img at bounding box center [528, 88] width 19 height 23
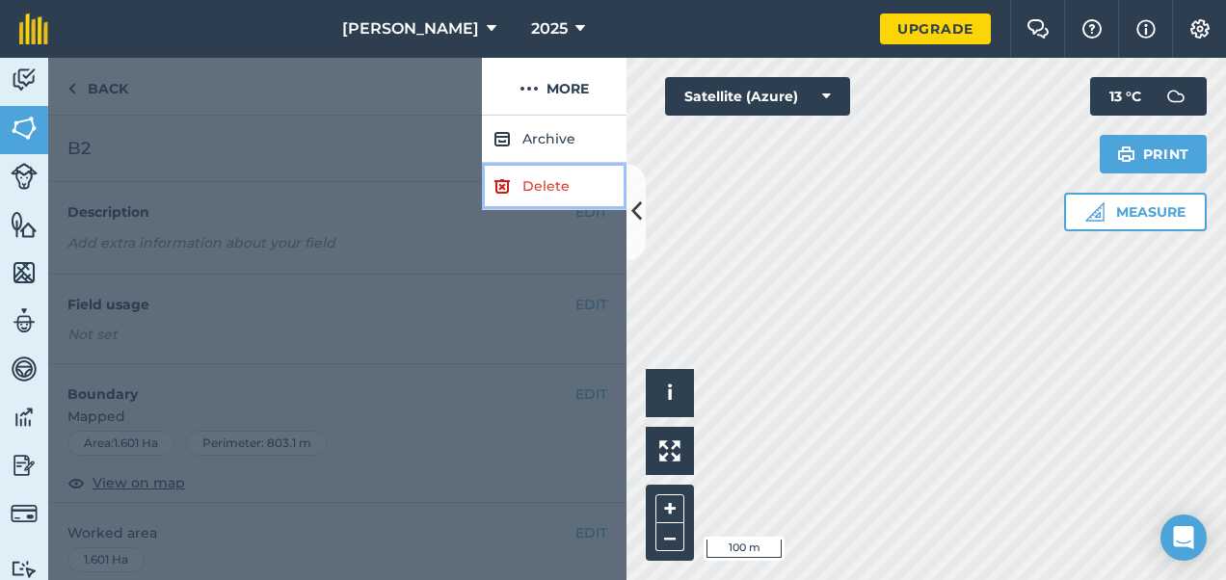
click at [516, 202] on link "Delete" at bounding box center [554, 186] width 145 height 47
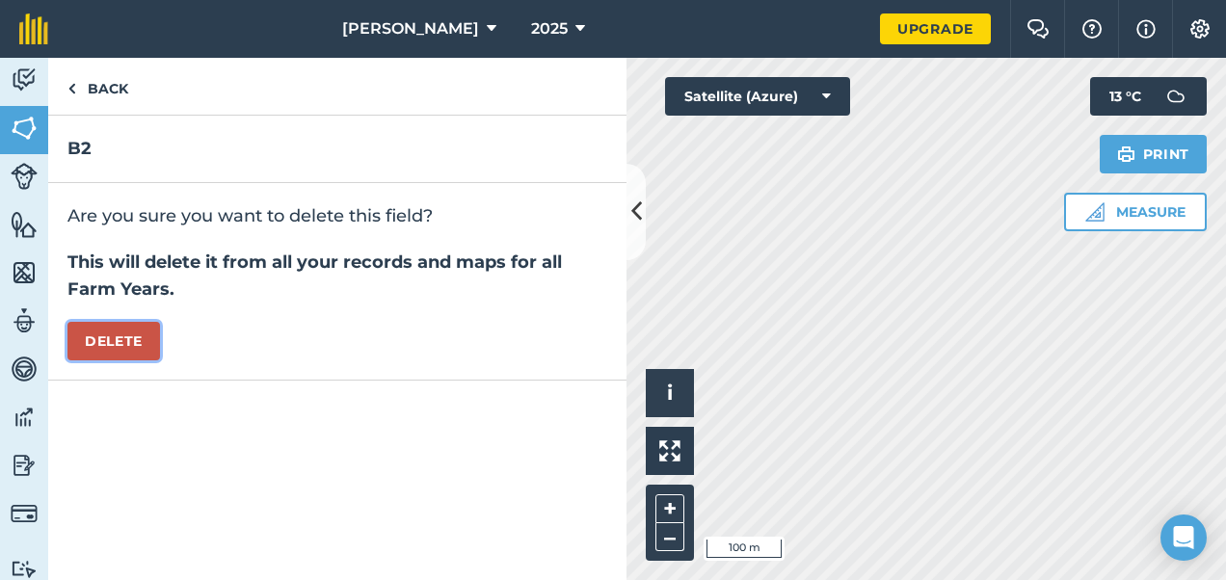
click at [124, 340] on button "Delete" at bounding box center [113, 341] width 93 height 39
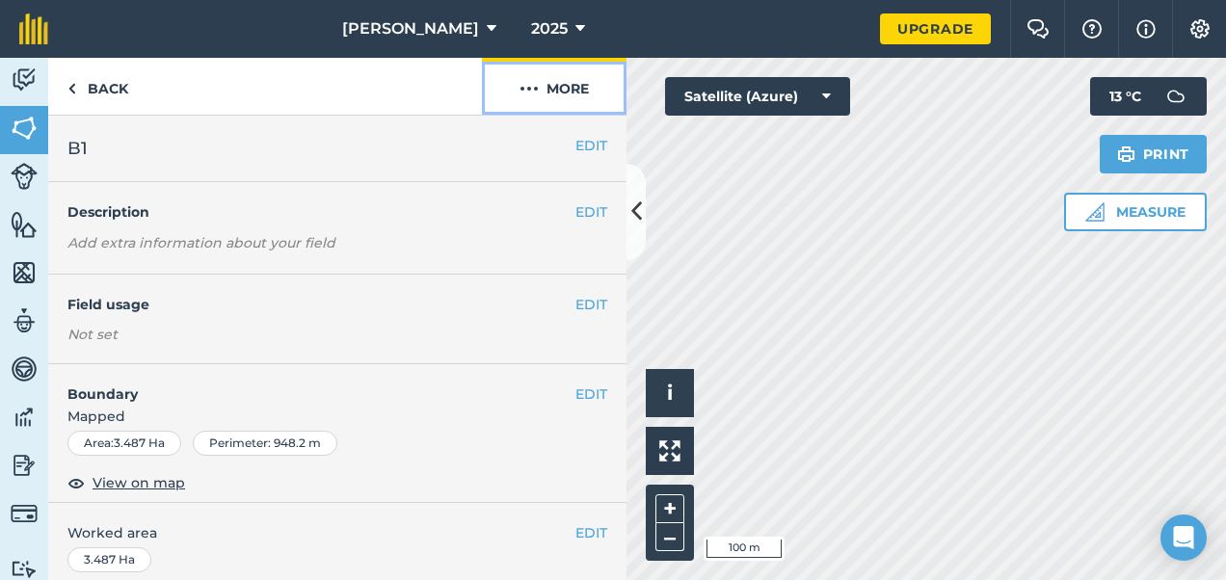
click at [540, 83] on button "More" at bounding box center [554, 86] width 145 height 57
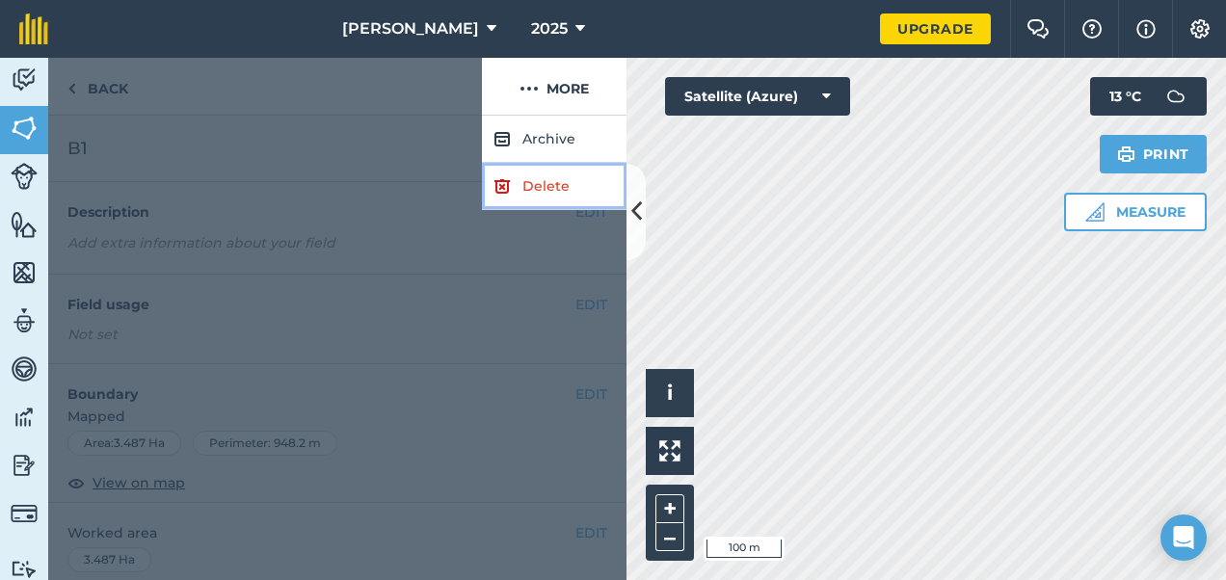
click at [532, 193] on link "Delete" at bounding box center [554, 186] width 145 height 47
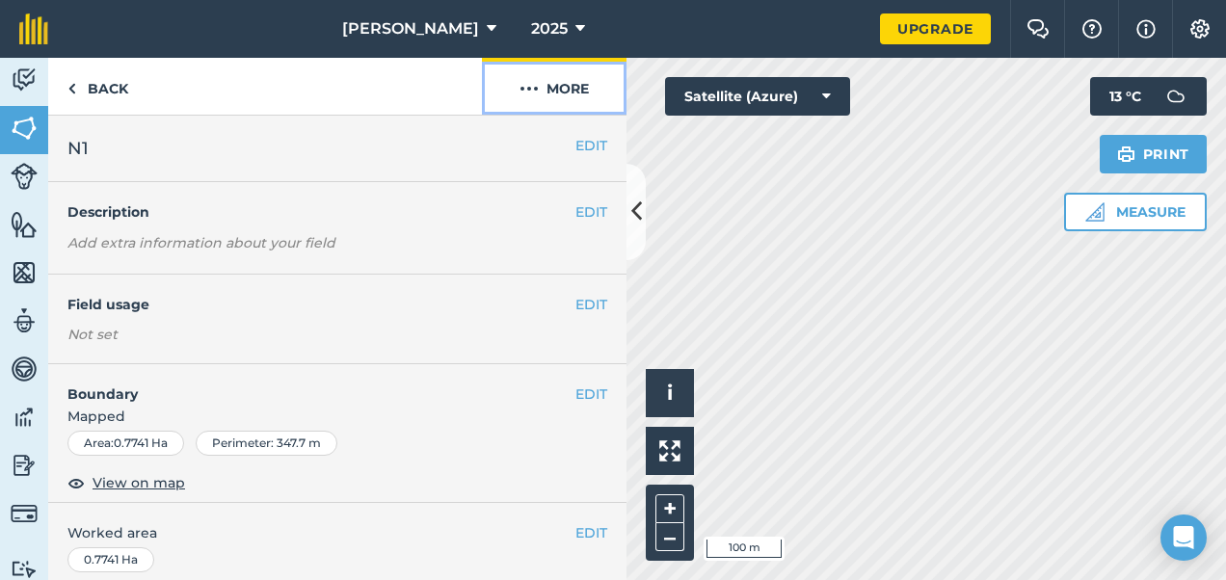
click at [524, 85] on img at bounding box center [528, 88] width 19 height 23
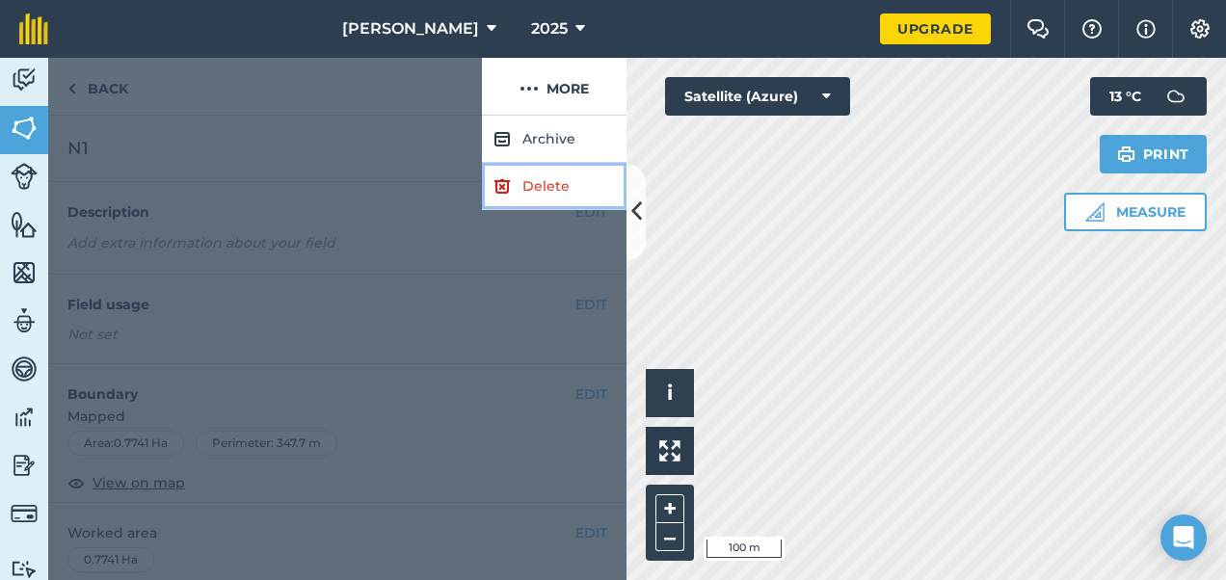
click at [511, 173] on link "Delete" at bounding box center [554, 186] width 145 height 47
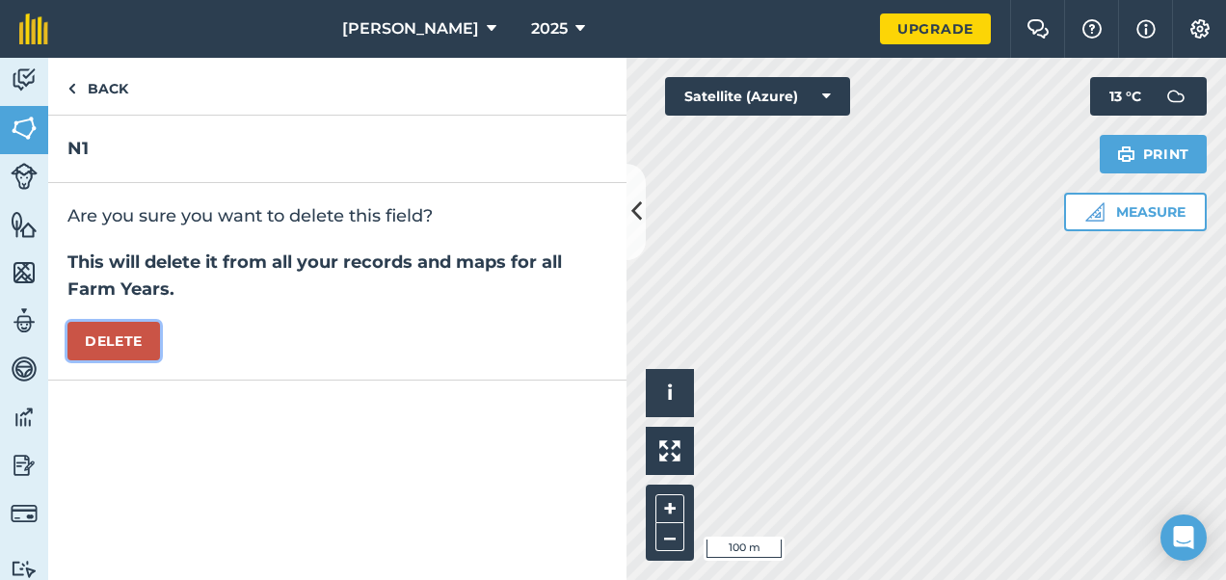
click at [120, 343] on button "Delete" at bounding box center [113, 341] width 93 height 39
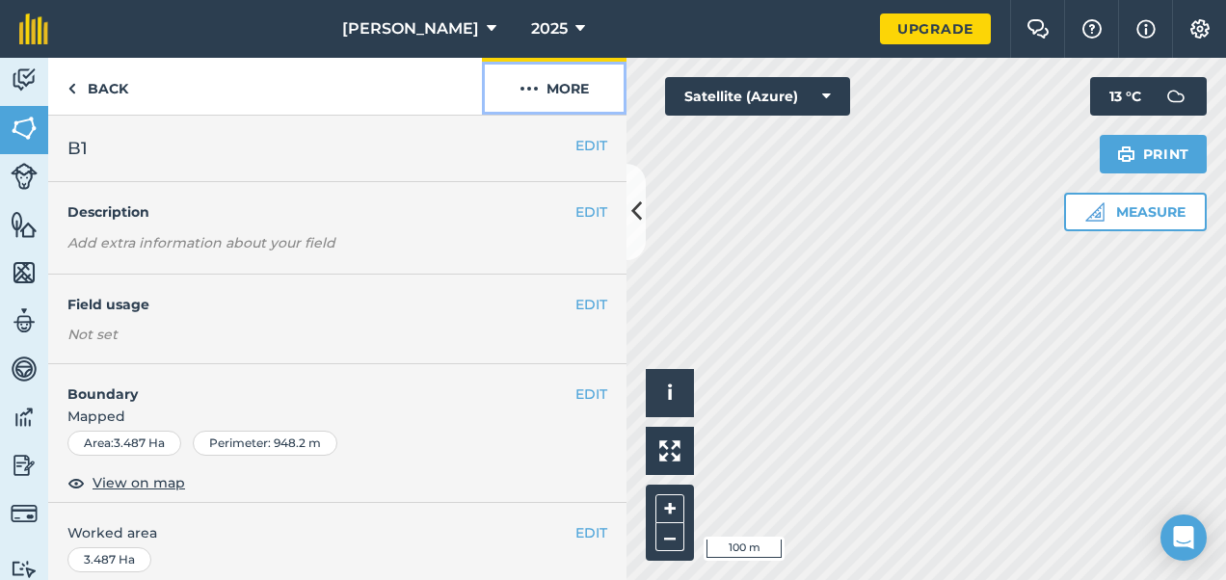
click at [547, 94] on button "More" at bounding box center [554, 86] width 145 height 57
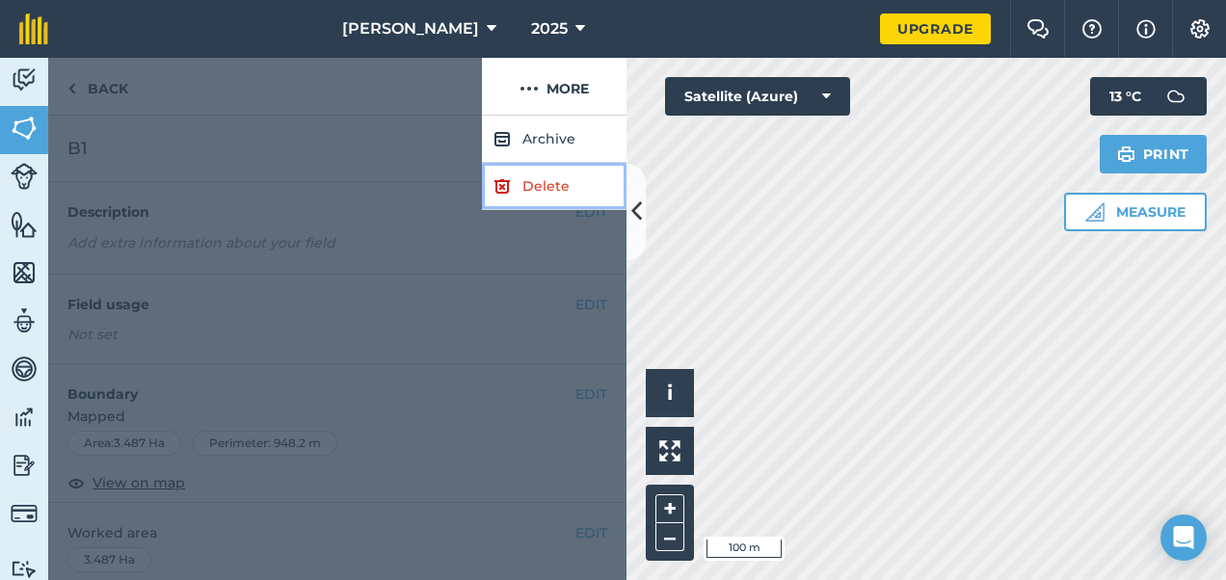
click at [516, 183] on link "Delete" at bounding box center [554, 186] width 145 height 47
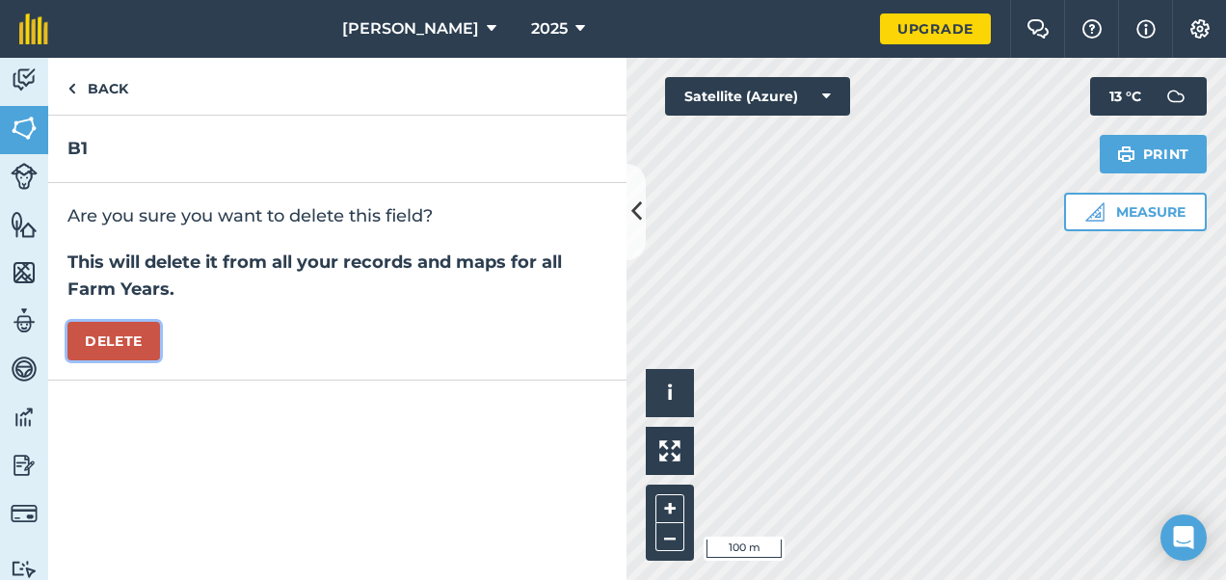
click at [131, 336] on button "Delete" at bounding box center [113, 341] width 93 height 39
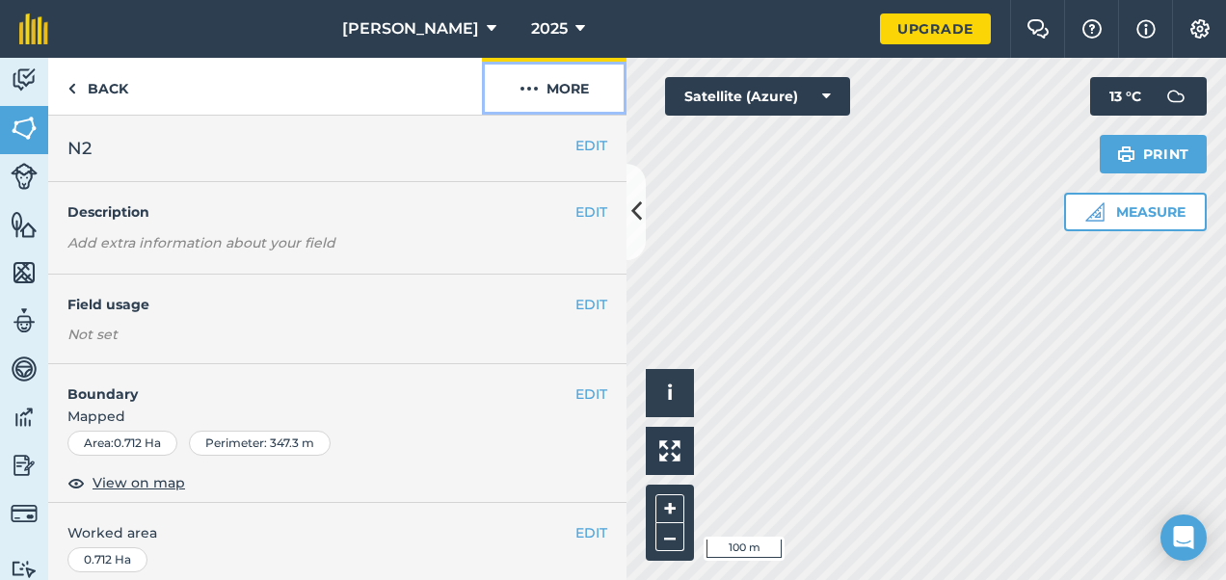
click at [538, 81] on img at bounding box center [528, 88] width 19 height 23
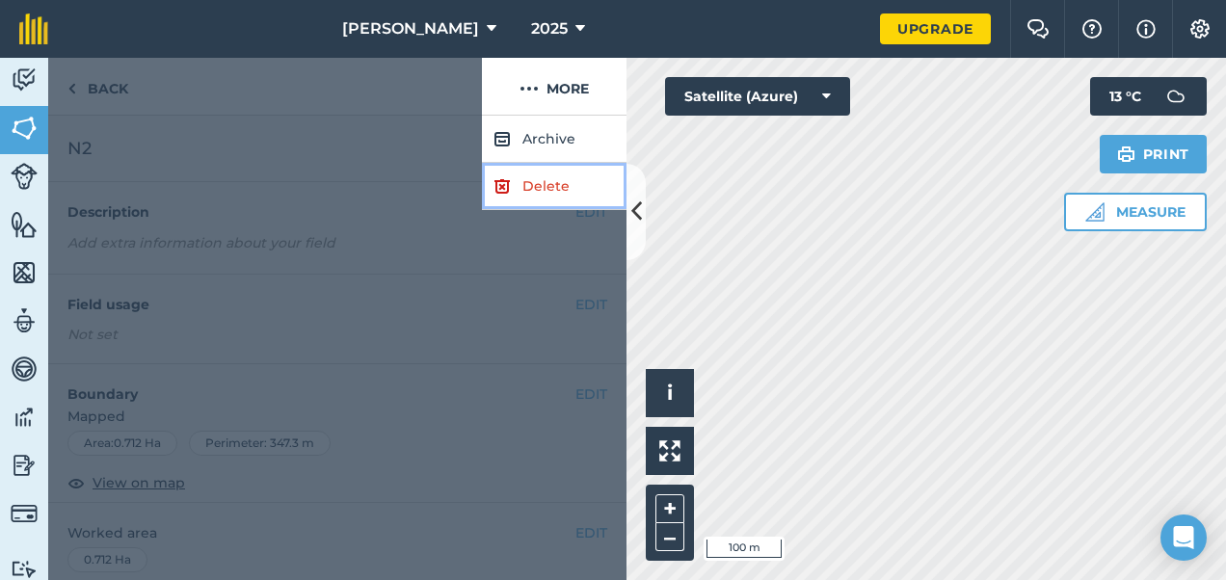
click at [514, 195] on link "Delete" at bounding box center [554, 186] width 145 height 47
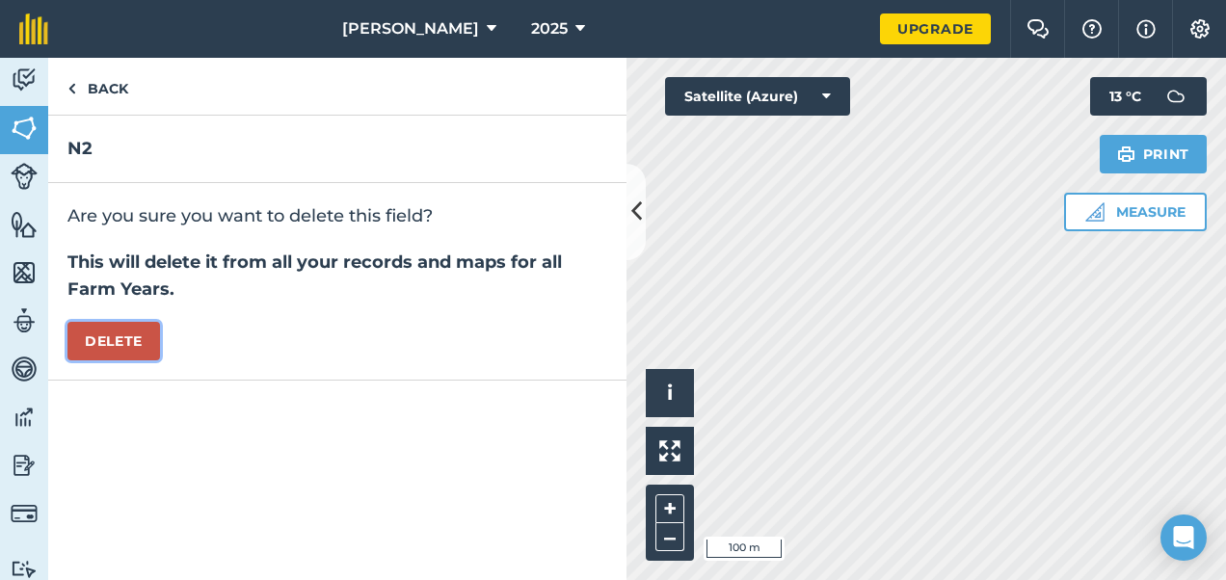
click at [139, 343] on button "Delete" at bounding box center [113, 341] width 93 height 39
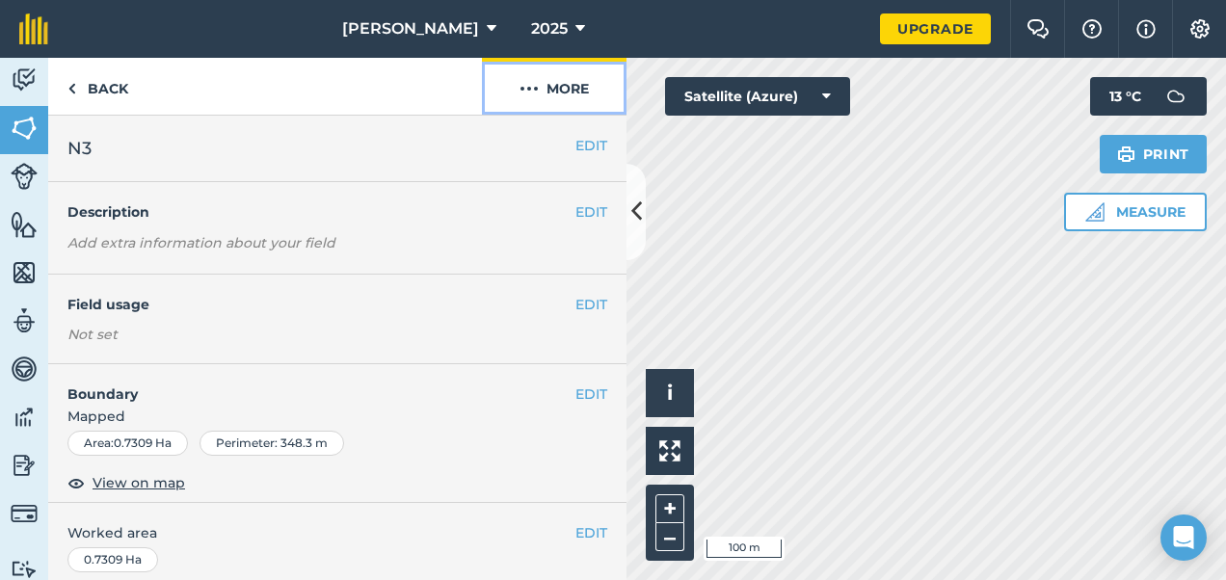
click at [521, 95] on img at bounding box center [528, 88] width 19 height 23
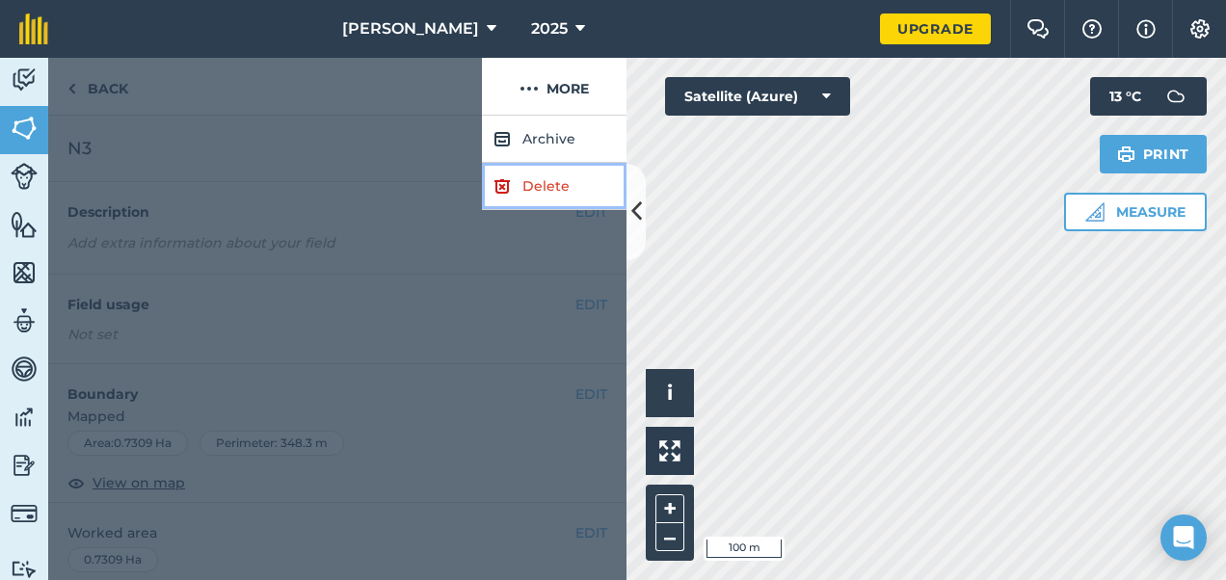
click at [536, 202] on link "Delete" at bounding box center [554, 186] width 145 height 47
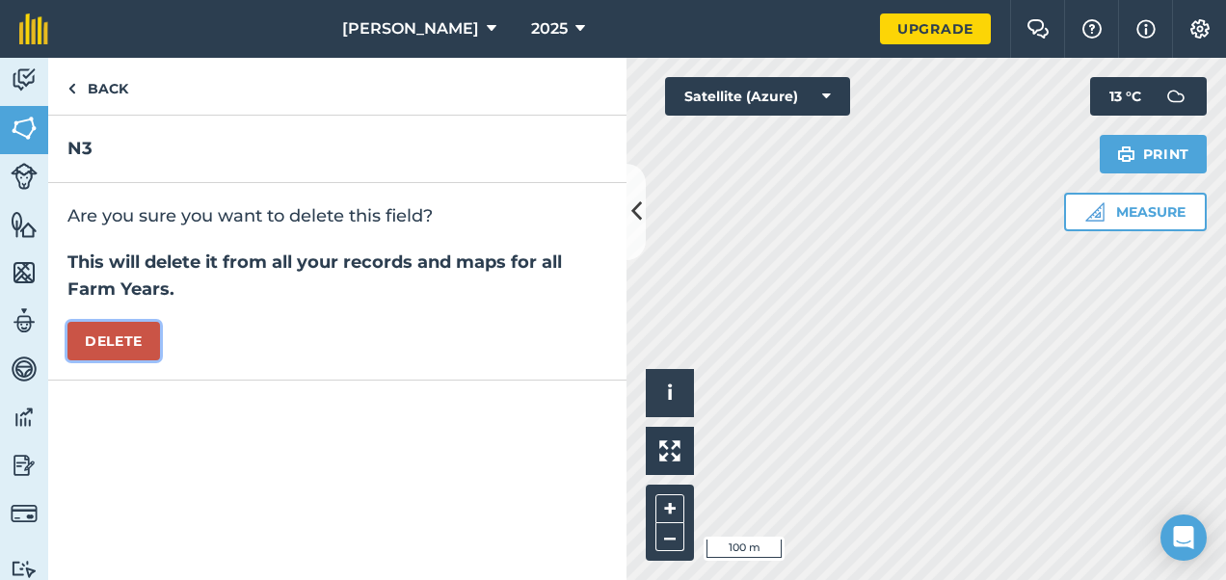
click at [142, 335] on button "Delete" at bounding box center [113, 341] width 93 height 39
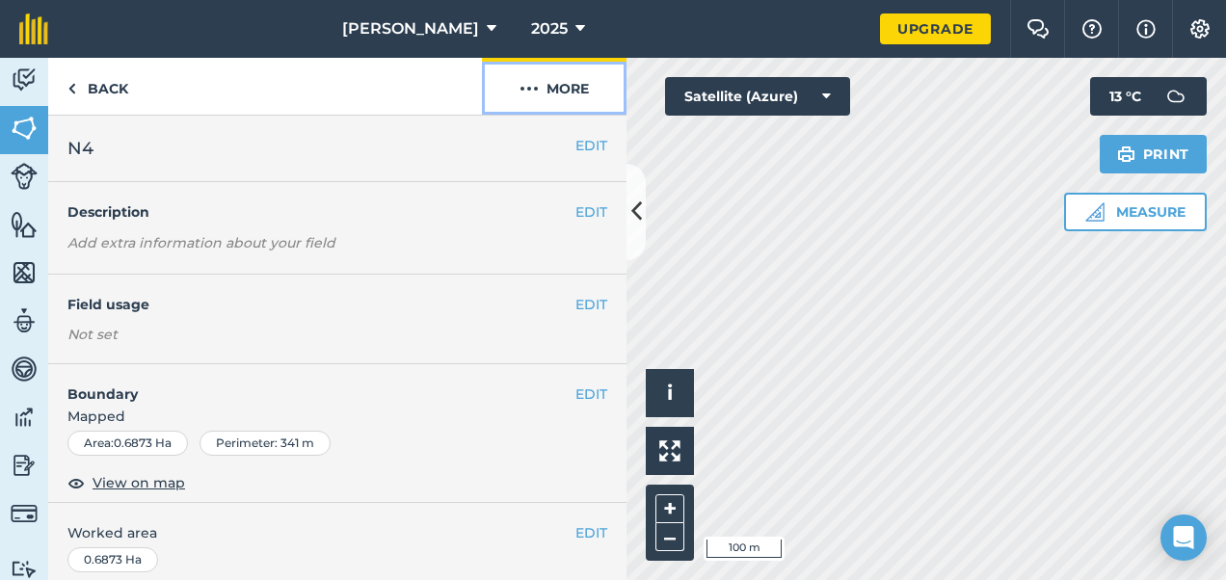
click at [517, 96] on button "More" at bounding box center [554, 86] width 145 height 57
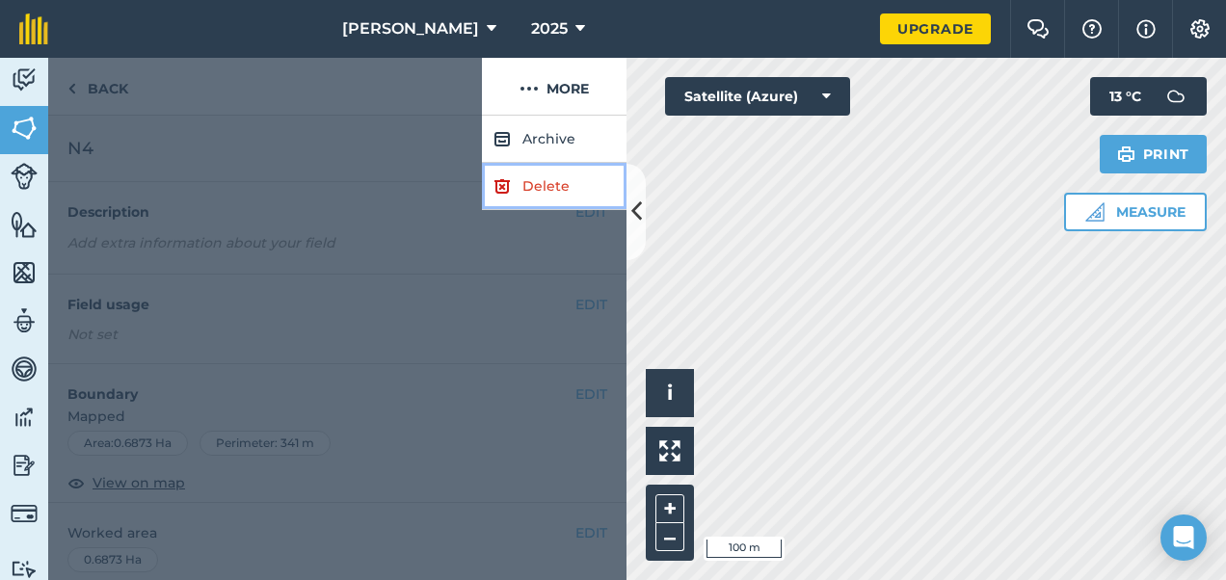
click at [516, 176] on link "Delete" at bounding box center [554, 186] width 145 height 47
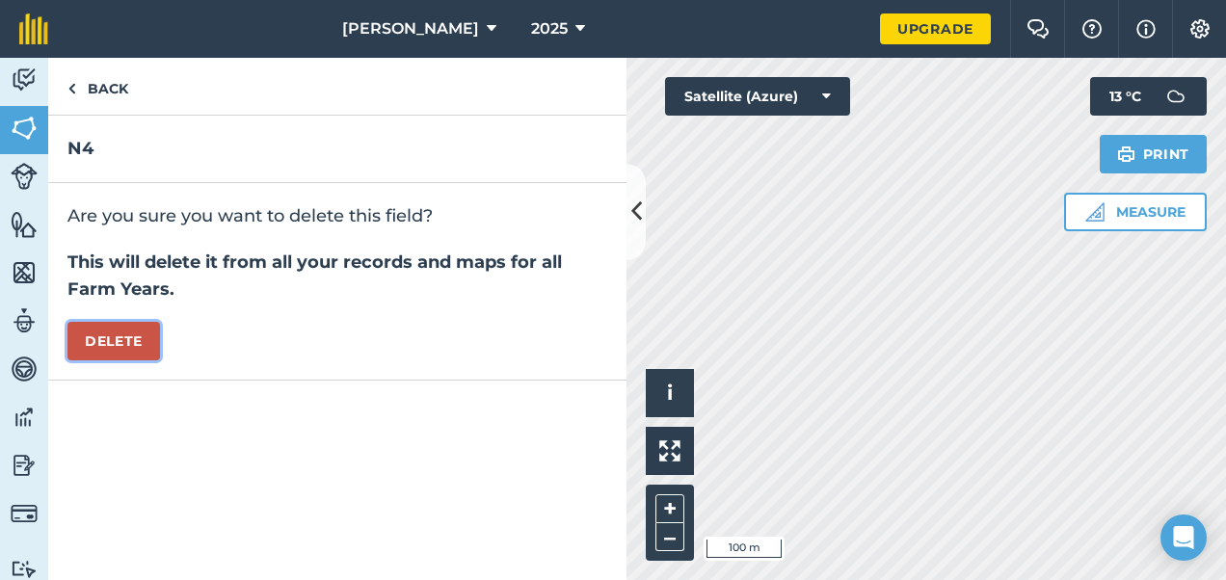
click at [133, 348] on button "Delete" at bounding box center [113, 341] width 93 height 39
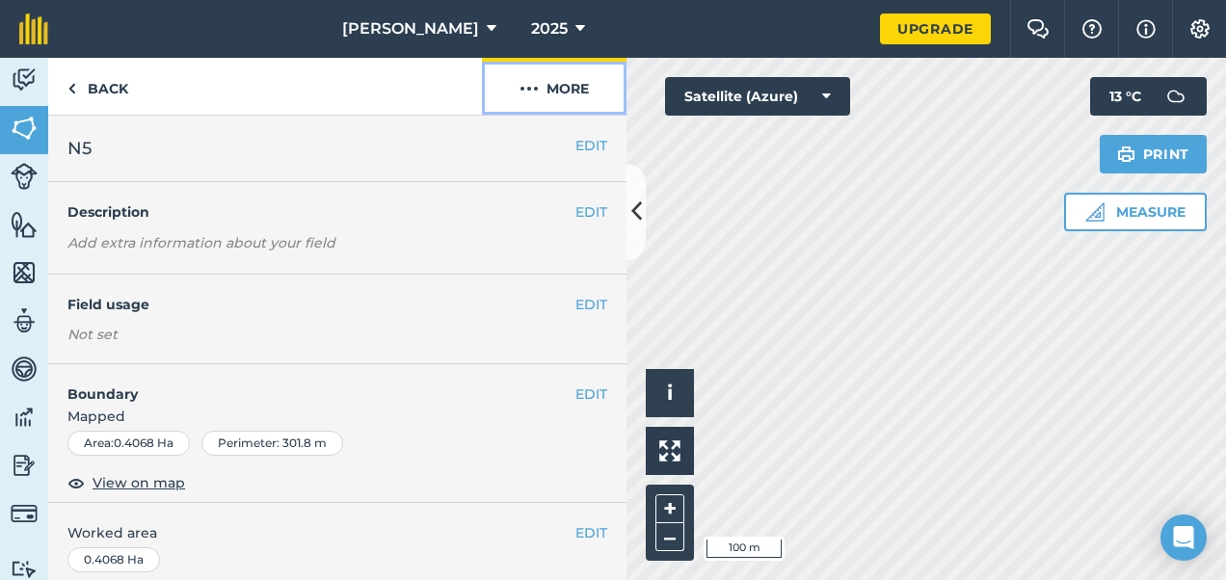
click at [539, 89] on button "More" at bounding box center [554, 86] width 145 height 57
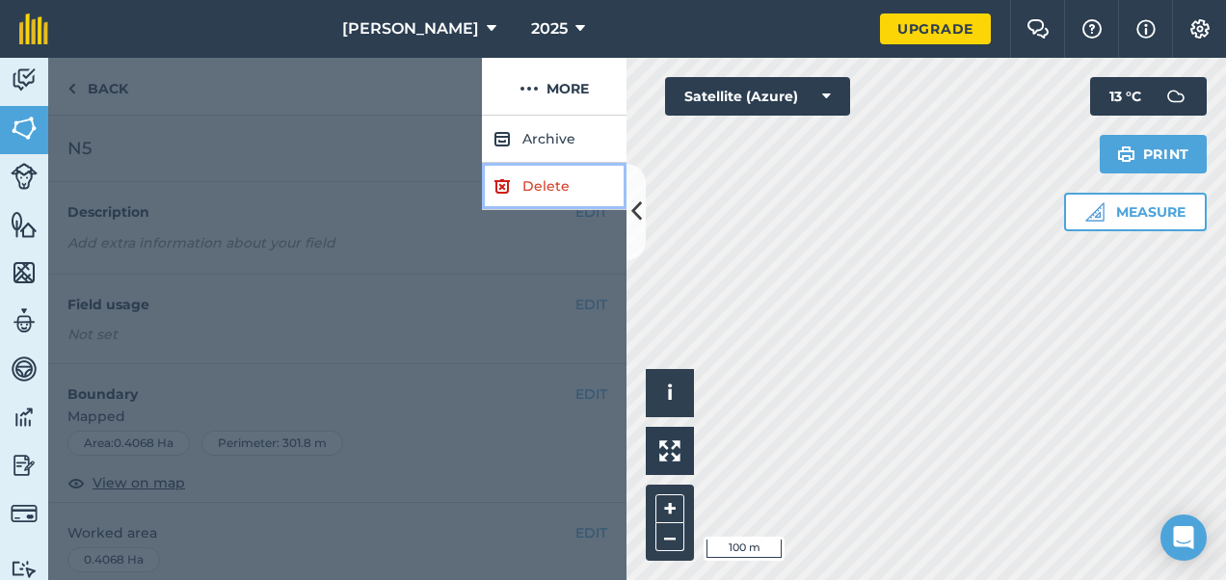
click at [537, 181] on link "Delete" at bounding box center [554, 186] width 145 height 47
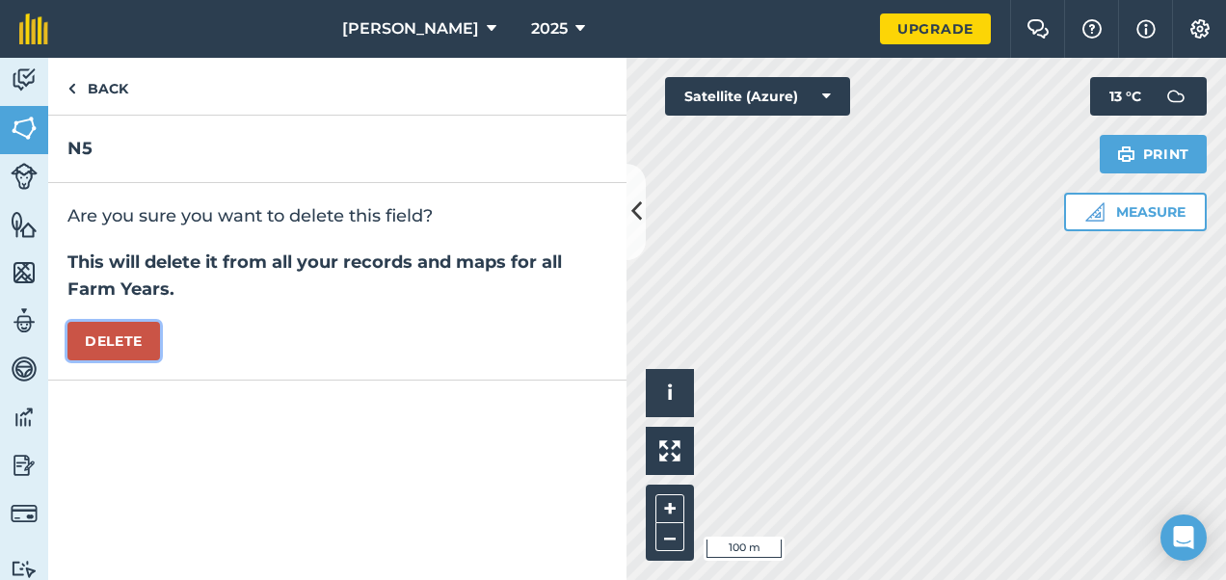
click at [136, 340] on button "Delete" at bounding box center [113, 341] width 93 height 39
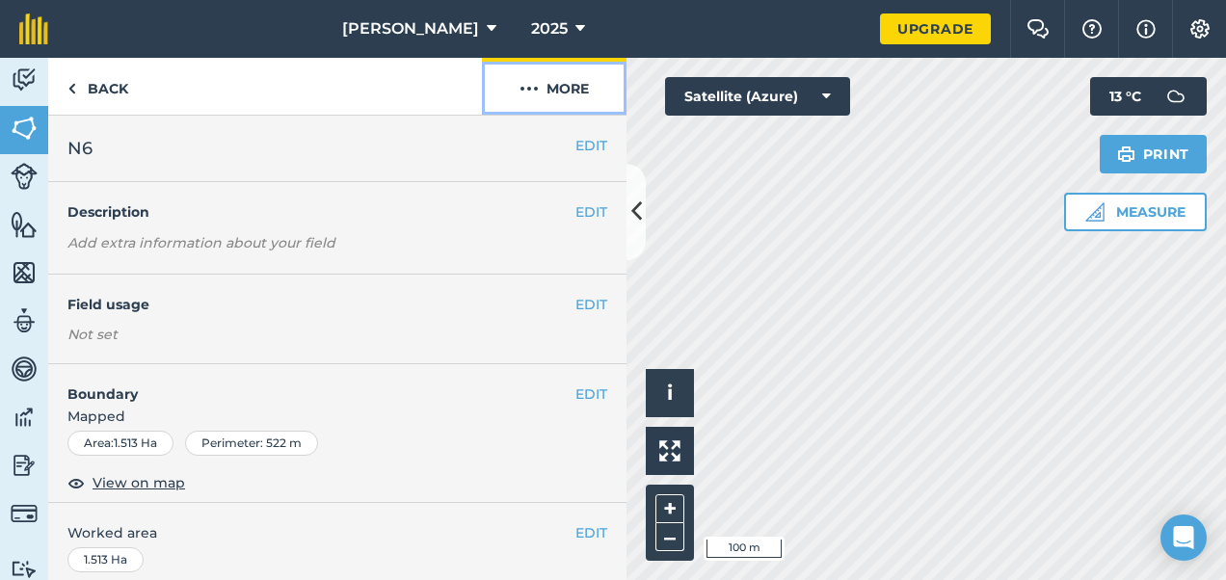
click at [531, 78] on img at bounding box center [528, 88] width 19 height 23
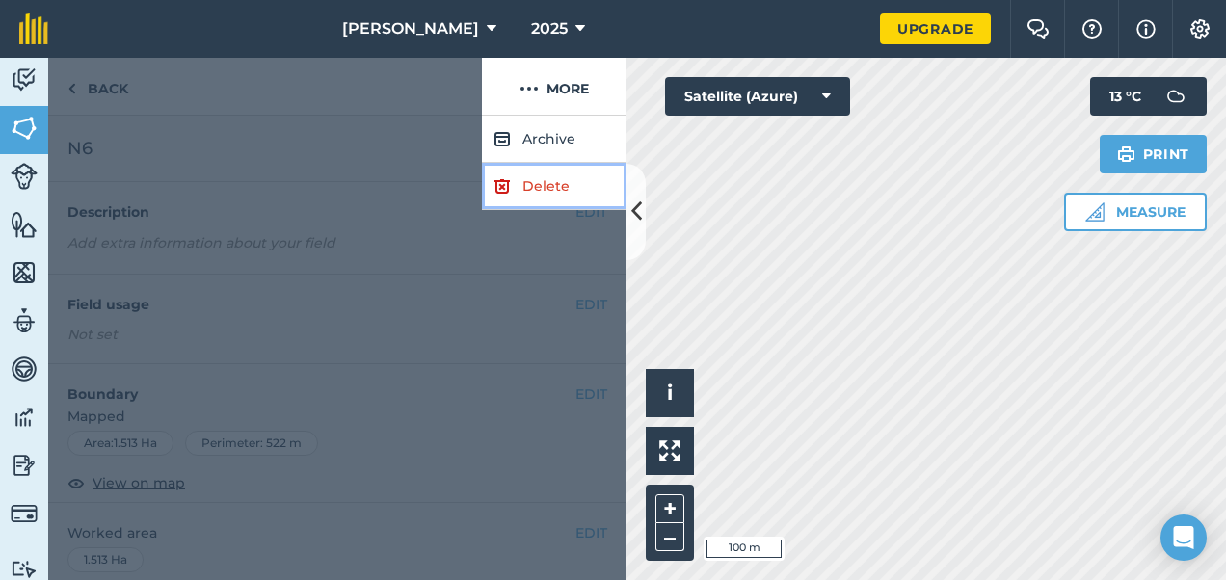
click at [524, 171] on link "Delete" at bounding box center [554, 186] width 145 height 47
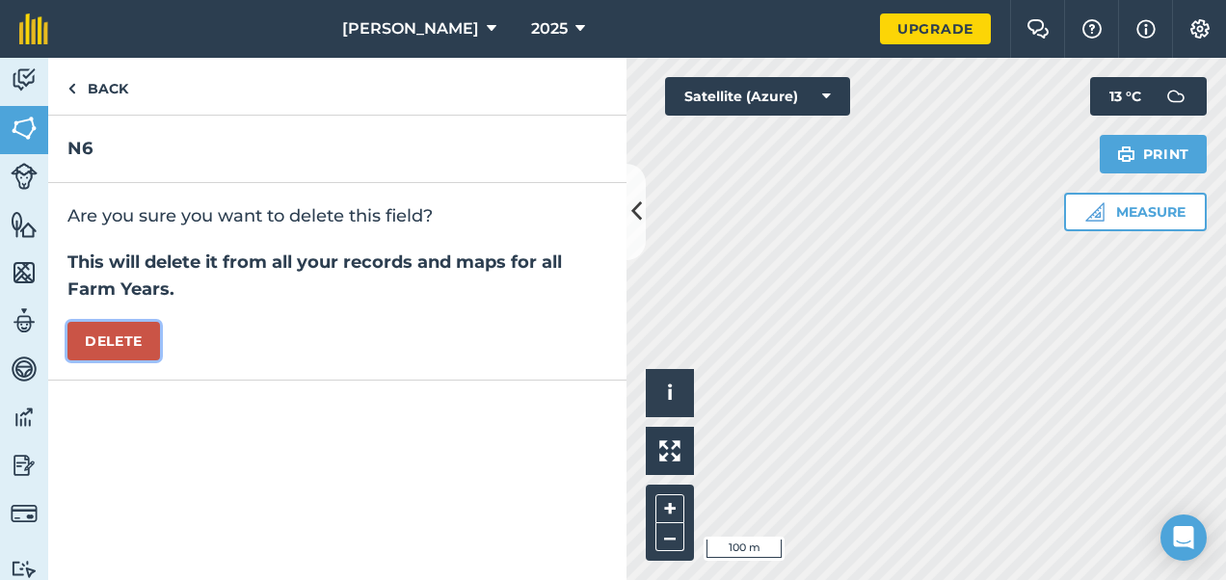
click at [94, 333] on button "Delete" at bounding box center [113, 341] width 93 height 39
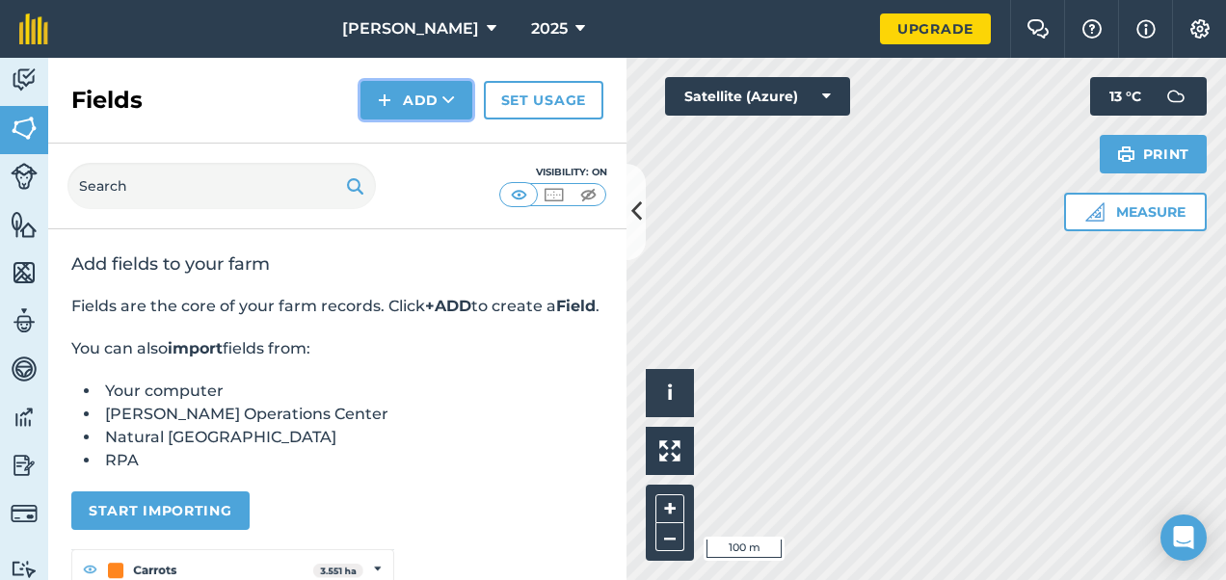
click at [414, 99] on button "Add" at bounding box center [416, 100] width 112 height 39
click at [434, 137] on link "Draw" at bounding box center [416, 143] width 106 height 42
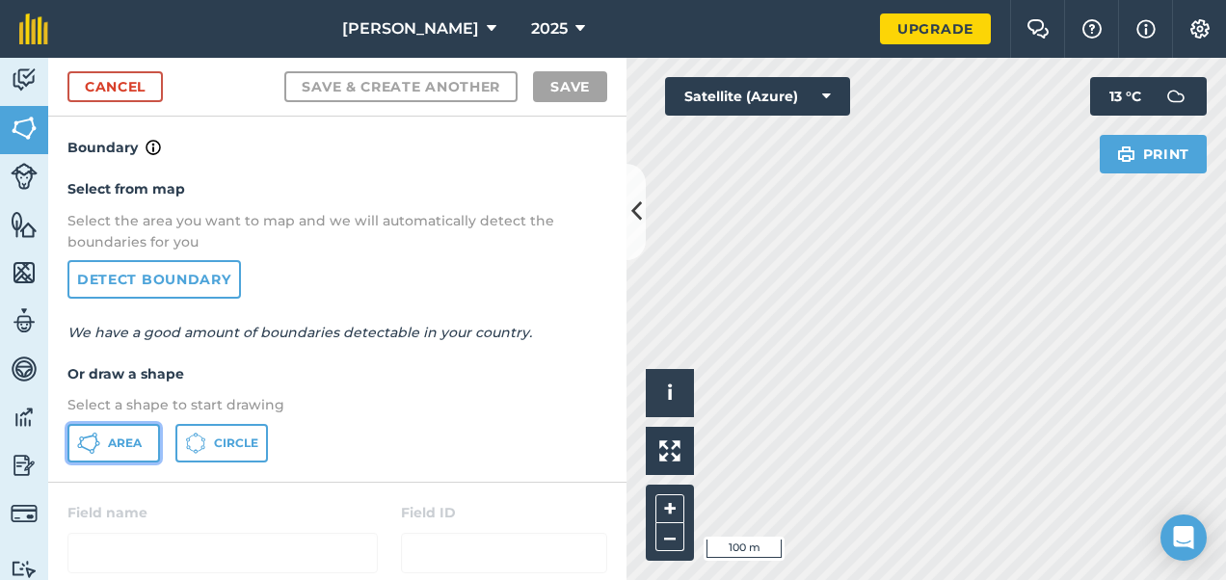
click at [137, 444] on span "Area" at bounding box center [125, 443] width 34 height 15
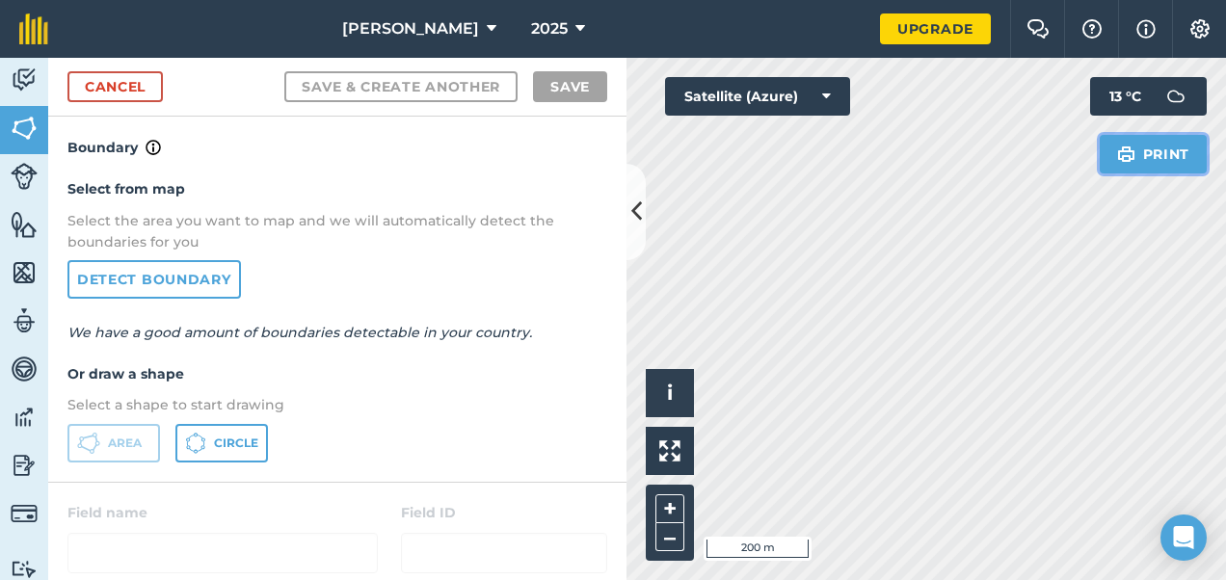
click at [1101, 165] on button "Print" at bounding box center [1153, 154] width 108 height 39
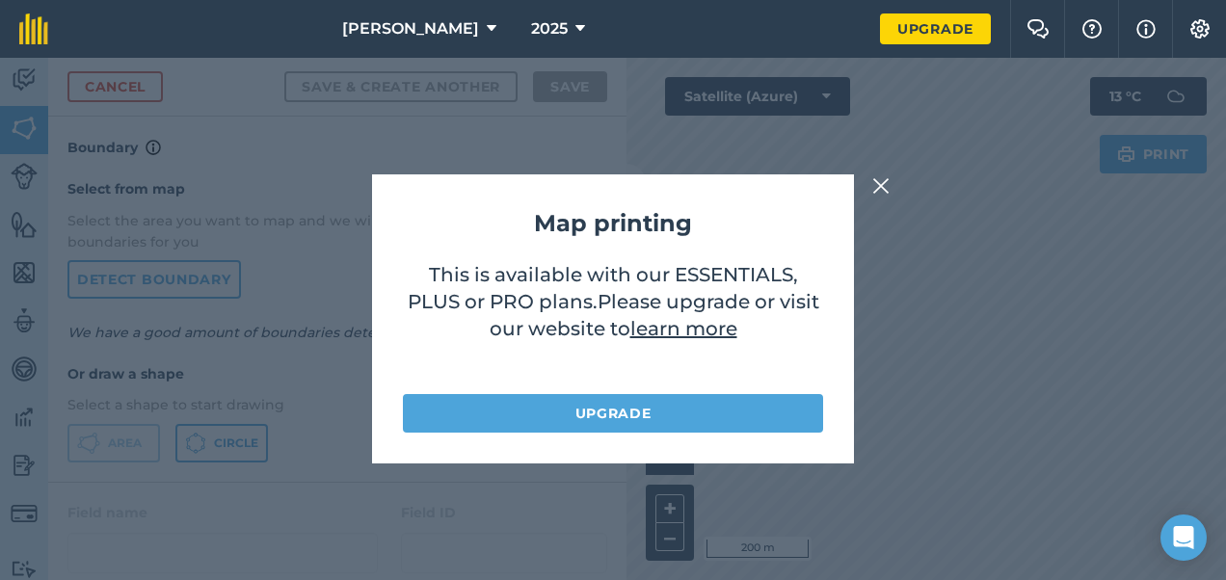
click at [883, 181] on img at bounding box center [880, 185] width 17 height 23
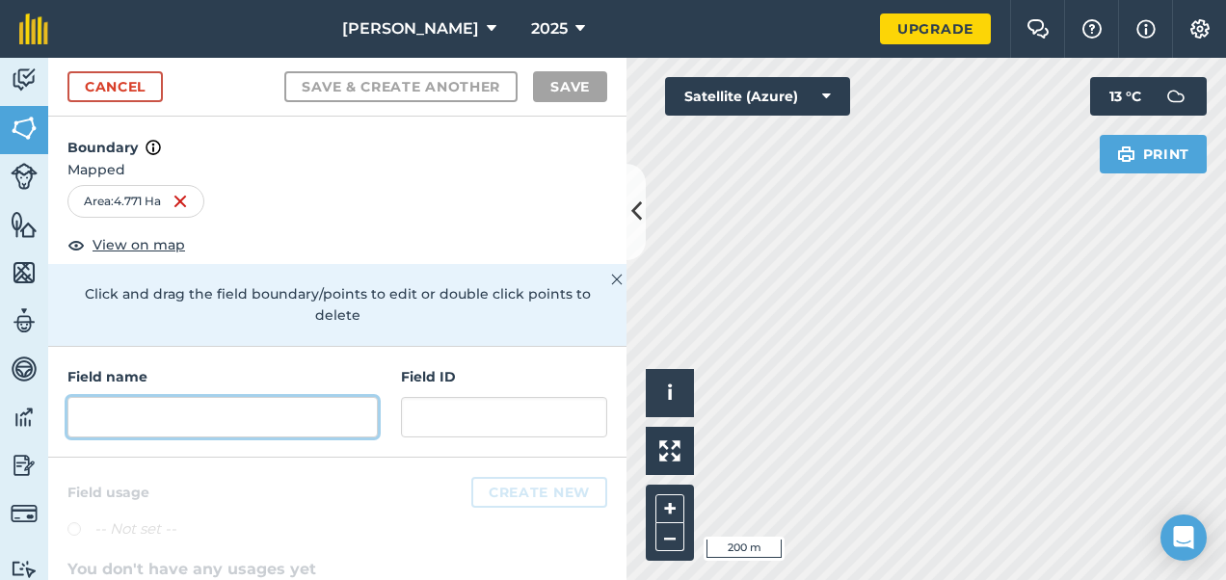
click at [137, 414] on input "text" at bounding box center [222, 417] width 310 height 40
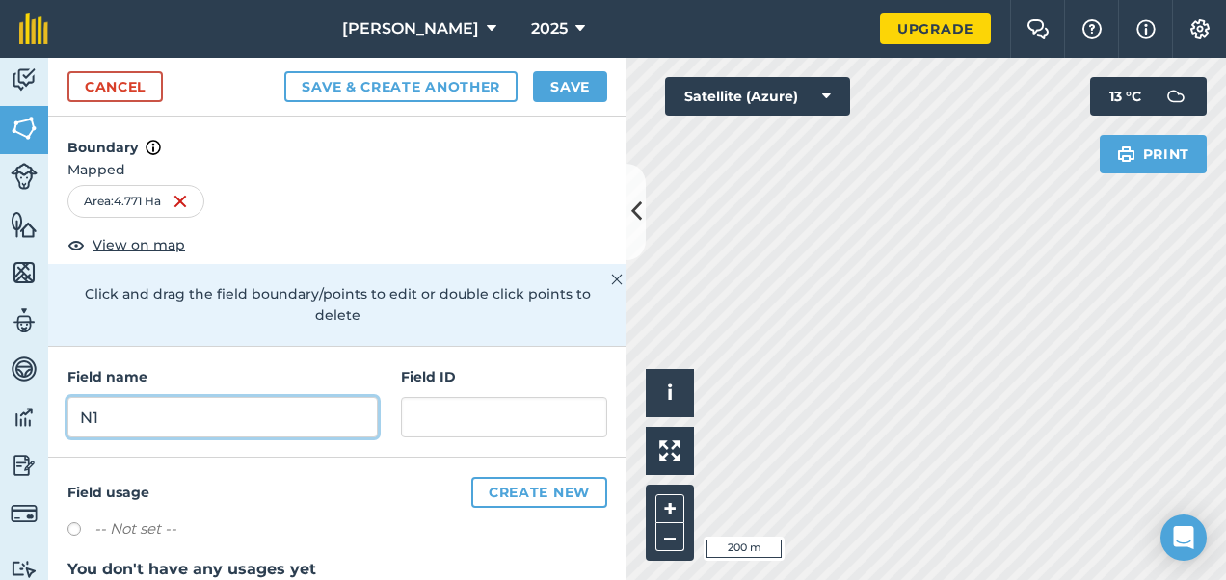
type input "N1"
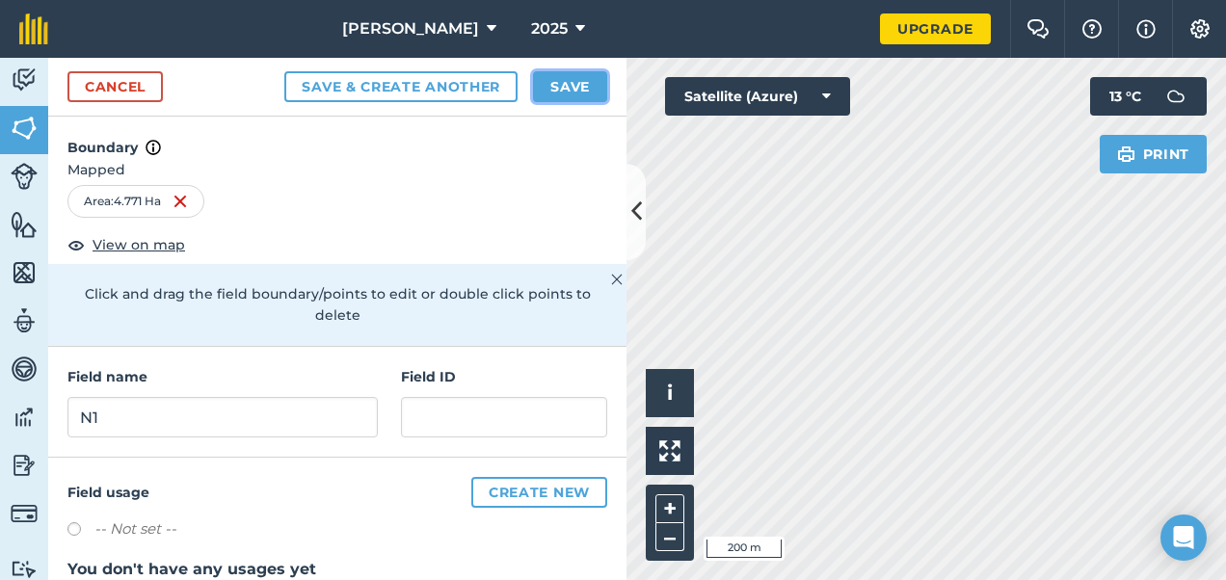
click at [572, 79] on button "Save" at bounding box center [570, 86] width 74 height 31
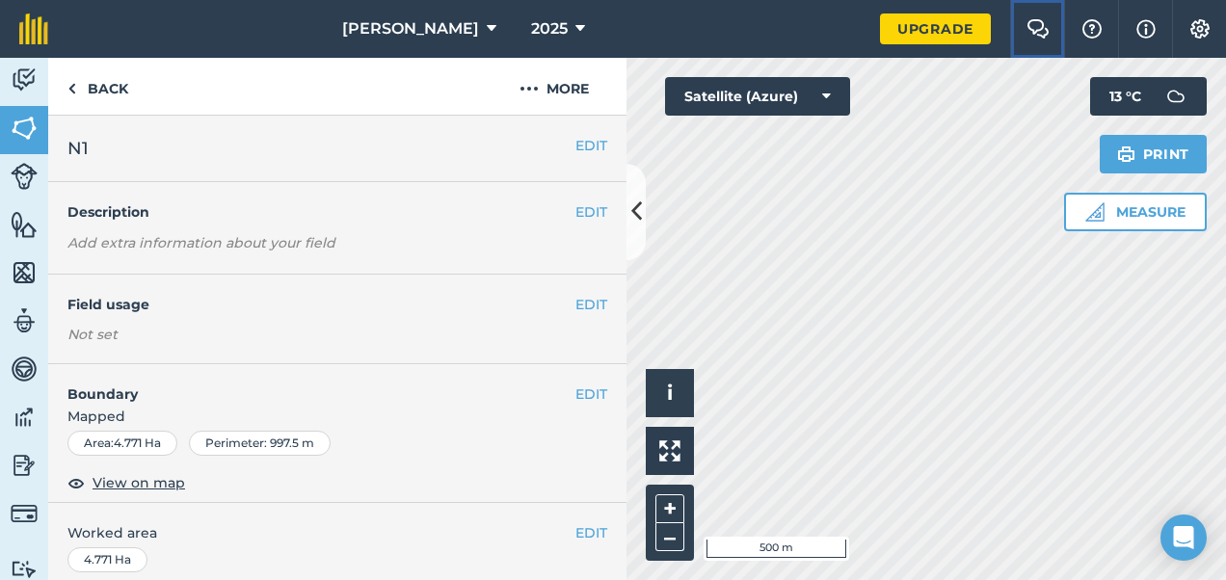
click at [1052, 44] on button "Farm Chat" at bounding box center [1037, 29] width 54 height 58
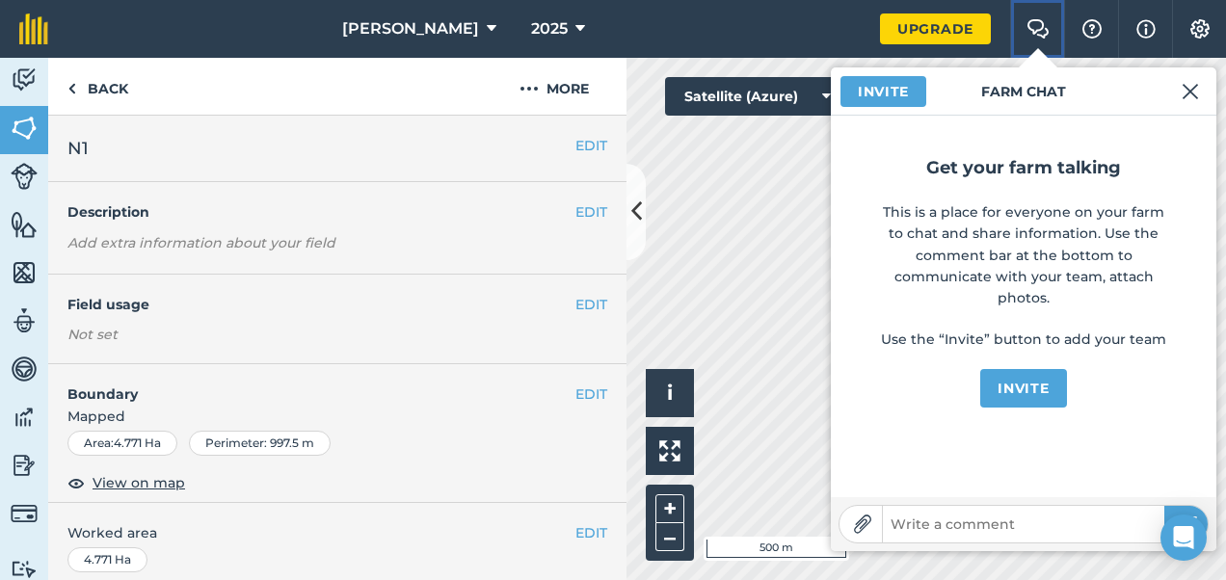
click at [1052, 44] on button "Farm Chat" at bounding box center [1037, 29] width 54 height 58
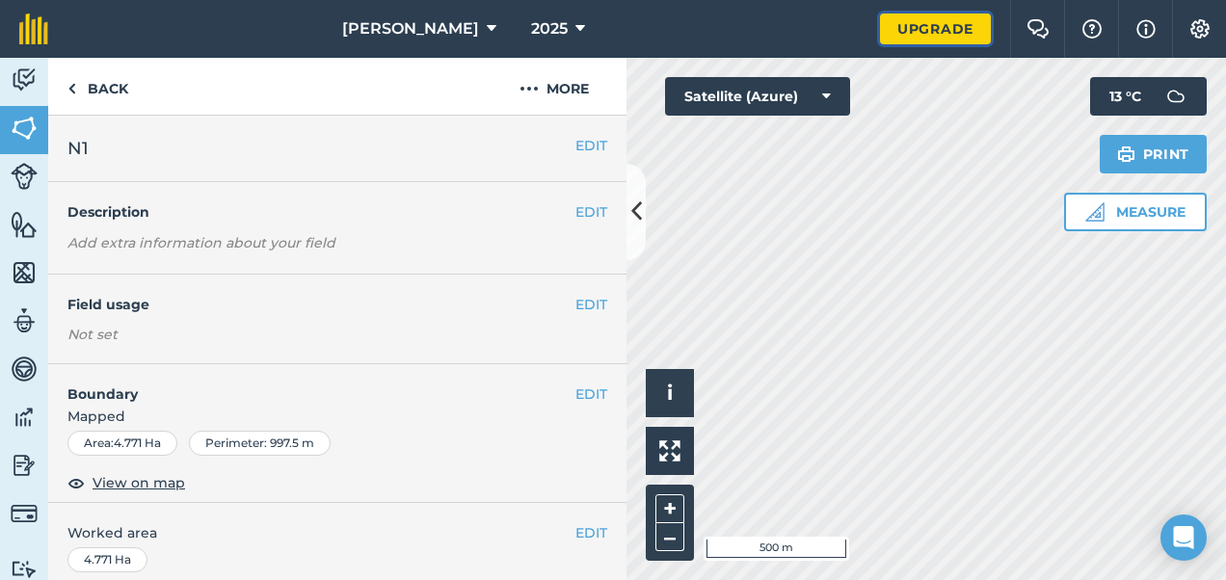
click at [915, 33] on link "Upgrade" at bounding box center [935, 28] width 111 height 31
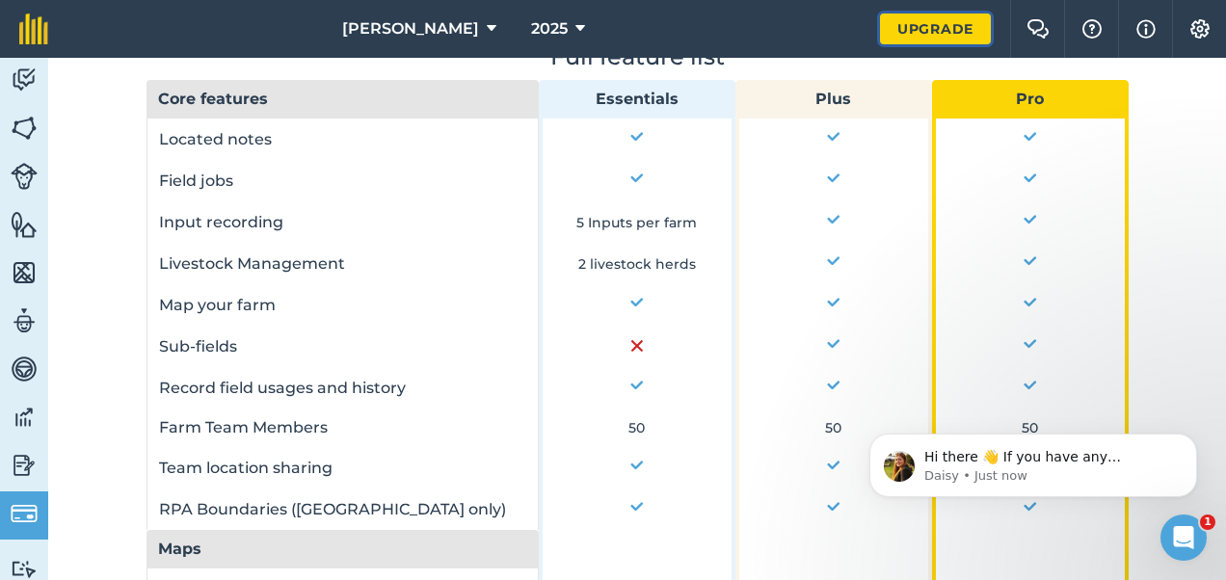
scroll to position [1555, 0]
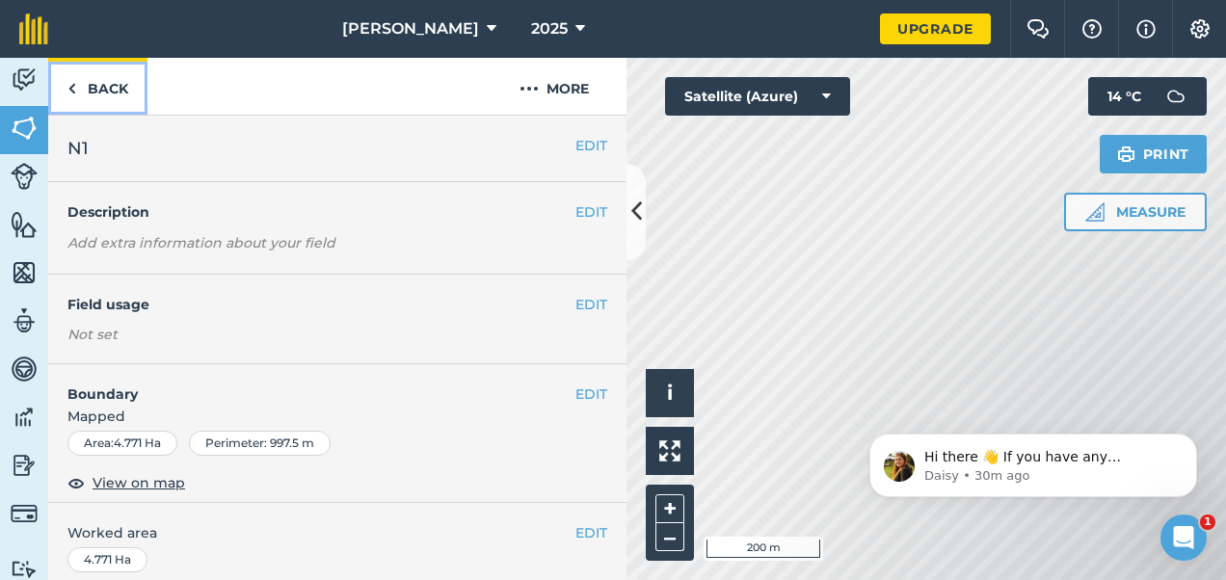
click at [91, 97] on link "Back" at bounding box center [97, 86] width 99 height 57
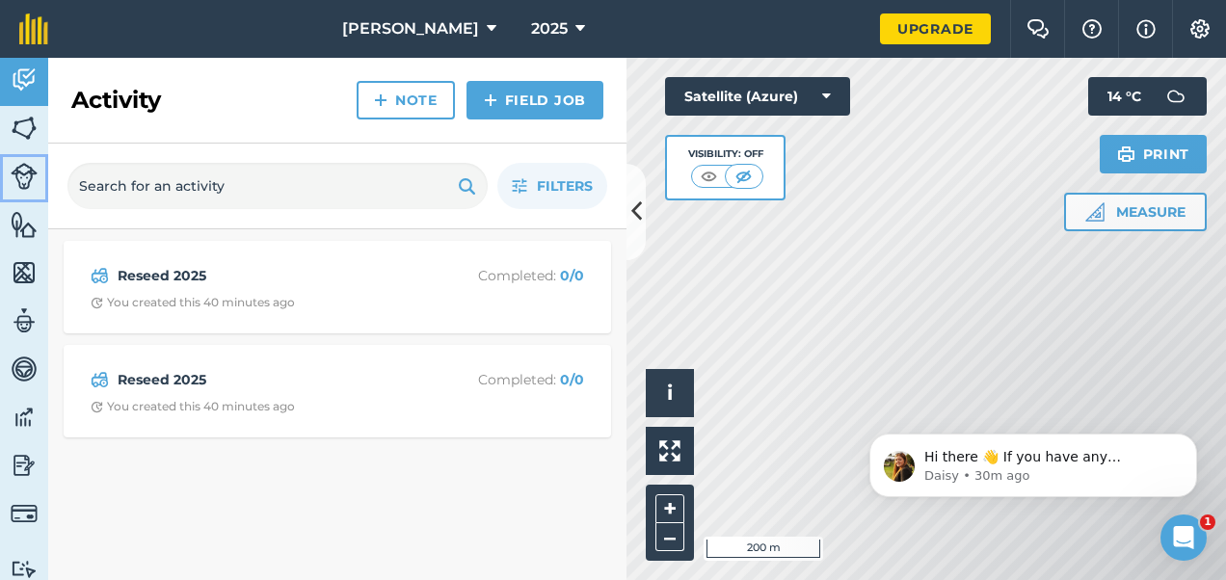
click at [28, 167] on img at bounding box center [24, 176] width 27 height 27
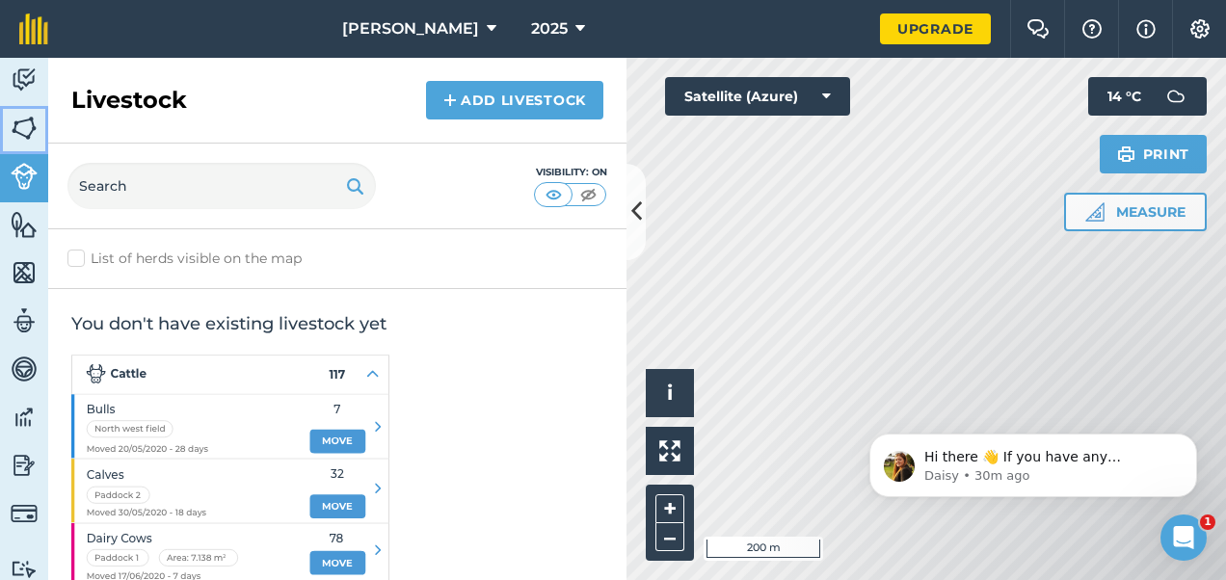
click at [22, 133] on img at bounding box center [24, 128] width 27 height 29
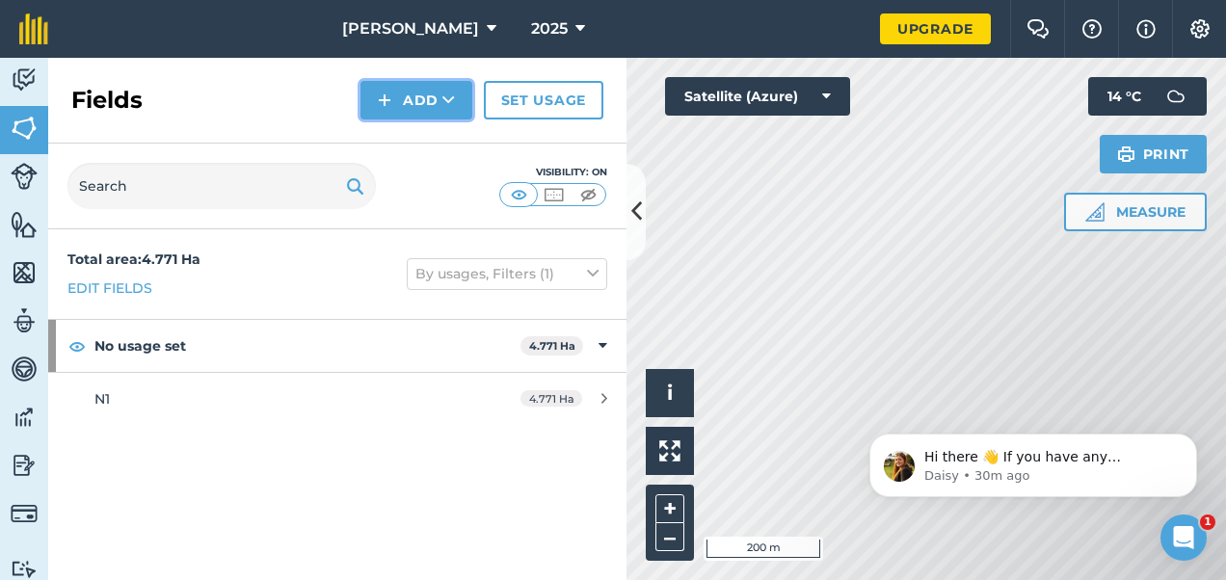
click at [436, 96] on button "Add" at bounding box center [416, 100] width 112 height 39
click at [426, 143] on link "Draw" at bounding box center [416, 143] width 106 height 42
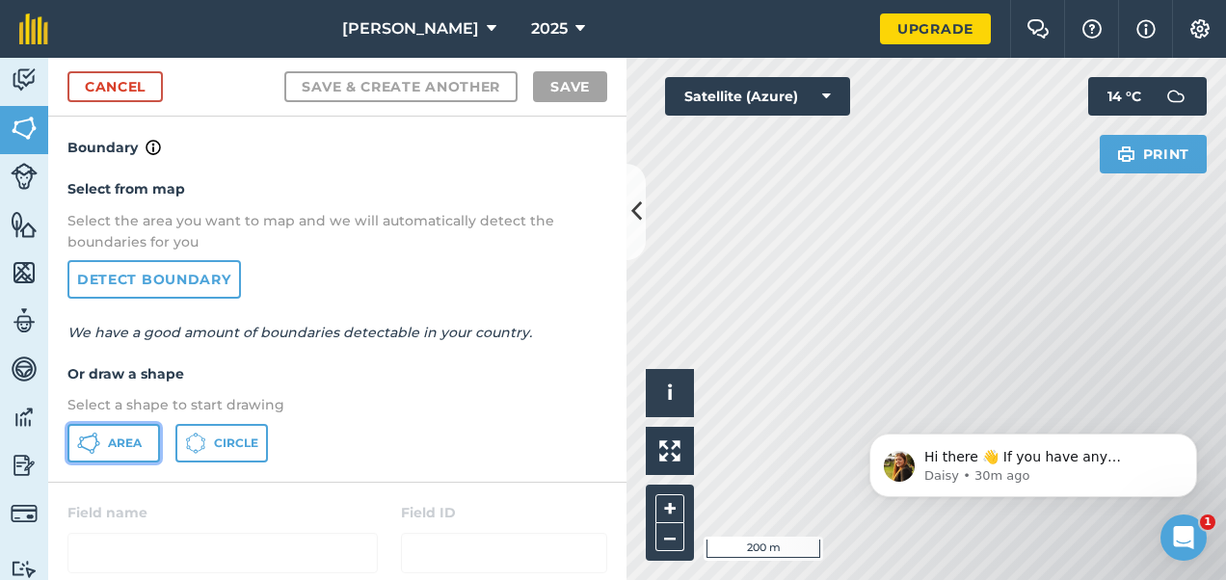
click at [98, 447] on icon at bounding box center [88, 443] width 23 height 23
click at [889, 405] on body "Hi there 👋 If you have any questions about our pricing or which plan is right f…" at bounding box center [1033, 460] width 370 height 119
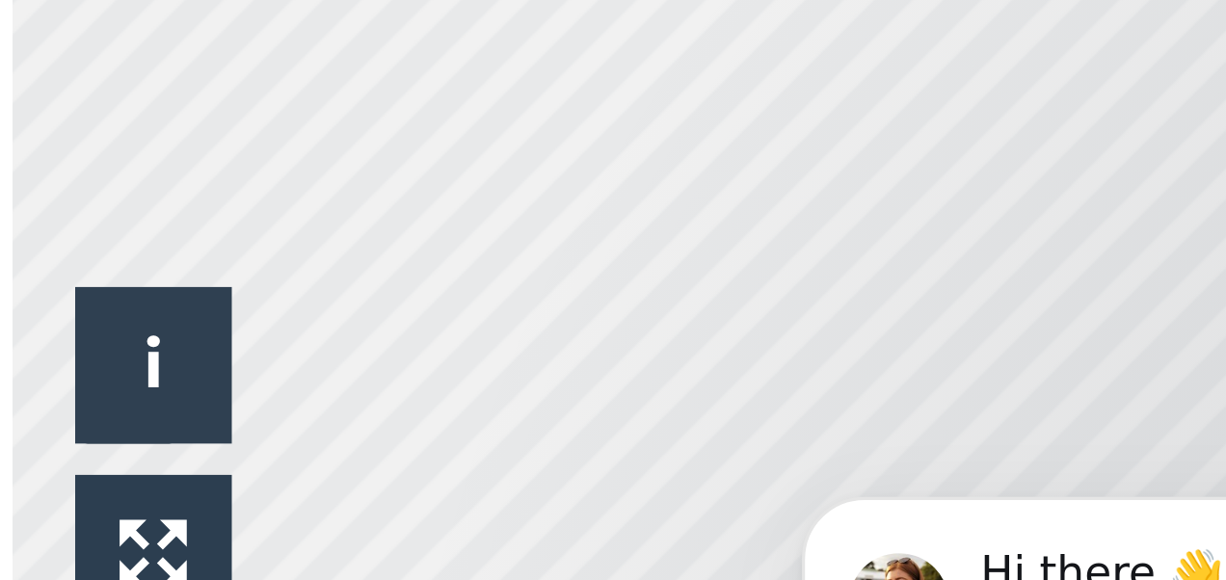
click at [752, 387] on body "Hi there 👋 If you have any questions about our pricing or which plan is right f…" at bounding box center [900, 432] width 370 height 119
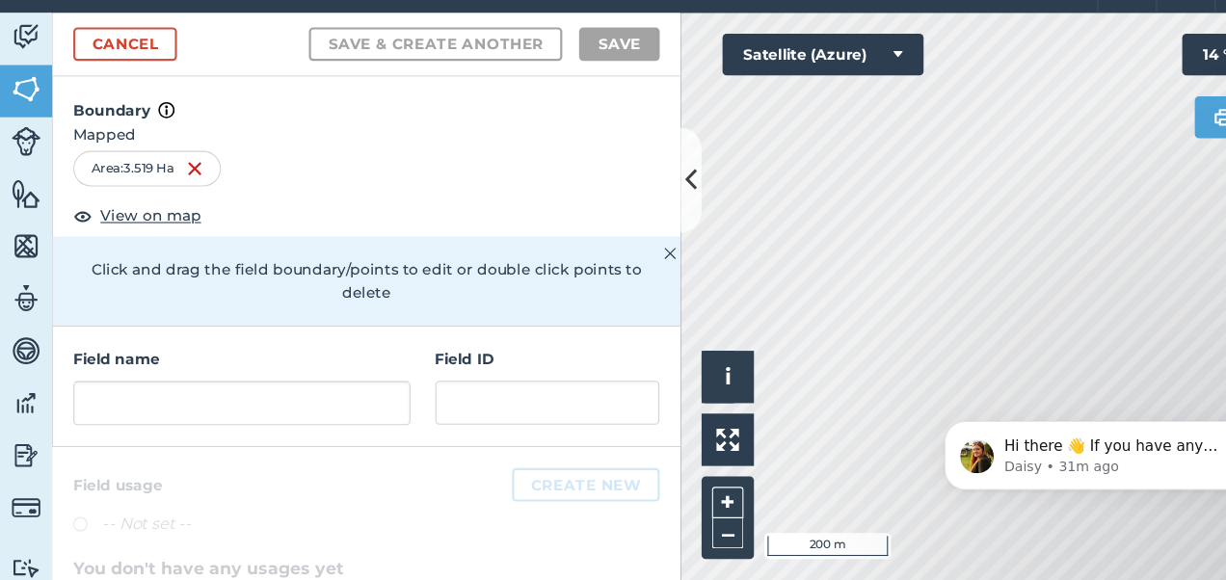
click at [992, 379] on html "Hi there 👋 If you have any questions about our pricing or which plan is right f…" at bounding box center [1104, 444] width 385 height 135
click at [127, 88] on link "Cancel" at bounding box center [114, 86] width 95 height 31
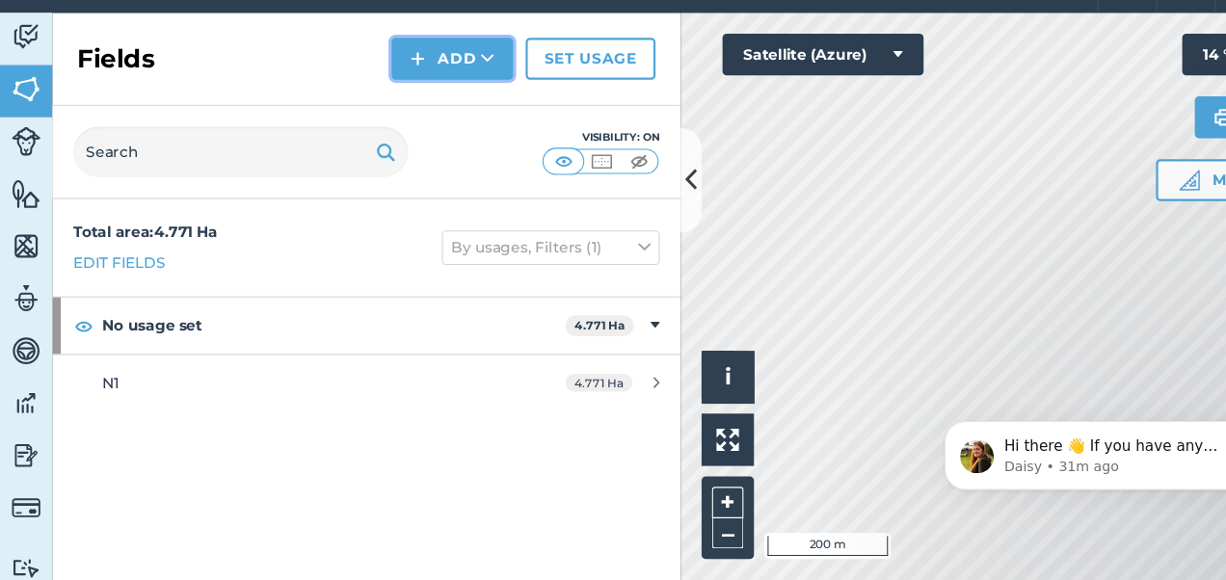
click at [403, 105] on button "Add" at bounding box center [416, 100] width 112 height 39
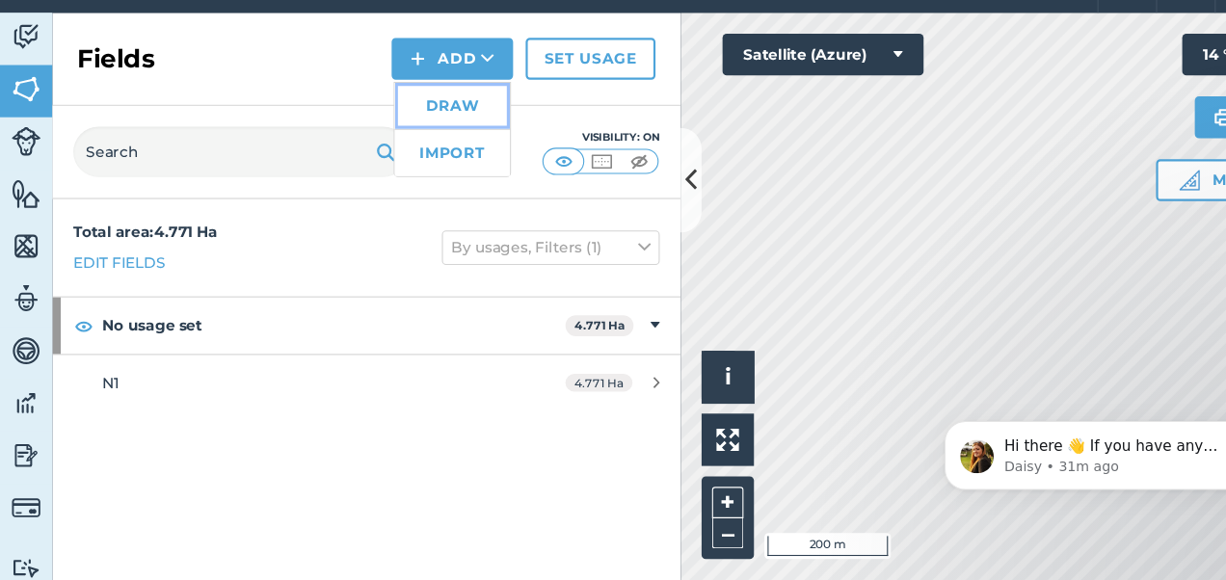
click at [421, 146] on link "Draw" at bounding box center [416, 143] width 106 height 42
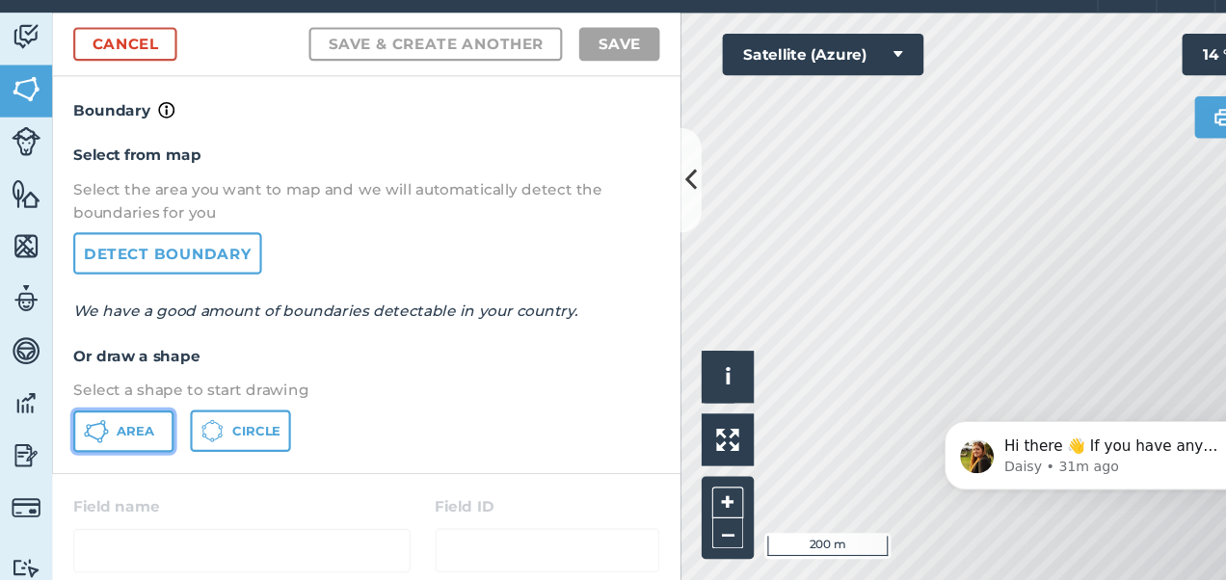
click at [109, 444] on span "Area" at bounding box center [125, 443] width 34 height 15
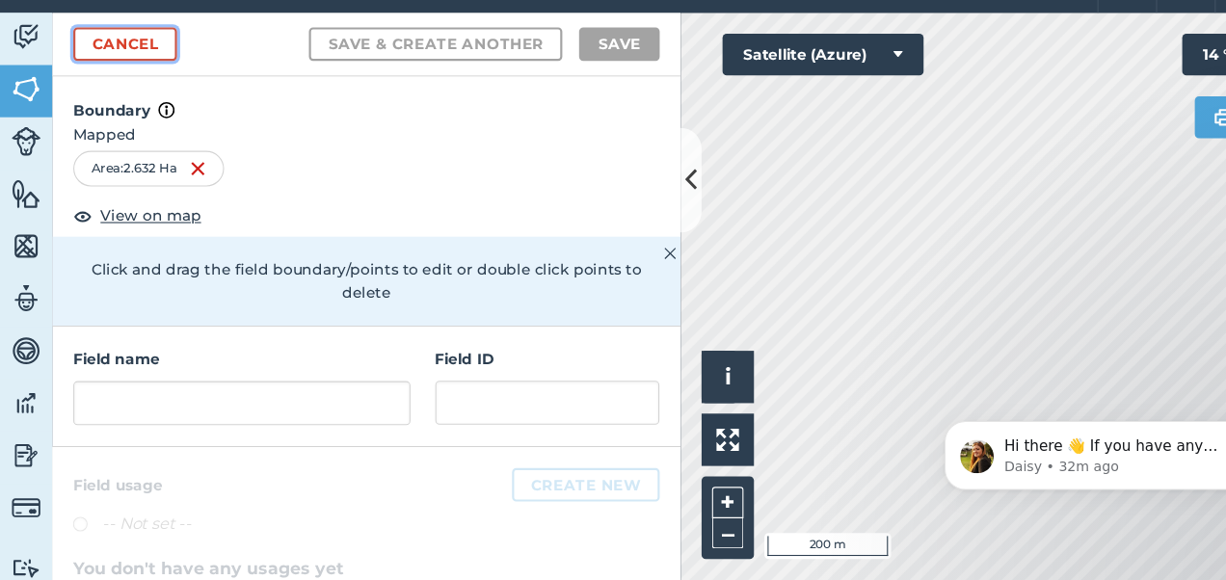
click at [144, 85] on link "Cancel" at bounding box center [114, 86] width 95 height 31
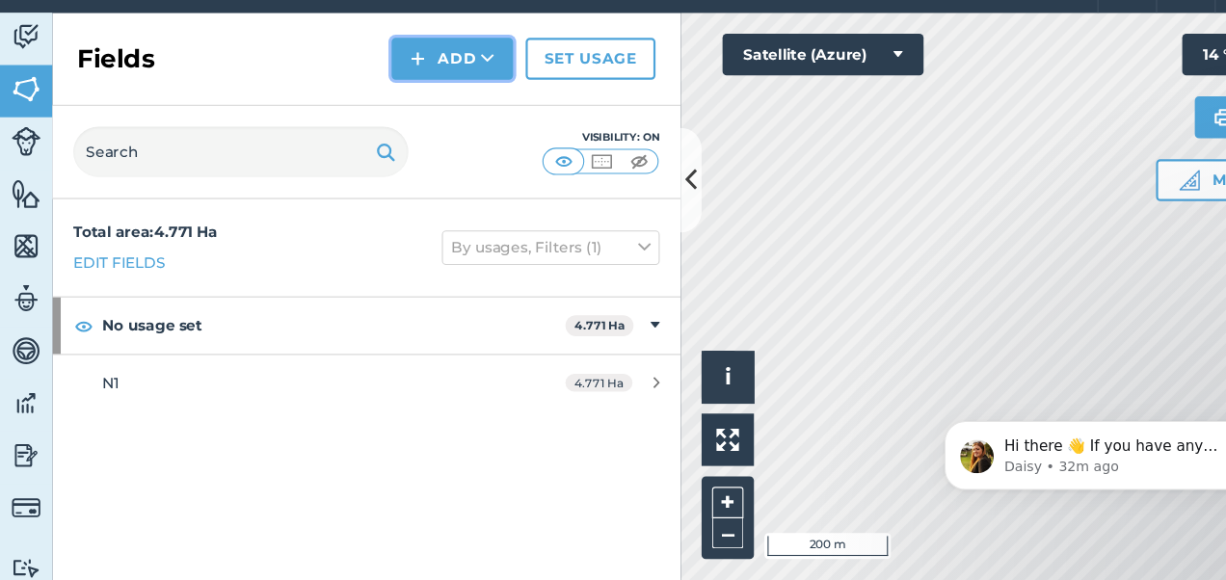
click at [384, 116] on button "Add" at bounding box center [416, 100] width 112 height 39
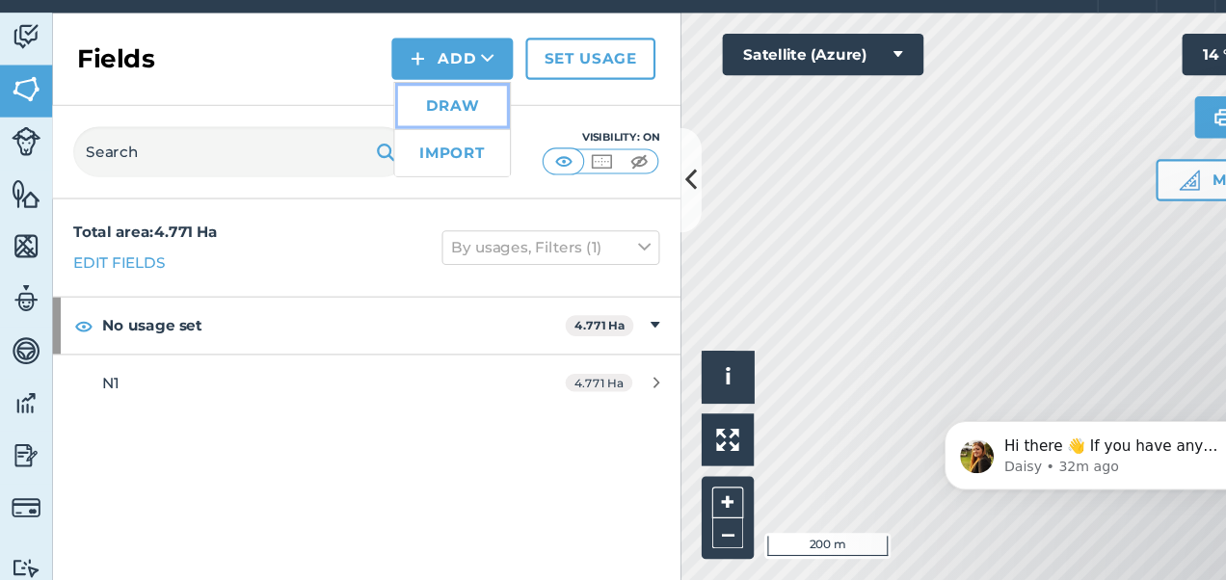
click at [414, 133] on link "Draw" at bounding box center [416, 143] width 106 height 42
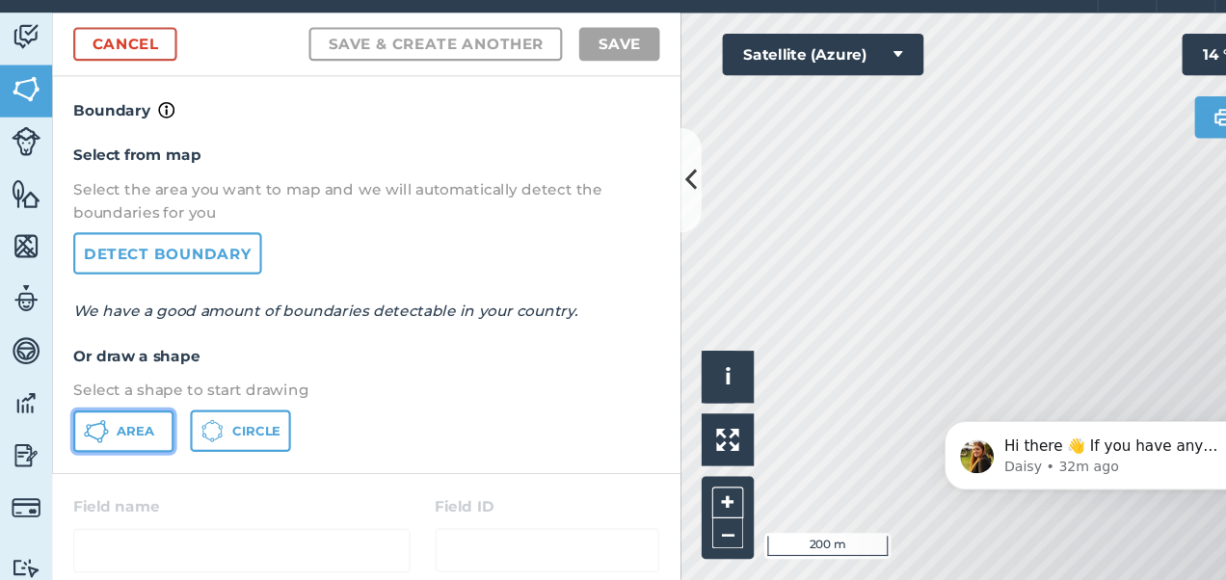
click at [111, 445] on span "Area" at bounding box center [125, 443] width 34 height 15
click at [949, 499] on body "Hi there 👋 If you have any questions about our pricing or which plan is right f…" at bounding box center [1105, 443] width 370 height 119
click at [939, 491] on body "Hi there 👋 If you have any questions about our pricing or which plan is right f…" at bounding box center [1105, 443] width 370 height 119
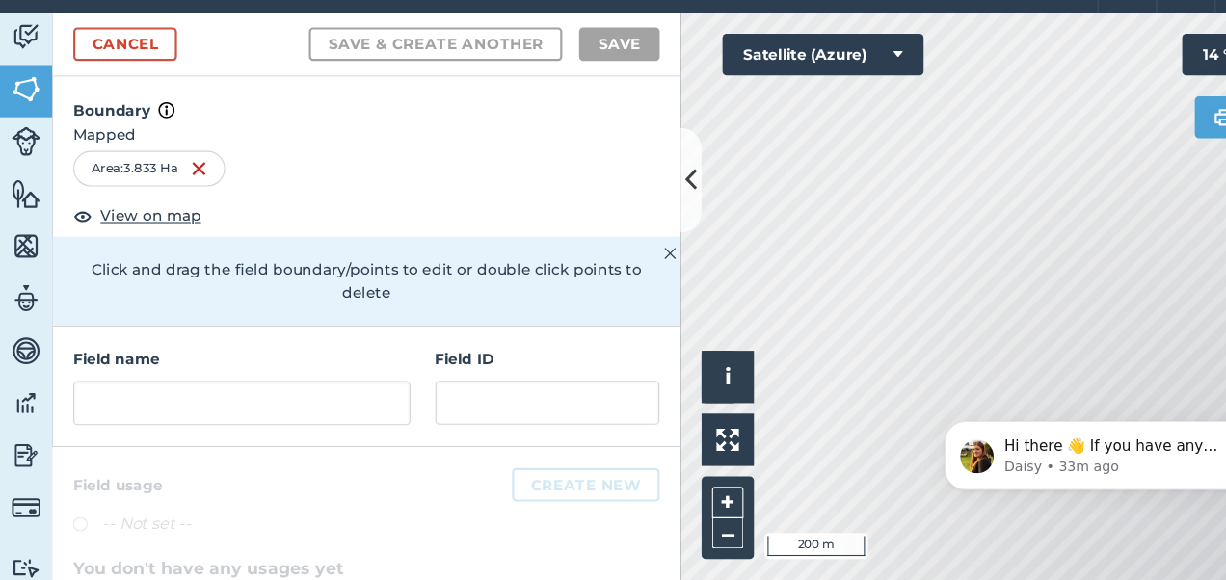
click at [927, 502] on body "Hi there 👋 If you have any questions about our pricing or which plan is right f…" at bounding box center [1105, 443] width 370 height 119
click at [142, 84] on link "Cancel" at bounding box center [114, 86] width 95 height 31
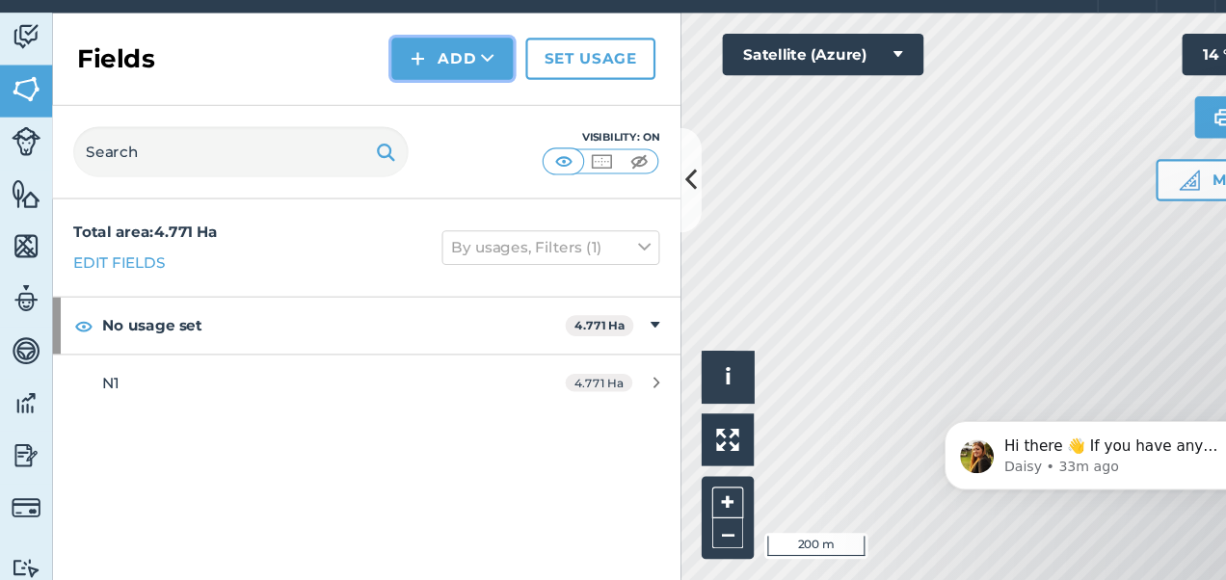
click at [422, 101] on button "Add" at bounding box center [416, 100] width 112 height 39
drag, startPoint x: 428, startPoint y: 149, endPoint x: 427, endPoint y: 164, distance: 14.5
click at [427, 164] on li "Draw" at bounding box center [416, 143] width 106 height 43
click at [402, 114] on button "Add" at bounding box center [416, 100] width 112 height 39
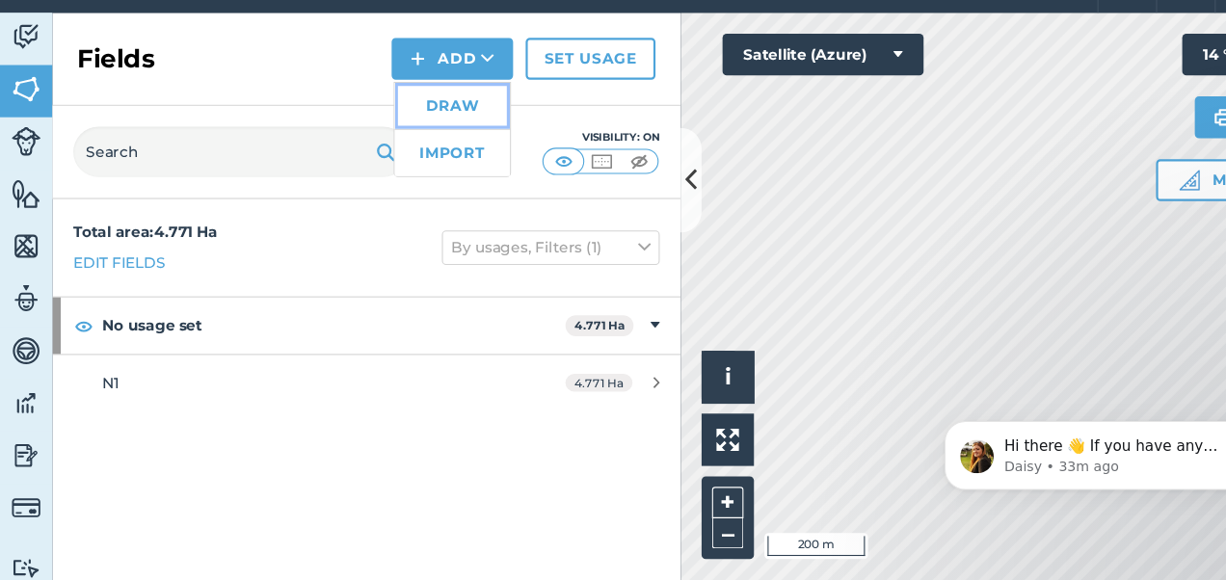
click at [405, 139] on link "Draw" at bounding box center [416, 143] width 106 height 42
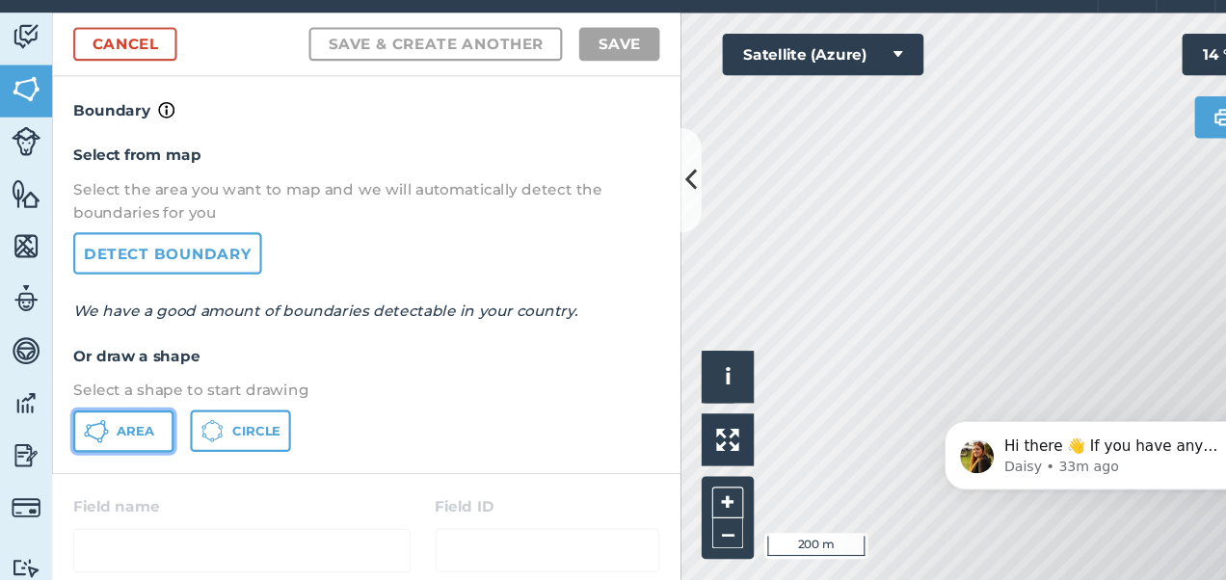
click at [133, 445] on span "Area" at bounding box center [125, 443] width 34 height 15
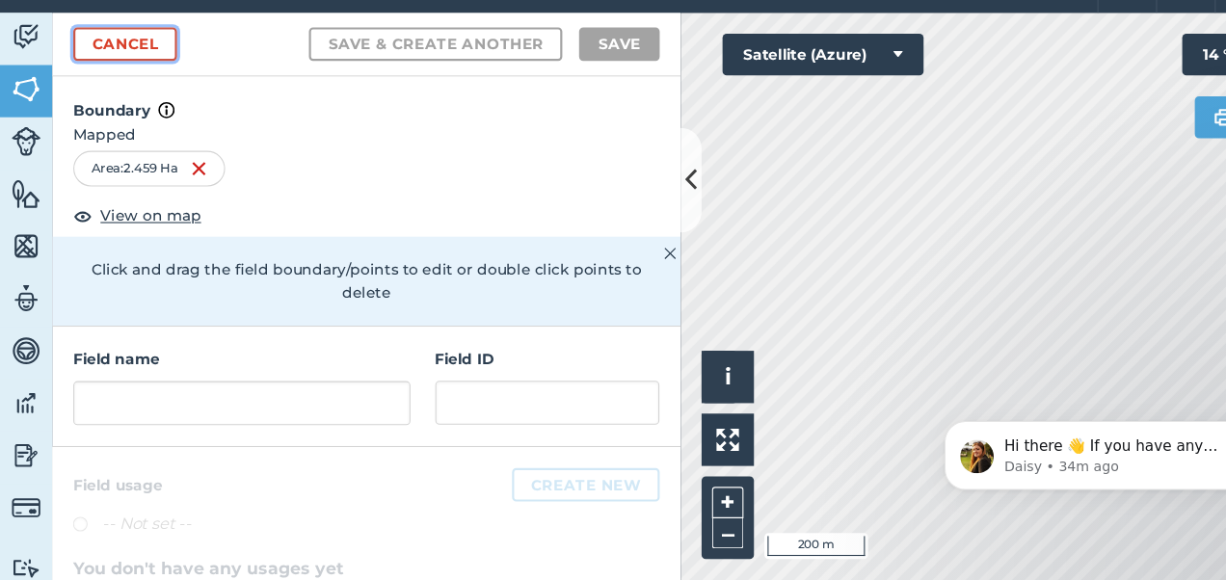
click at [149, 82] on link "Cancel" at bounding box center [114, 86] width 95 height 31
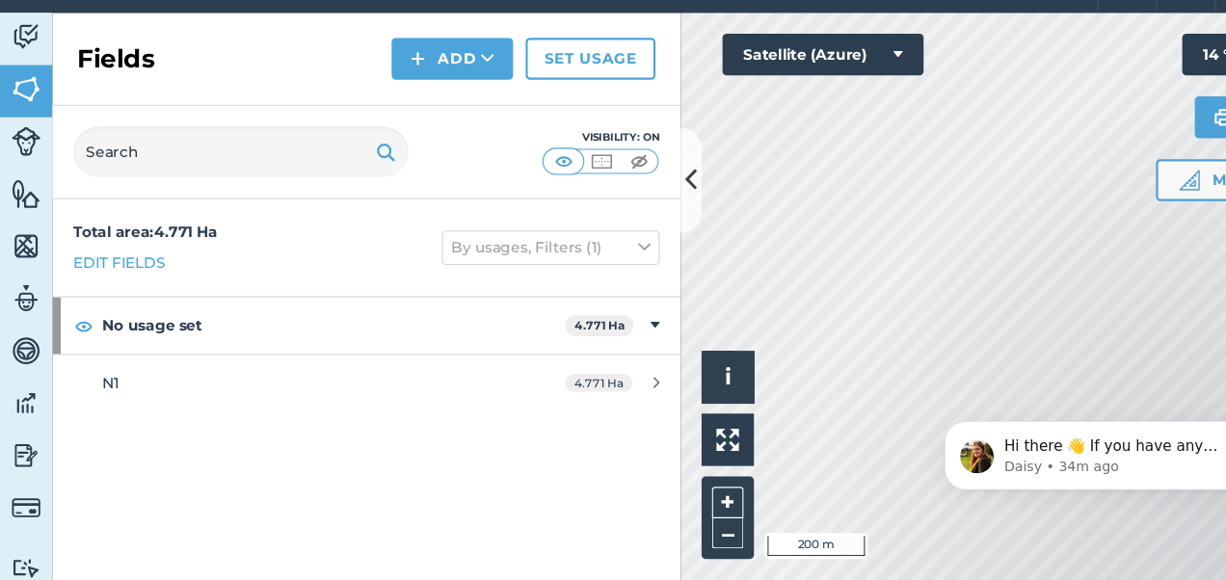
click at [435, 79] on div "Fields Add Set usage" at bounding box center [337, 101] width 578 height 86
click at [435, 87] on button "Add" at bounding box center [416, 100] width 112 height 39
click at [428, 149] on link "Draw" at bounding box center [416, 143] width 106 height 42
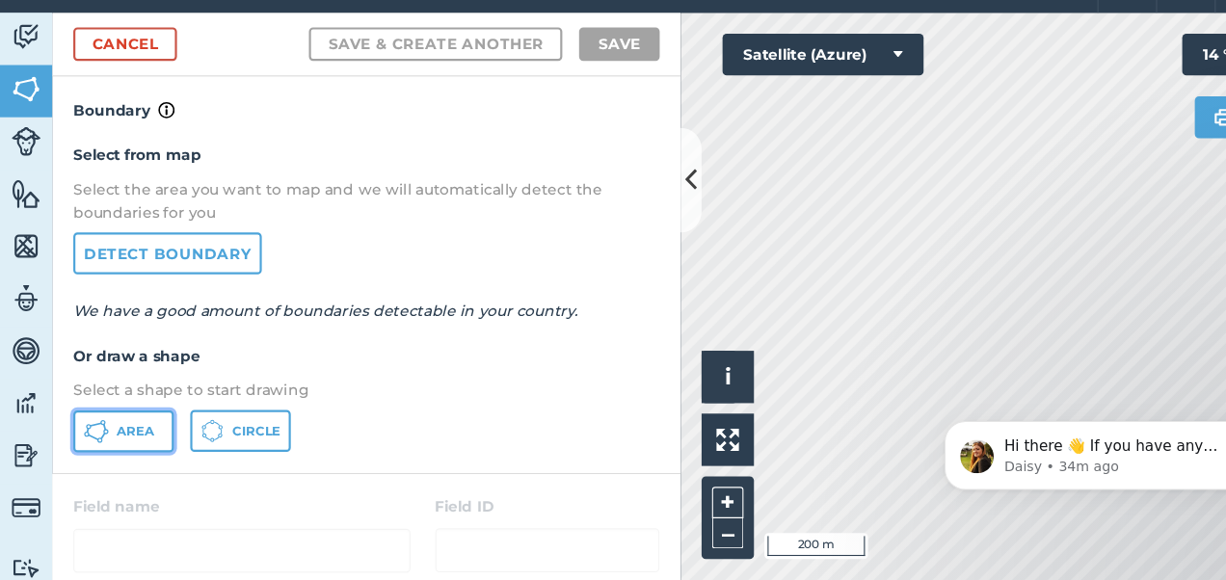
click at [89, 426] on button "Area" at bounding box center [113, 443] width 93 height 39
